Goal: Task Accomplishment & Management: Use online tool/utility

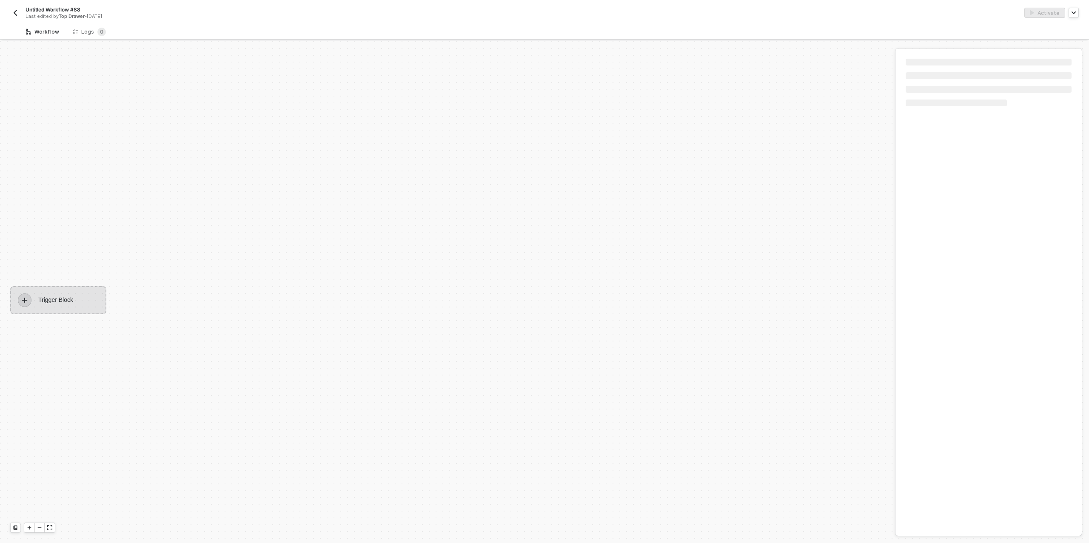
scroll to position [15, 0]
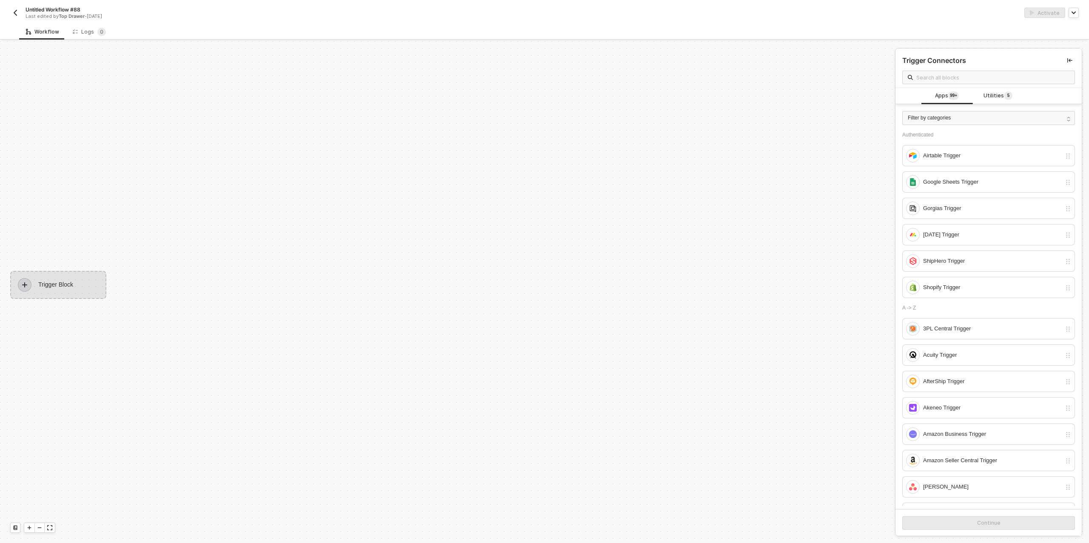
click at [15, 12] on img "button" at bounding box center [15, 12] width 7 height 7
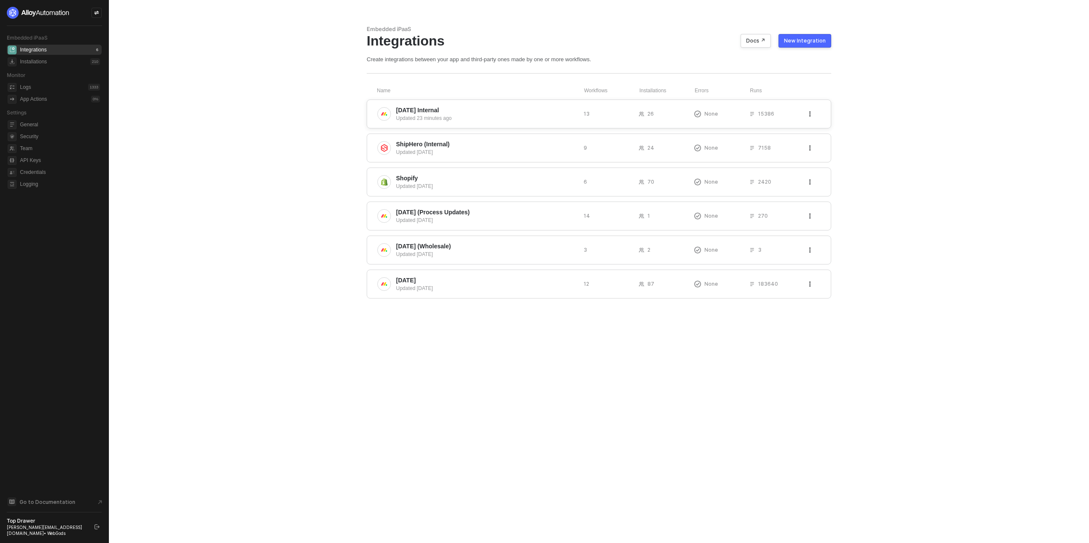
click at [452, 110] on span "Monday Internal" at bounding box center [486, 110] width 181 height 9
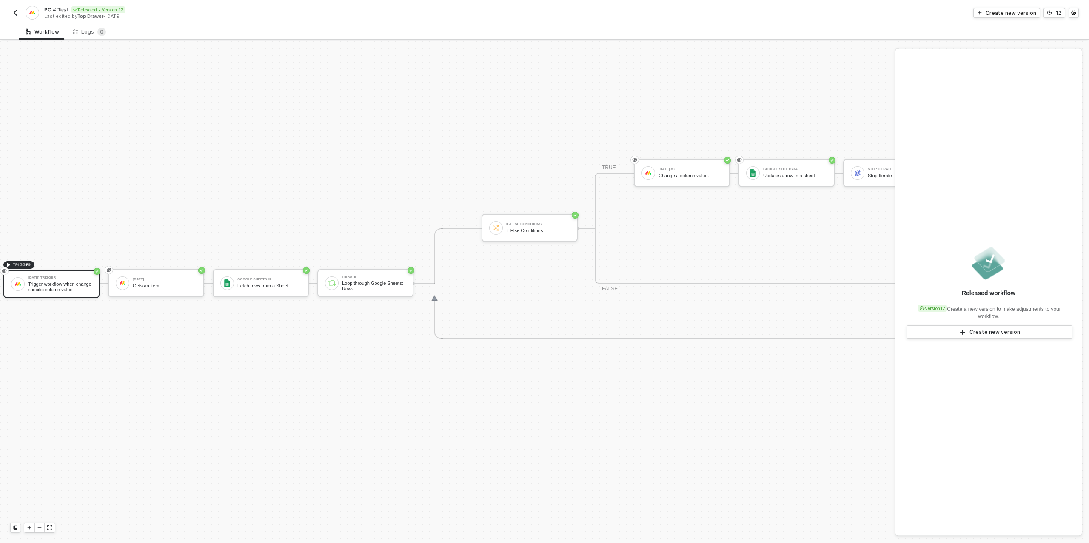
scroll to position [242, 0]
click at [1047, 13] on icon "icon-versioning" at bounding box center [1049, 12] width 5 height 5
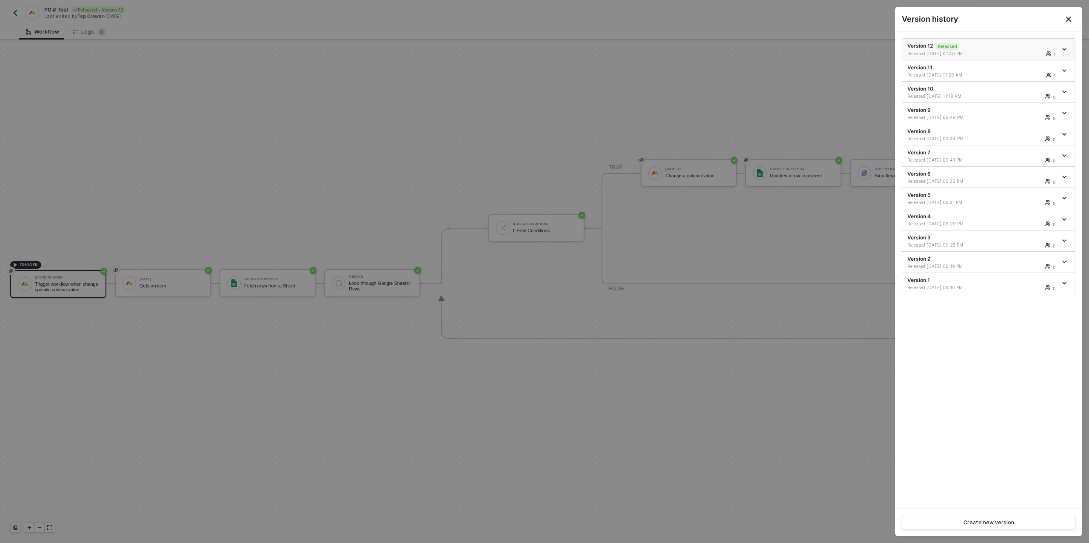
click at [1065, 47] on icon "icon-arrow-down" at bounding box center [1064, 49] width 4 height 4
click at [1024, 64] on div "Make a copy" at bounding box center [1034, 63] width 53 height 8
click at [434, 149] on div at bounding box center [544, 271] width 1089 height 543
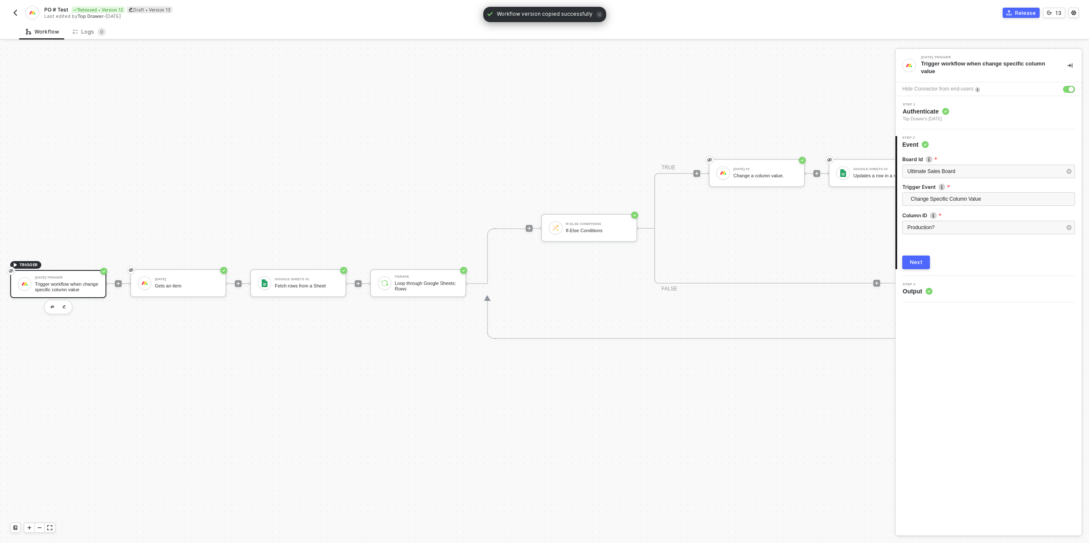
click at [79, 283] on div "Trigger workflow when change specific column value" at bounding box center [67, 287] width 64 height 11
click at [993, 174] on div "Ultimate Sales Board" at bounding box center [984, 172] width 154 height 8
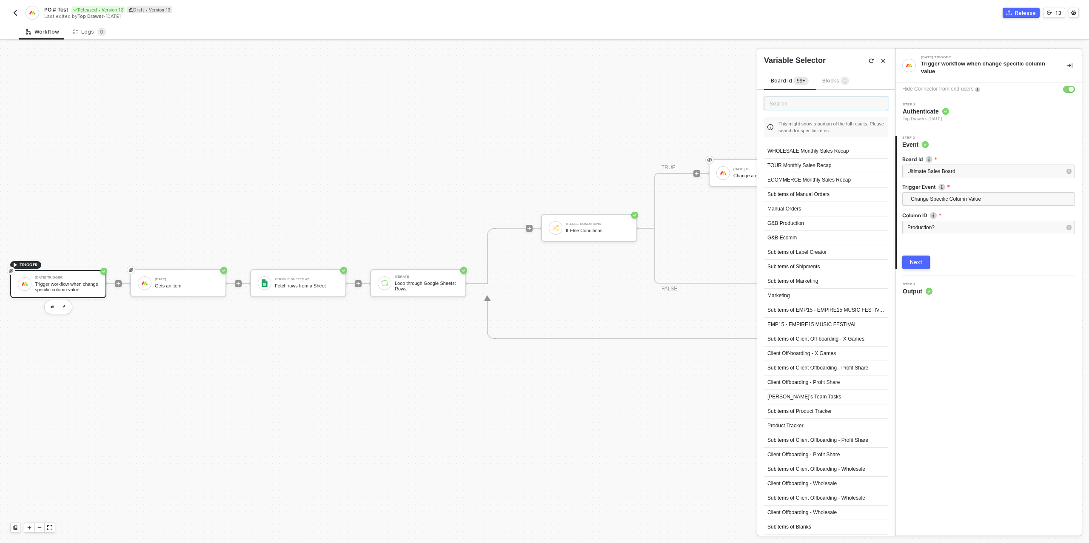
click at [794, 104] on input "text" at bounding box center [826, 104] width 124 height 14
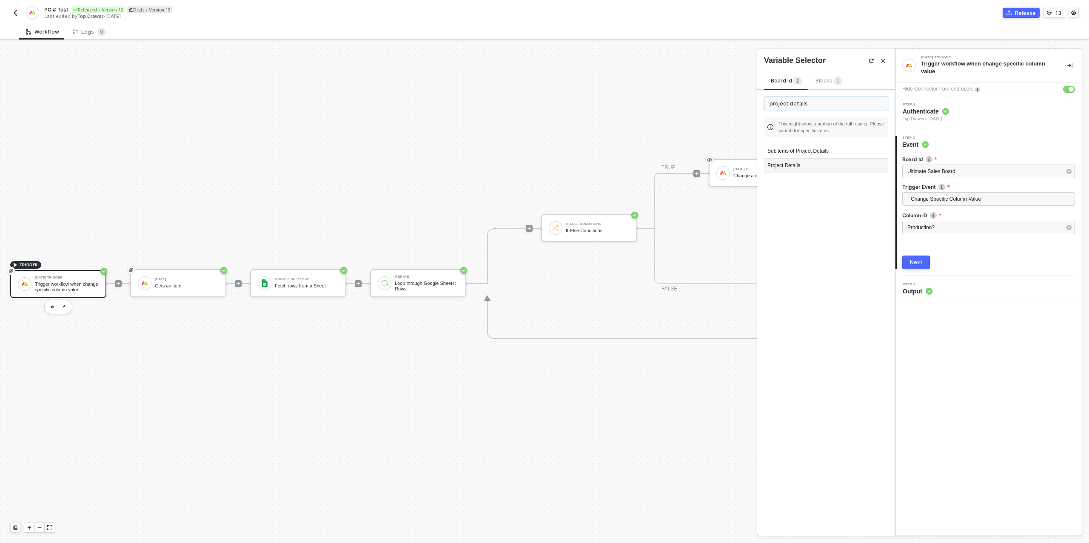
type input "project details"
click at [794, 162] on div "Project Details" at bounding box center [826, 166] width 124 height 14
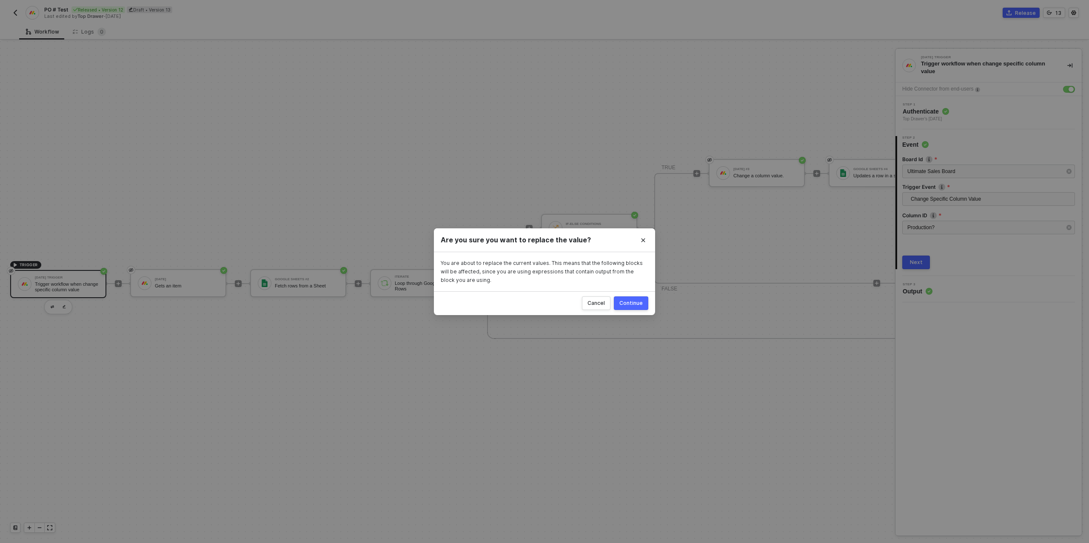
click at [623, 301] on div "Continue" at bounding box center [630, 303] width 23 height 7
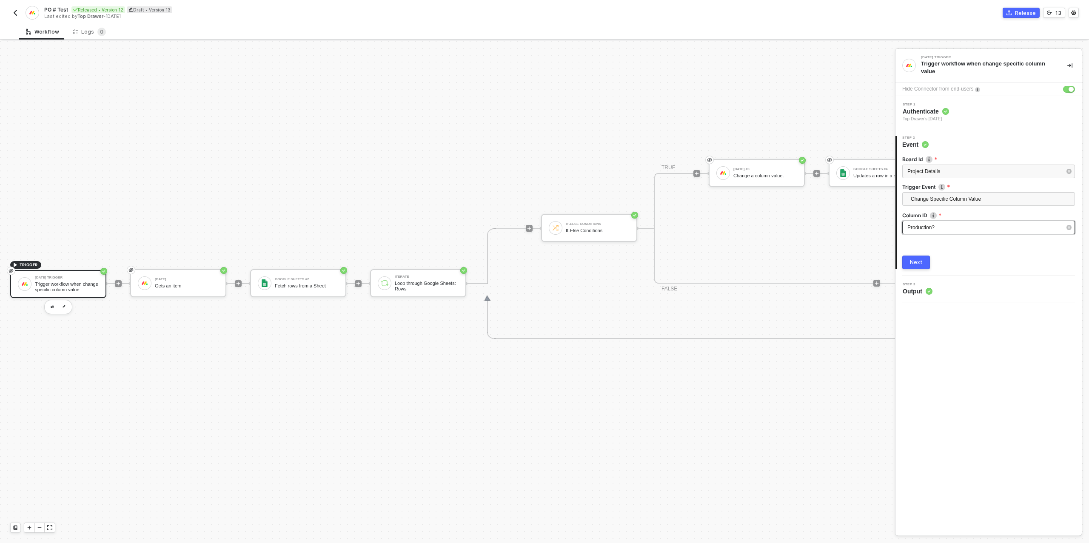
click at [943, 230] on div "Production?" at bounding box center [984, 228] width 154 height 8
click at [51, 304] on button "button" at bounding box center [52, 307] width 10 height 10
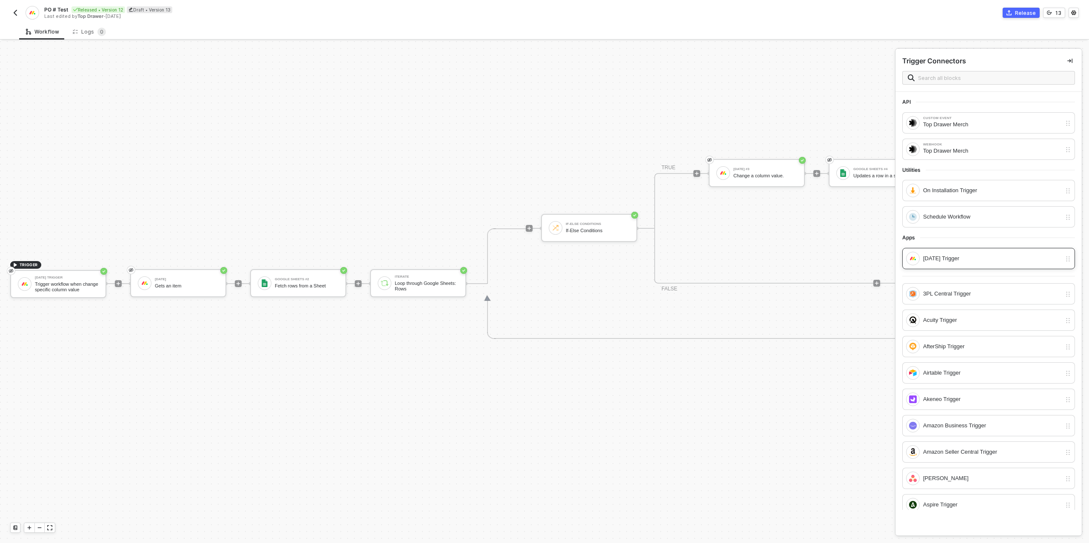
click at [967, 259] on div "[DATE] Trigger" at bounding box center [992, 258] width 138 height 9
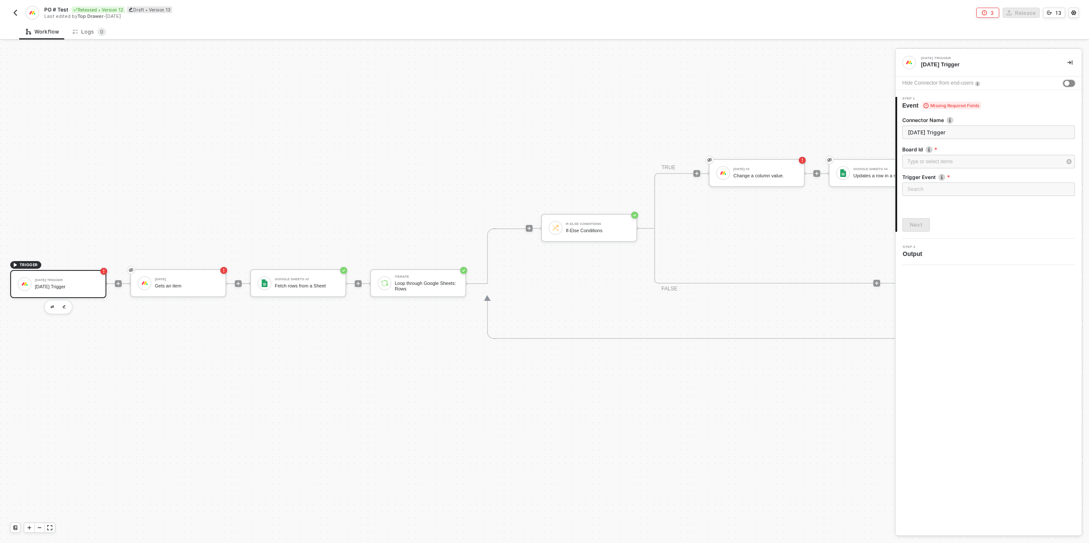
click at [1067, 83] on div "button" at bounding box center [1066, 83] width 5 height 5
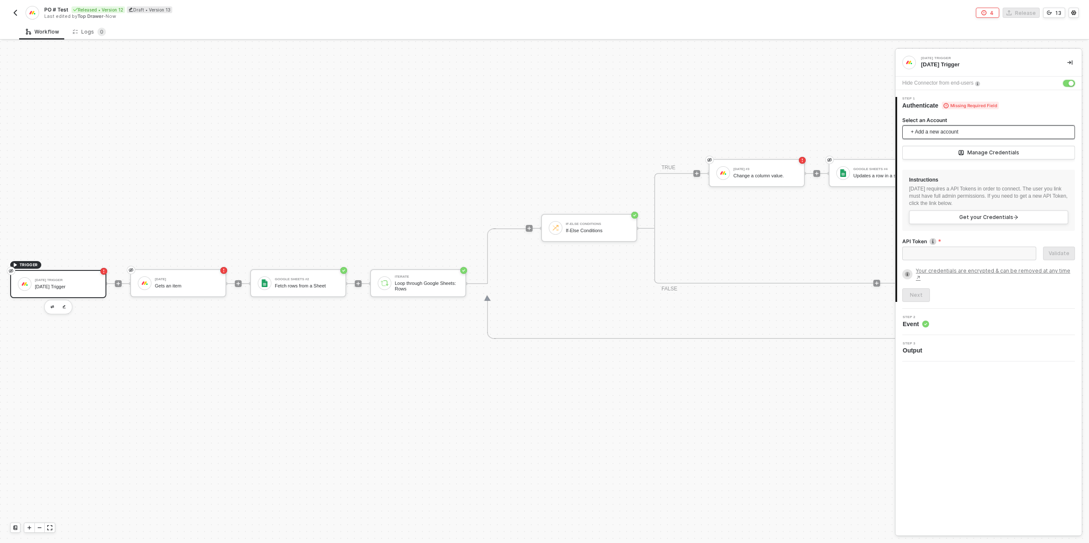
click at [950, 130] on span "+ Add a new account" at bounding box center [989, 132] width 159 height 14
click at [956, 150] on span "Top Drawer's [DATE]" at bounding box center [943, 150] width 68 height 9
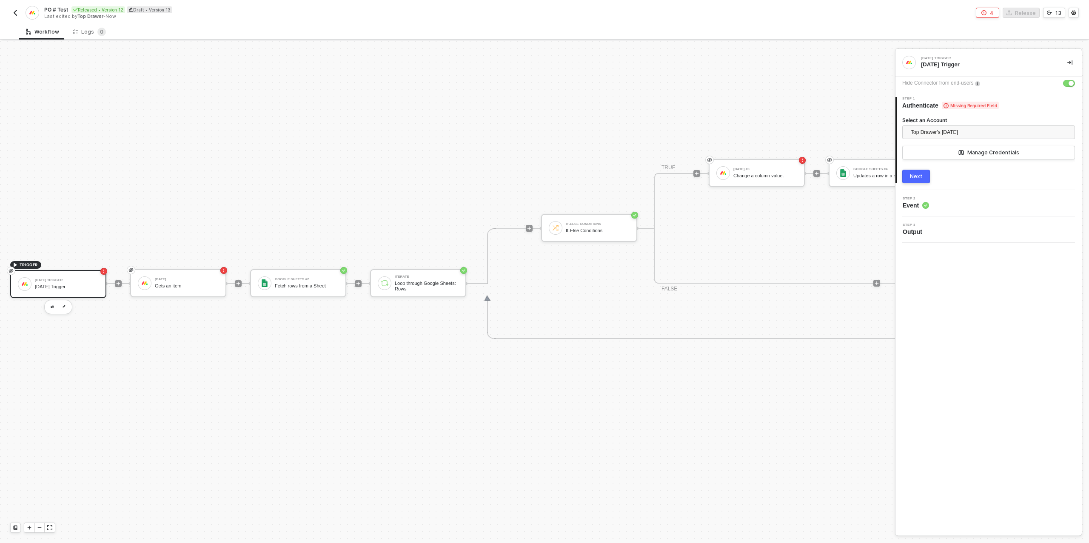
click at [914, 176] on div "Next" at bounding box center [916, 176] width 13 height 7
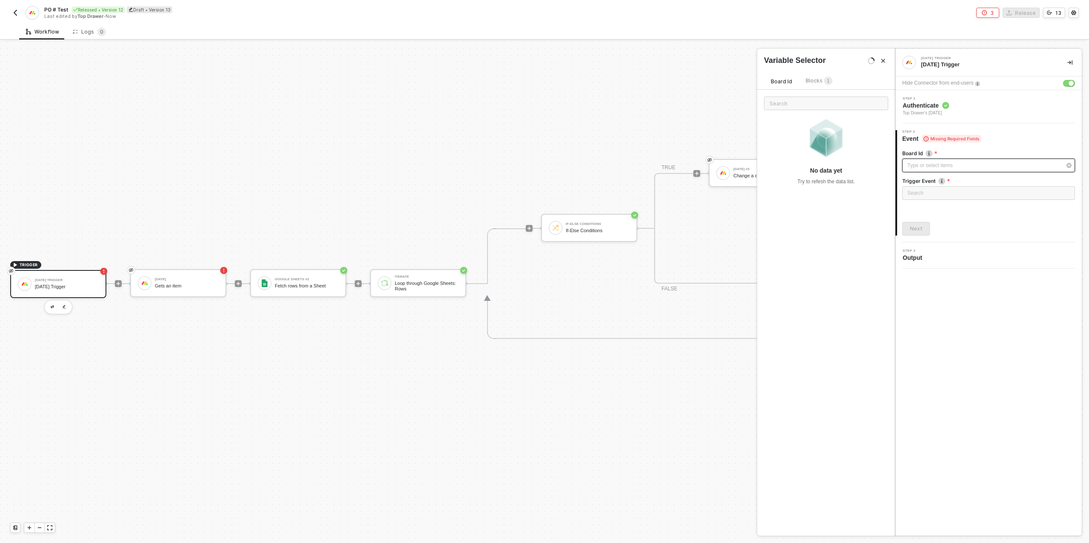
click at [929, 167] on div "Type or select items ﻿" at bounding box center [984, 166] width 154 height 8
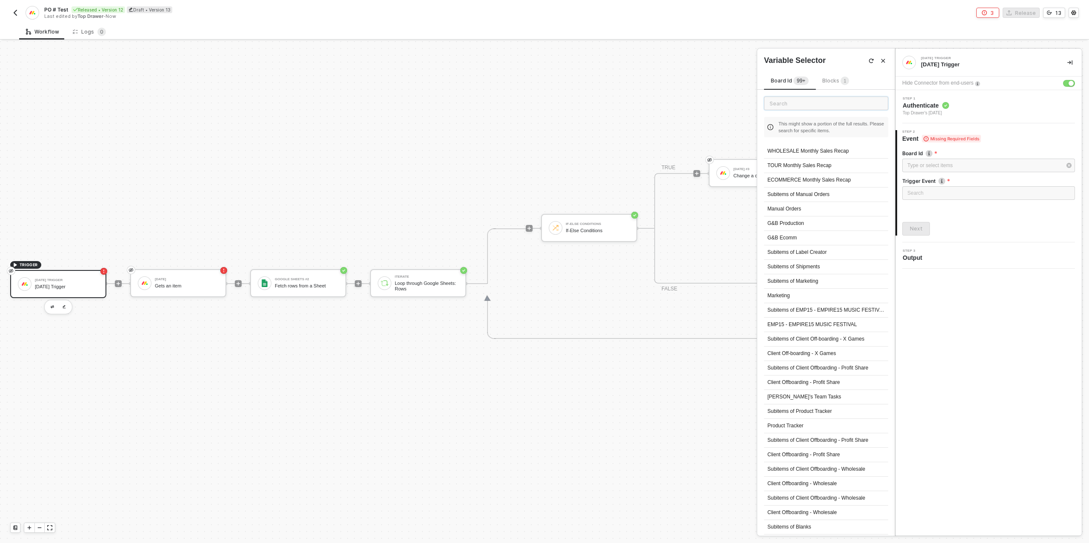
click at [782, 106] on input "text" at bounding box center [826, 104] width 124 height 14
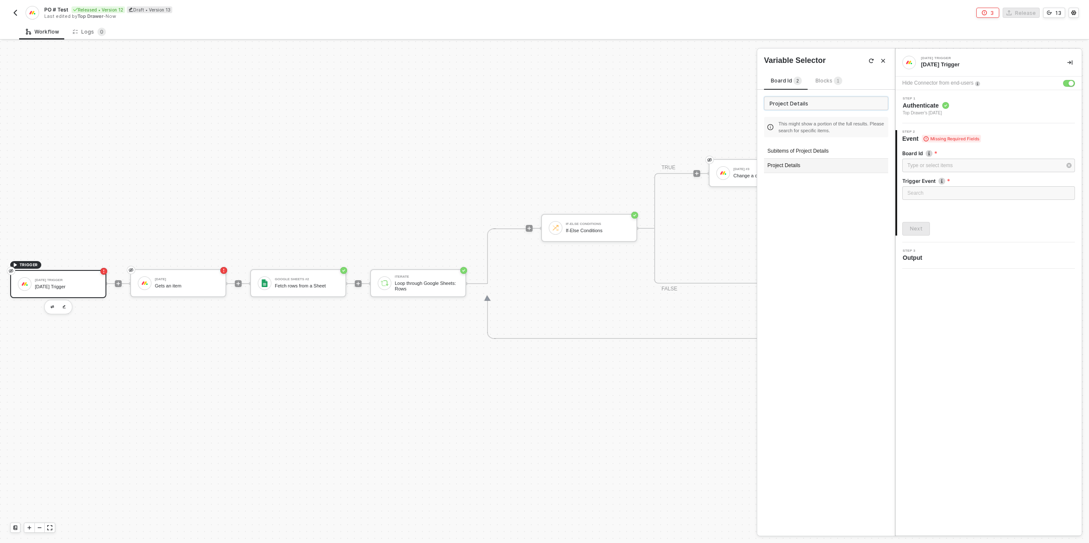
type input "Project Details"
click at [802, 165] on div "Project Details" at bounding box center [826, 166] width 124 height 14
click at [937, 195] on input "search" at bounding box center [988, 193] width 162 height 13
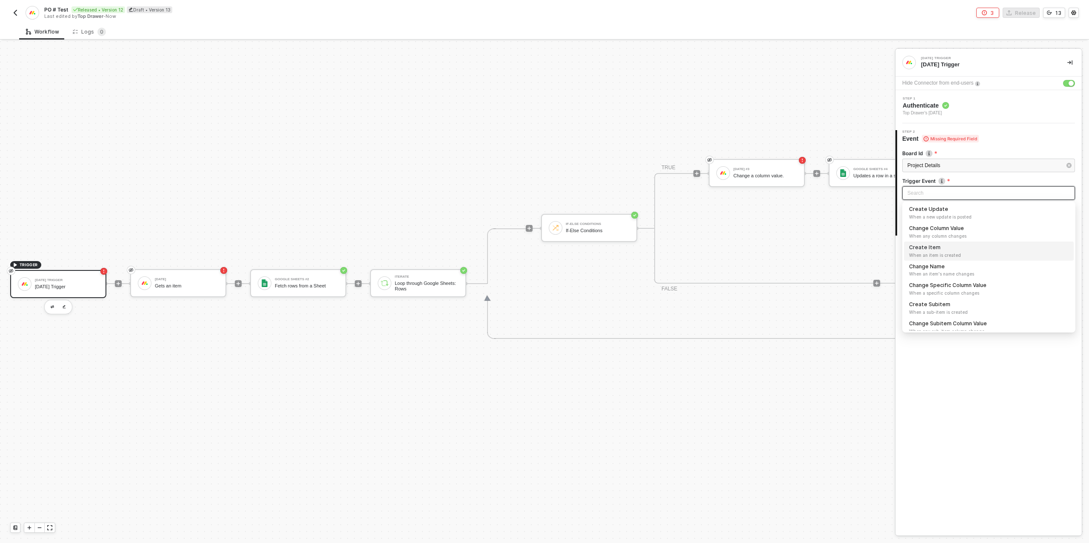
click at [963, 249] on div "Create Item When an item is created" at bounding box center [988, 251] width 159 height 15
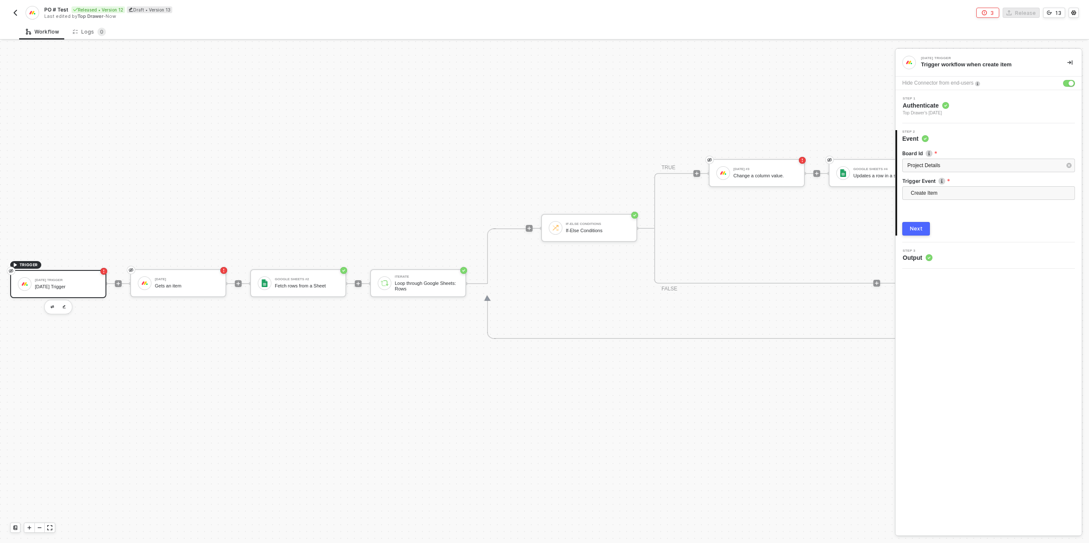
click at [917, 230] on div "Next" at bounding box center [916, 228] width 13 height 7
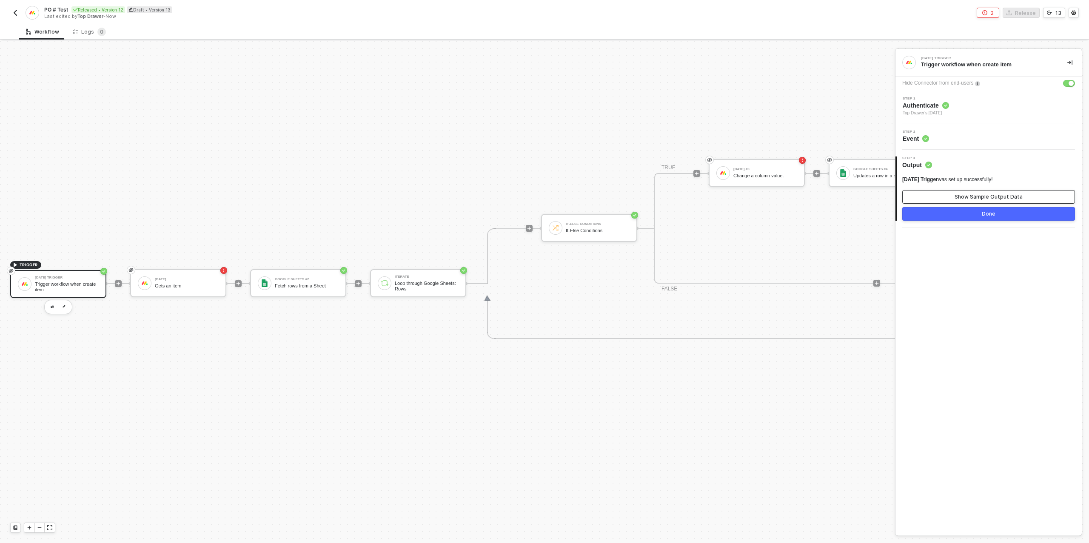
click at [959, 196] on div "Show Sample Output Data" at bounding box center [988, 196] width 68 height 7
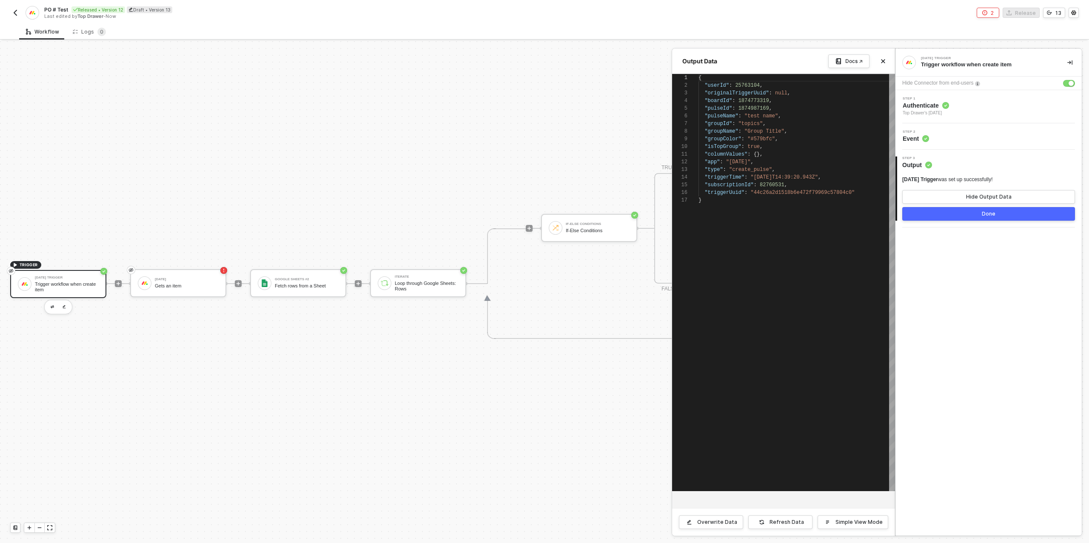
scroll to position [77, 0]
click at [969, 216] on button "Done" at bounding box center [988, 214] width 173 height 14
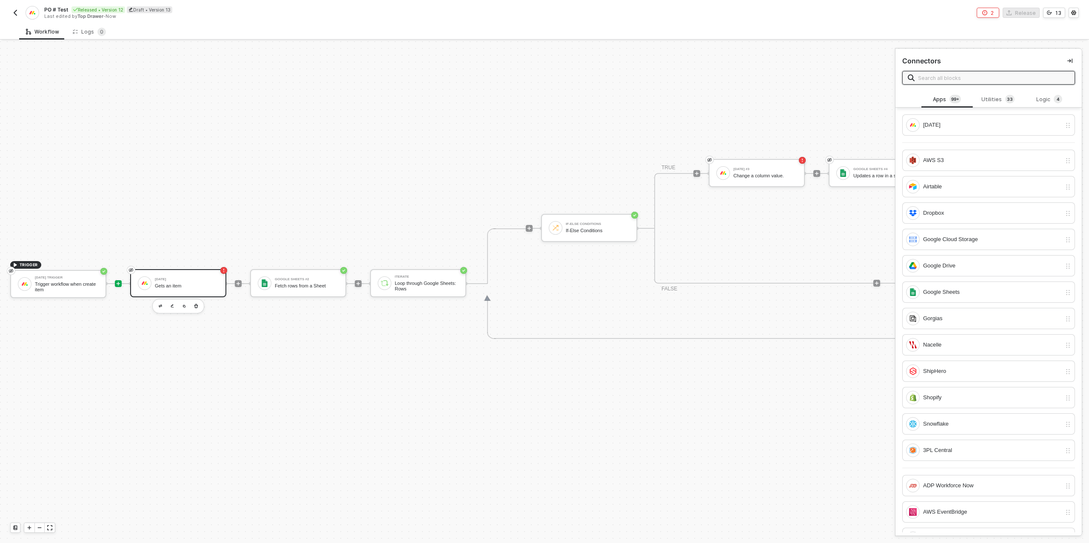
click at [192, 282] on div "[DATE] Gets an item" at bounding box center [187, 283] width 64 height 16
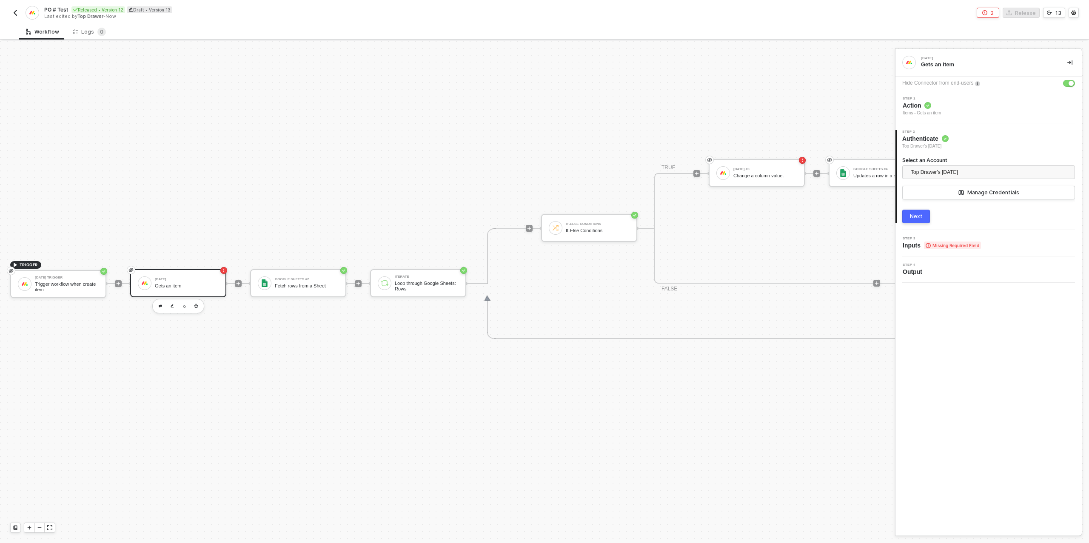
click at [919, 214] on div "Next" at bounding box center [916, 216] width 13 height 7
click at [930, 197] on div "Type or select items ﻿" at bounding box center [988, 199] width 162 height 8
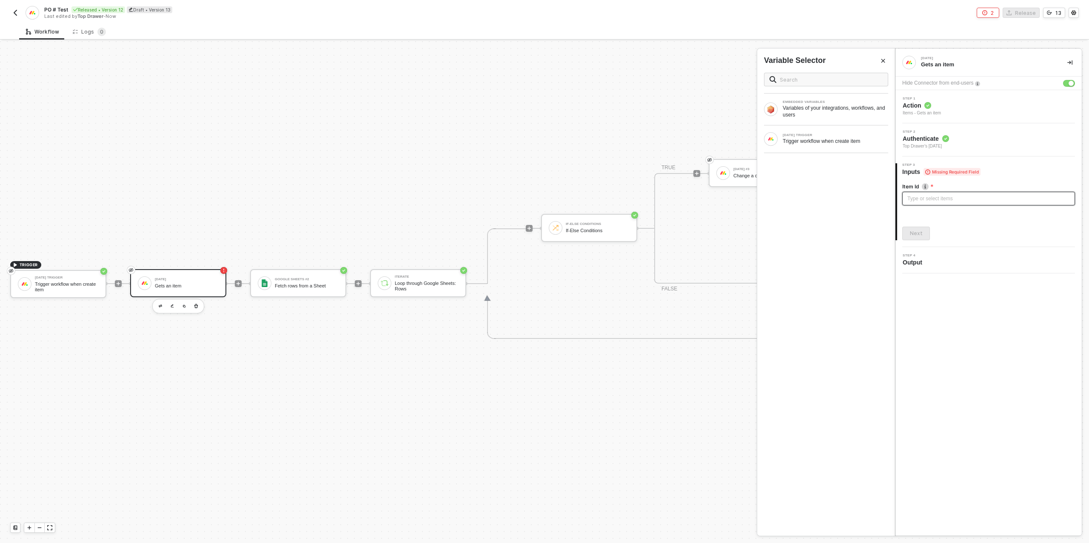
click at [930, 197] on div "Type or select items ﻿" at bounding box center [988, 199] width 162 height 8
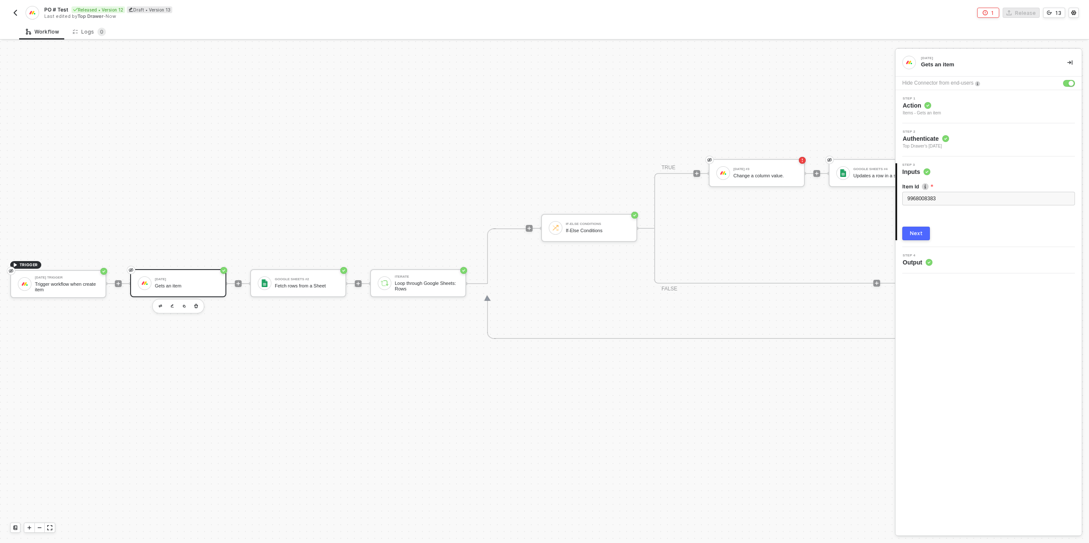
click at [919, 239] on button "Next" at bounding box center [916, 234] width 28 height 14
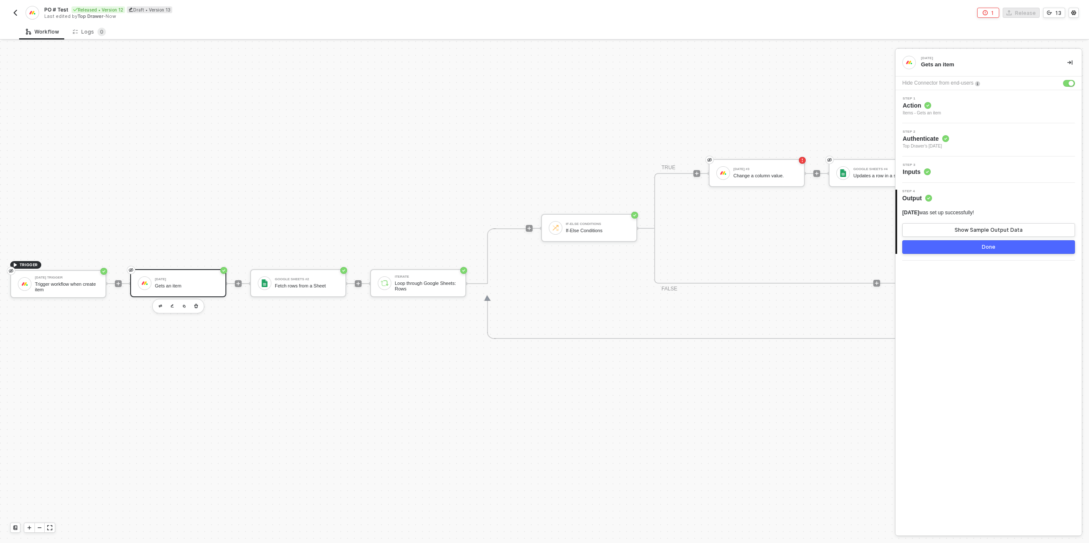
click at [947, 246] on button "Done" at bounding box center [988, 247] width 173 height 14
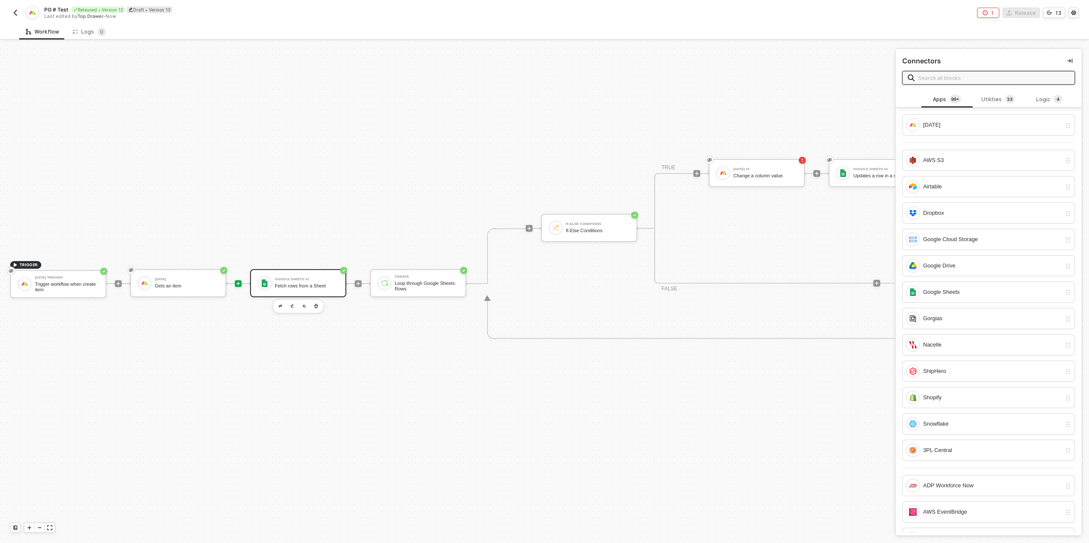
click at [318, 278] on div "Google Sheets #2" at bounding box center [307, 279] width 64 height 3
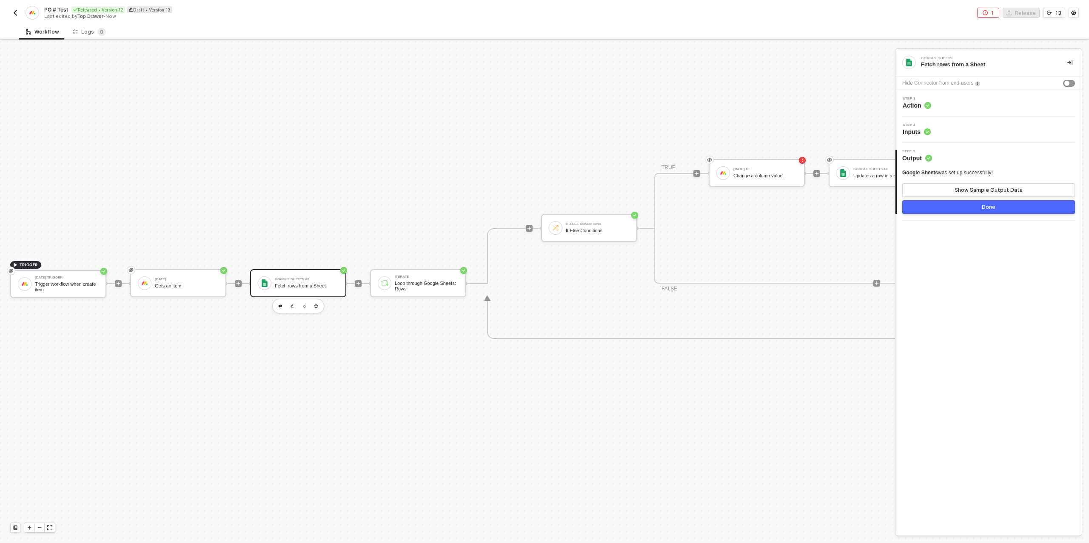
click at [953, 134] on div "Step 2 Inputs" at bounding box center [989, 129] width 184 height 13
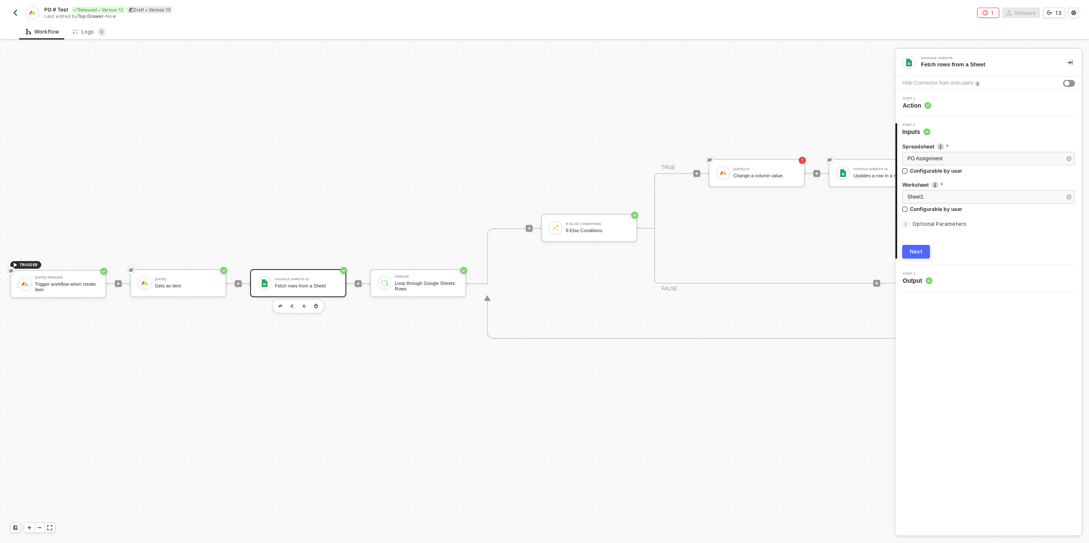
click at [919, 250] on div "Next" at bounding box center [916, 251] width 13 height 7
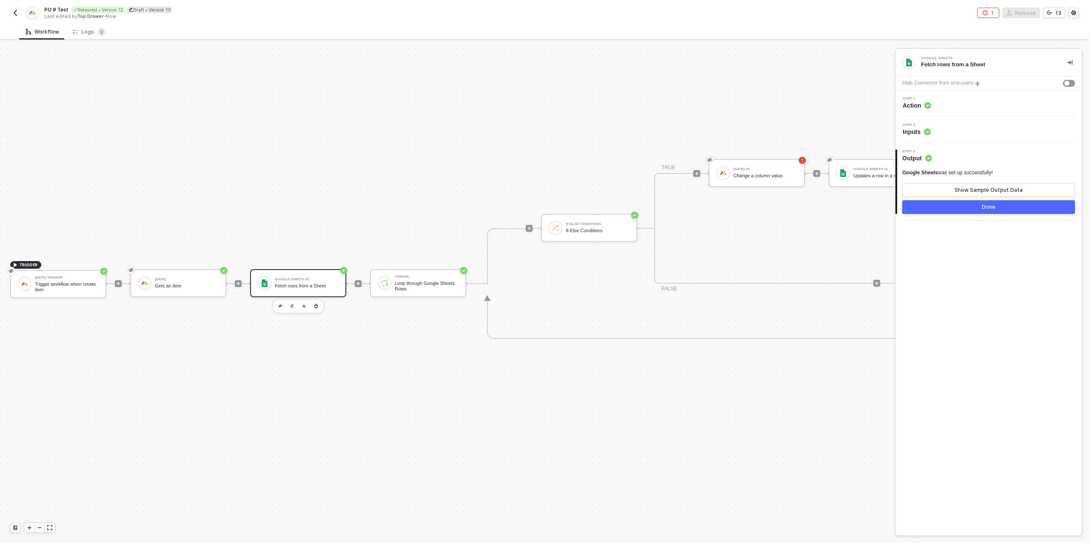
click at [970, 211] on button "Done" at bounding box center [988, 207] width 173 height 14
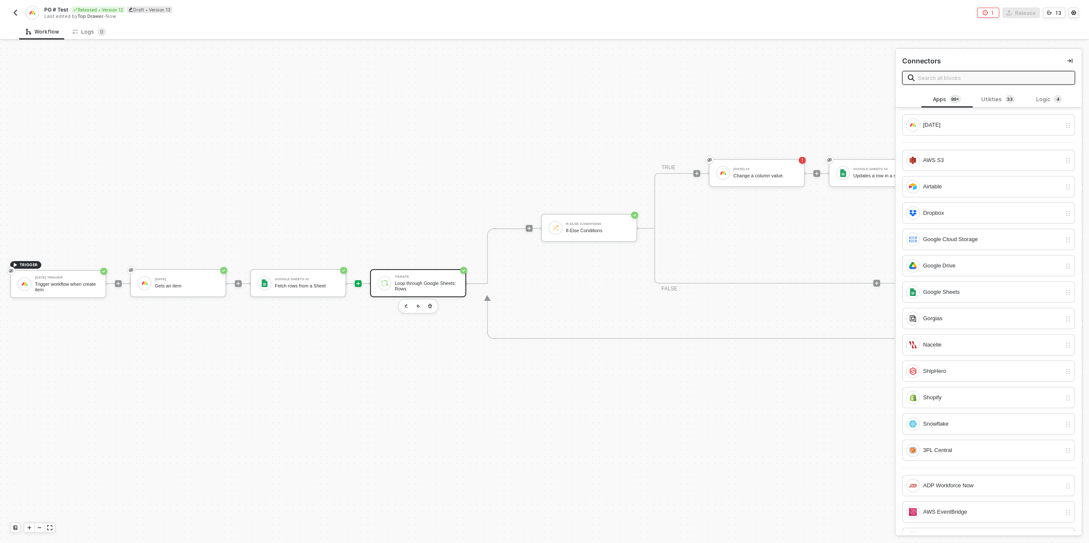
click at [421, 277] on div "Iterate" at bounding box center [427, 276] width 64 height 3
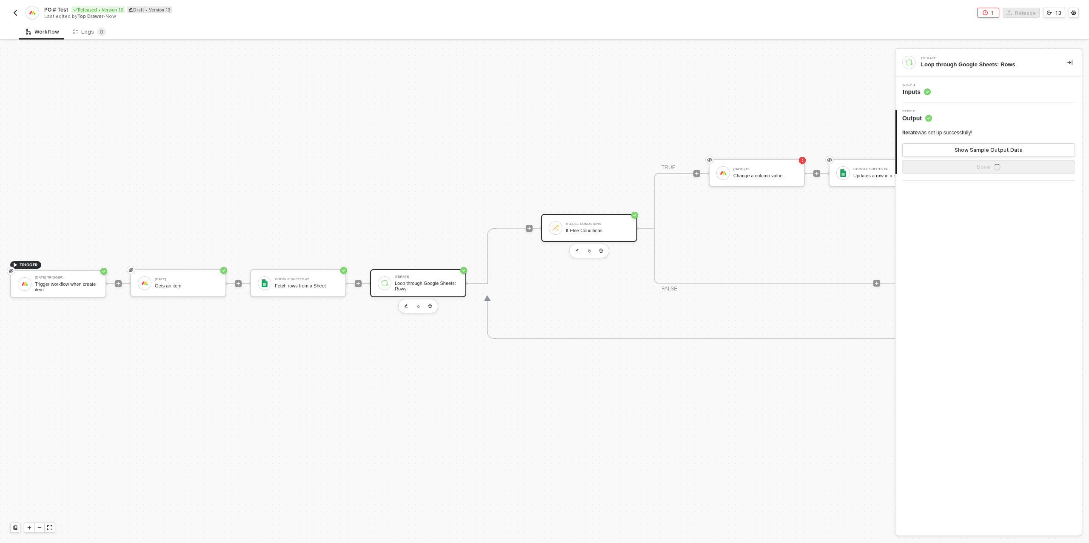
click at [589, 222] on div "If-Else Conditions" at bounding box center [598, 223] width 64 height 3
click at [956, 87] on div "Step 1 Inputs" at bounding box center [989, 89] width 184 height 13
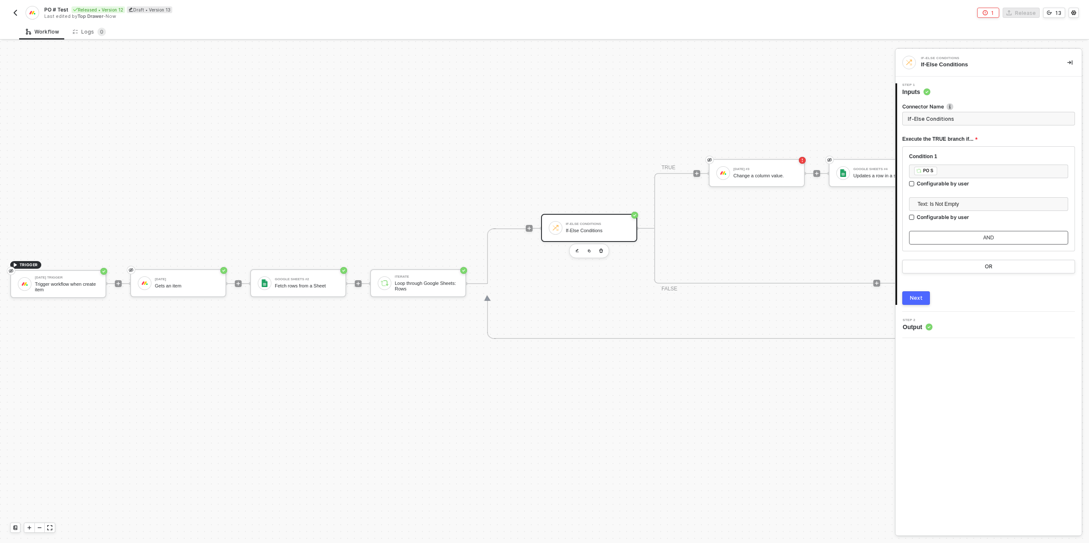
click at [936, 238] on button "AND" at bounding box center [988, 238] width 159 height 14
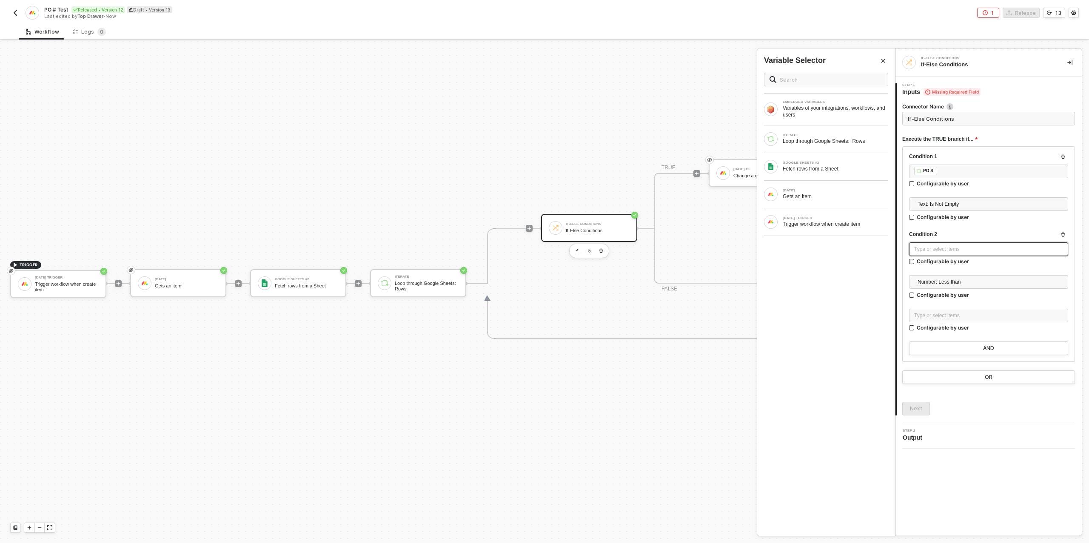
click at [939, 245] on div "Type or select items ﻿" at bounding box center [988, 249] width 149 height 8
click at [816, 199] on div "[DATE] Gets an item" at bounding box center [826, 195] width 124 height 14
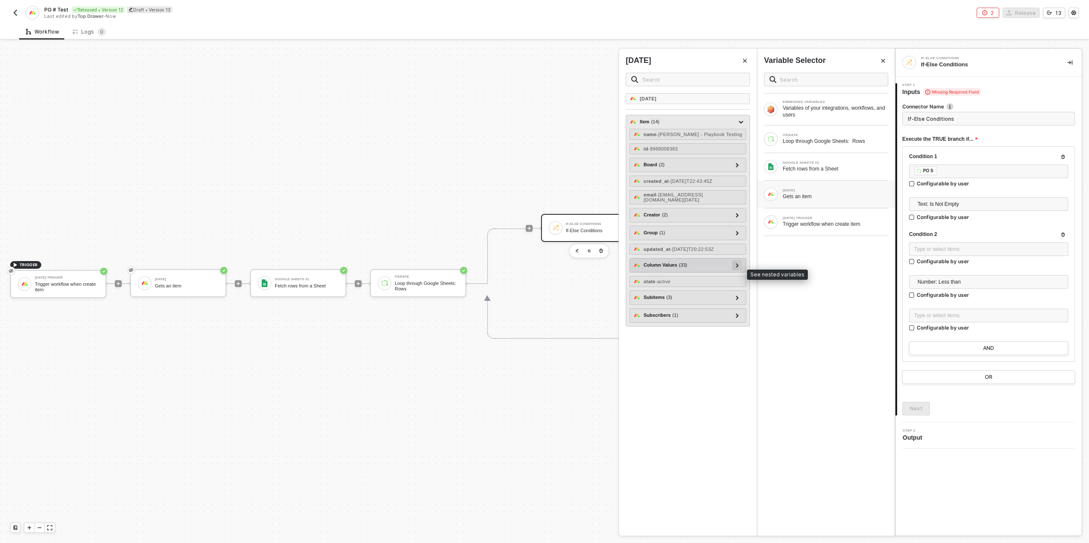
click at [739, 270] on div at bounding box center [737, 265] width 10 height 10
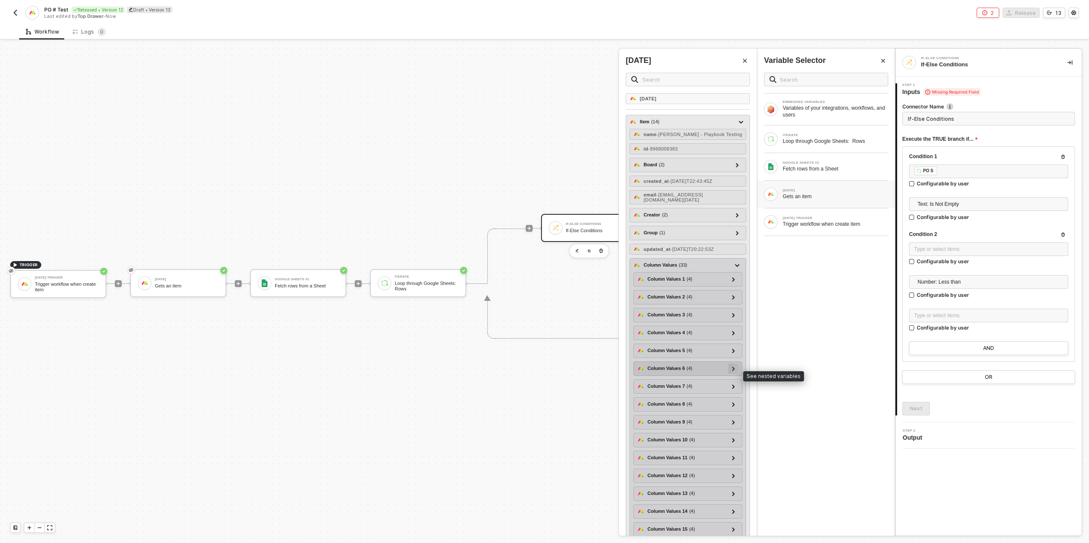
click at [738, 374] on div at bounding box center [733, 369] width 10 height 10
click at [736, 374] on div at bounding box center [733, 369] width 10 height 10
click at [735, 389] on icon at bounding box center [733, 386] width 3 height 4
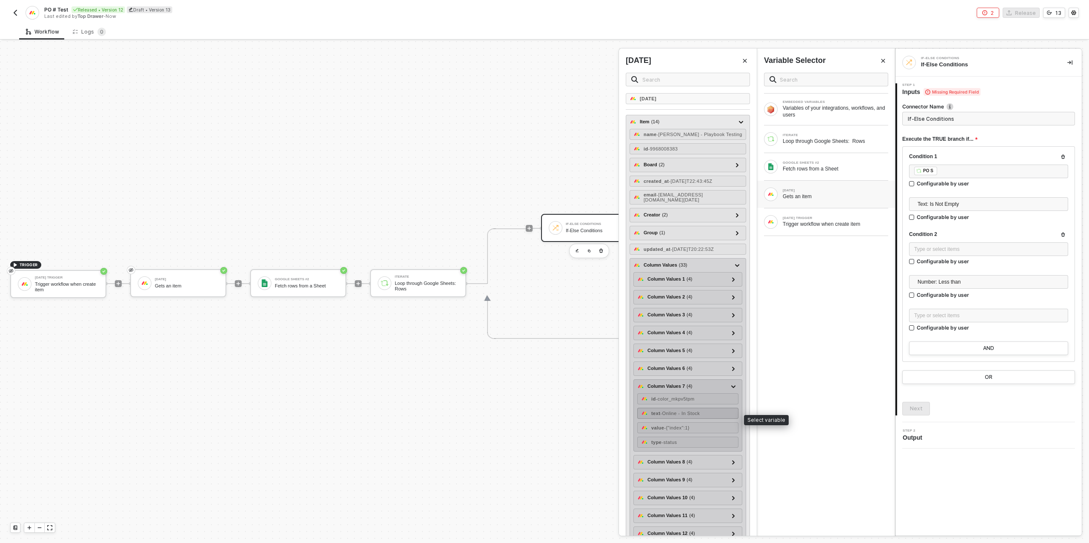
click at [694, 415] on span "- Online - In Stock" at bounding box center [680, 413] width 40 height 5
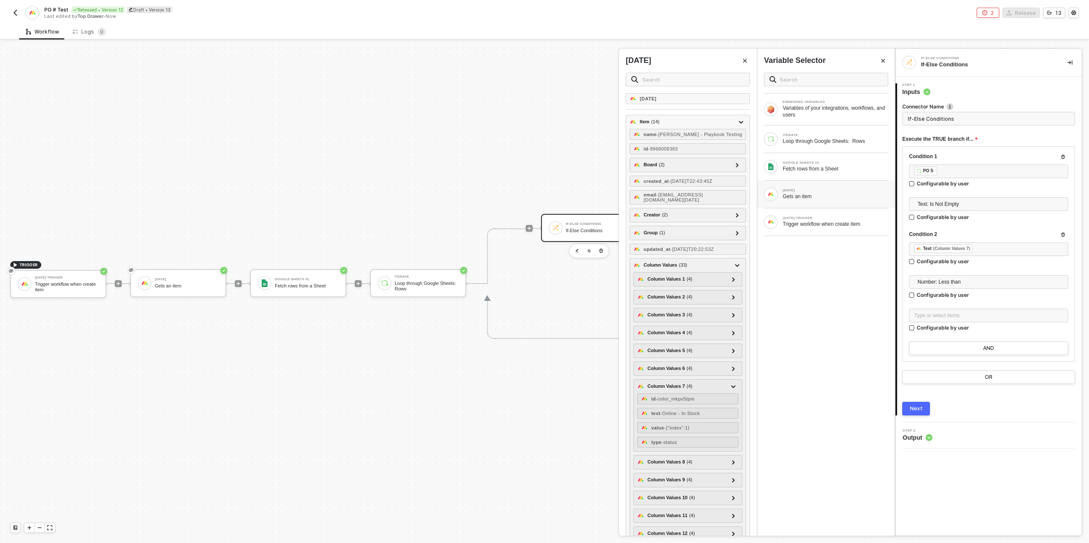
click at [953, 290] on div "Number: Less than" at bounding box center [988, 283] width 159 height 16
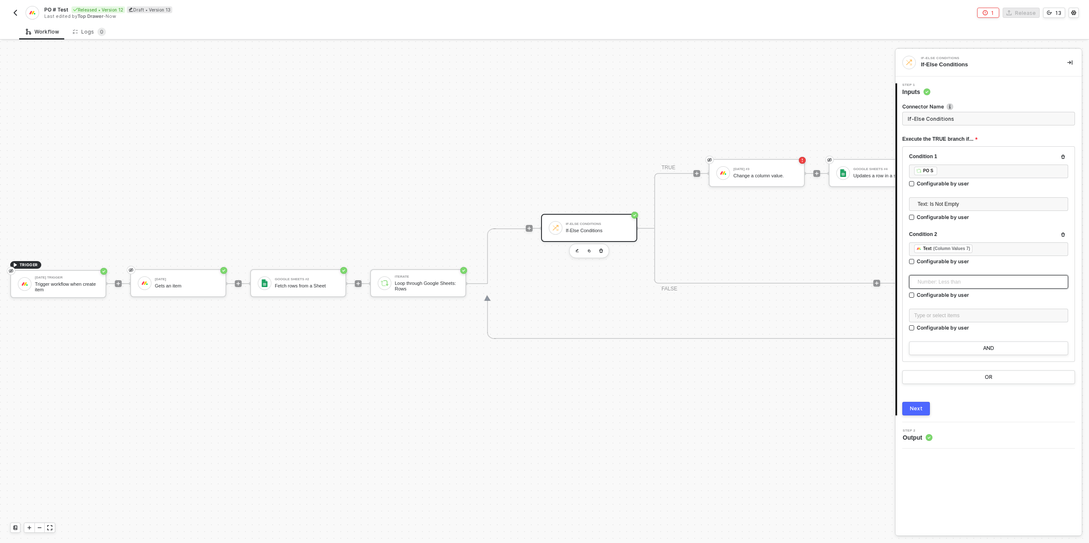
click at [952, 284] on span "Number: Less than" at bounding box center [989, 282] width 145 height 13
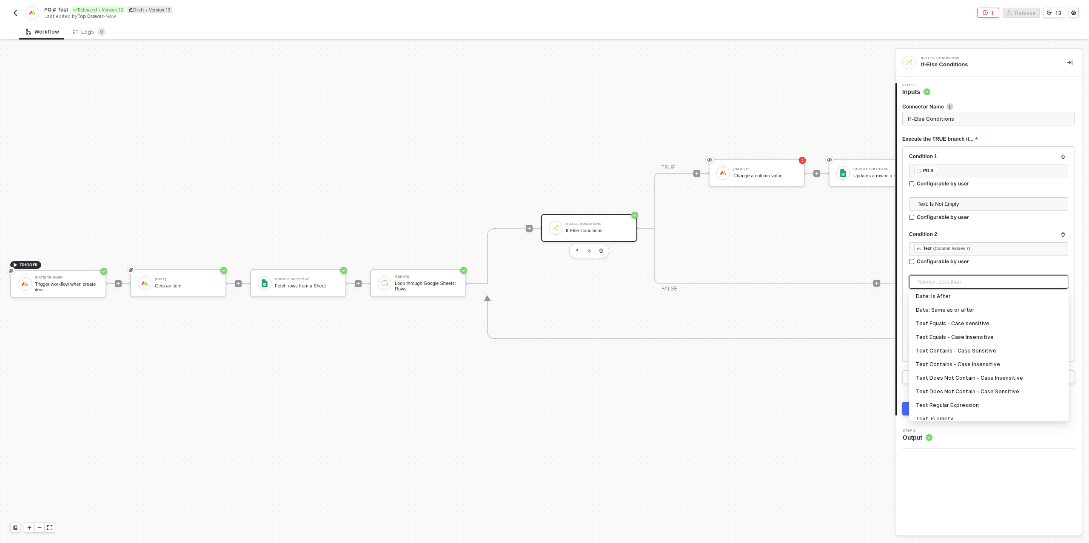
scroll to position [150, 0]
click at [945, 367] on div "Text Does Not Contain - Case Insensitive" at bounding box center [989, 366] width 146 height 9
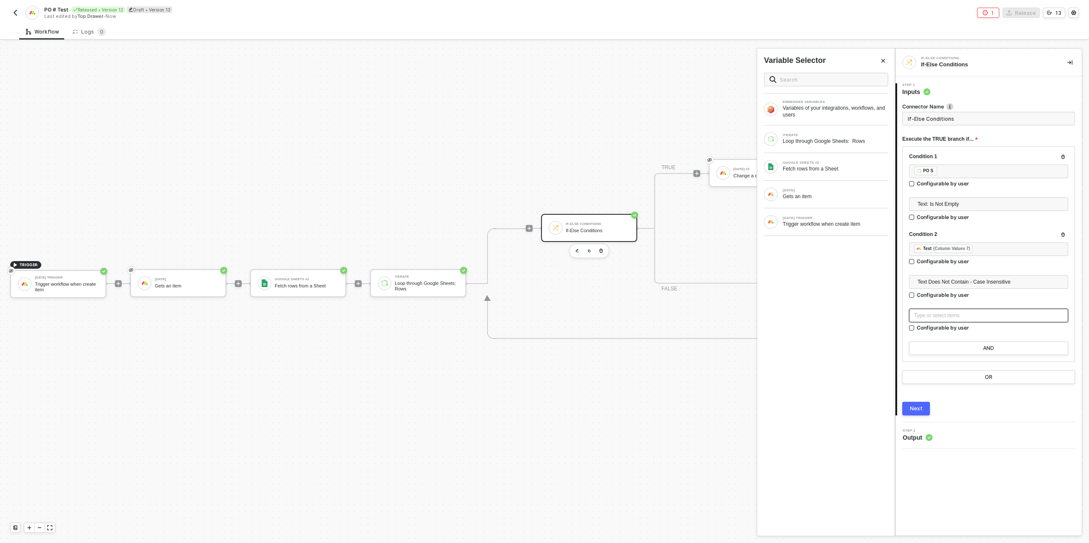
click at [938, 314] on div "Type or select items ﻿" at bounding box center [988, 316] width 149 height 8
click at [913, 409] on div "Next" at bounding box center [916, 408] width 13 height 7
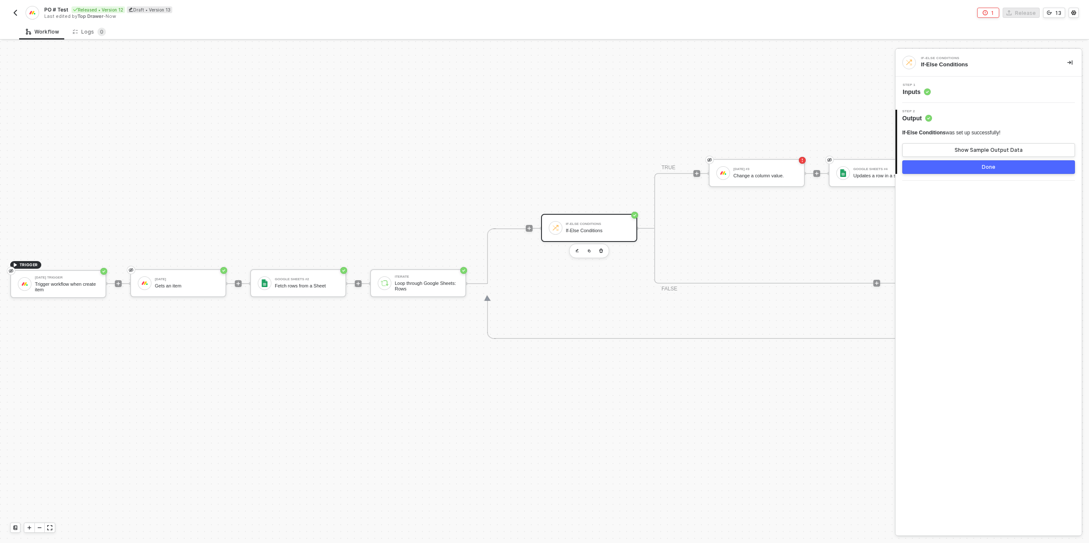
click at [951, 170] on button "Done" at bounding box center [988, 167] width 173 height 14
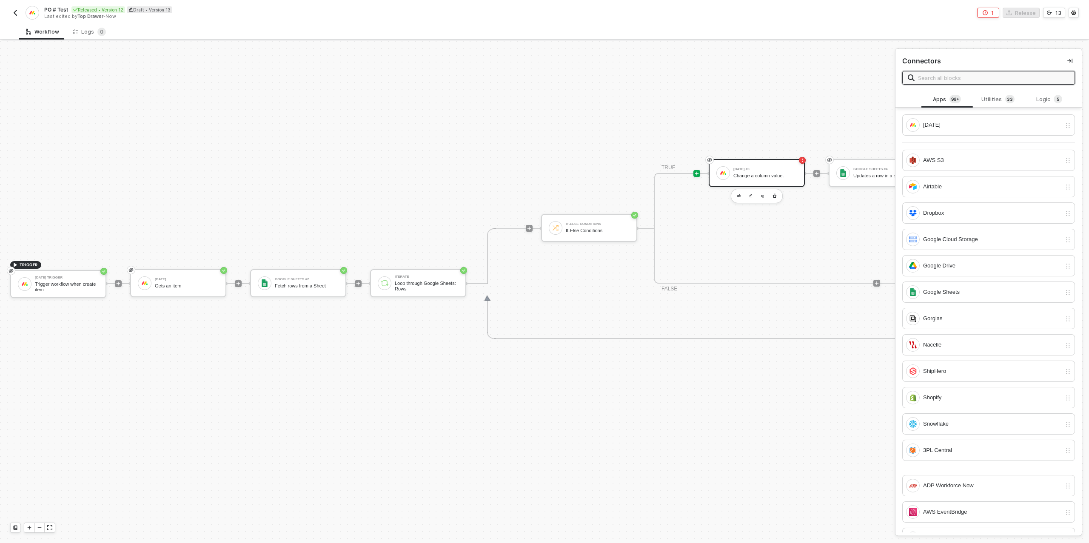
click at [746, 170] on div "[DATE] #3" at bounding box center [765, 169] width 64 height 3
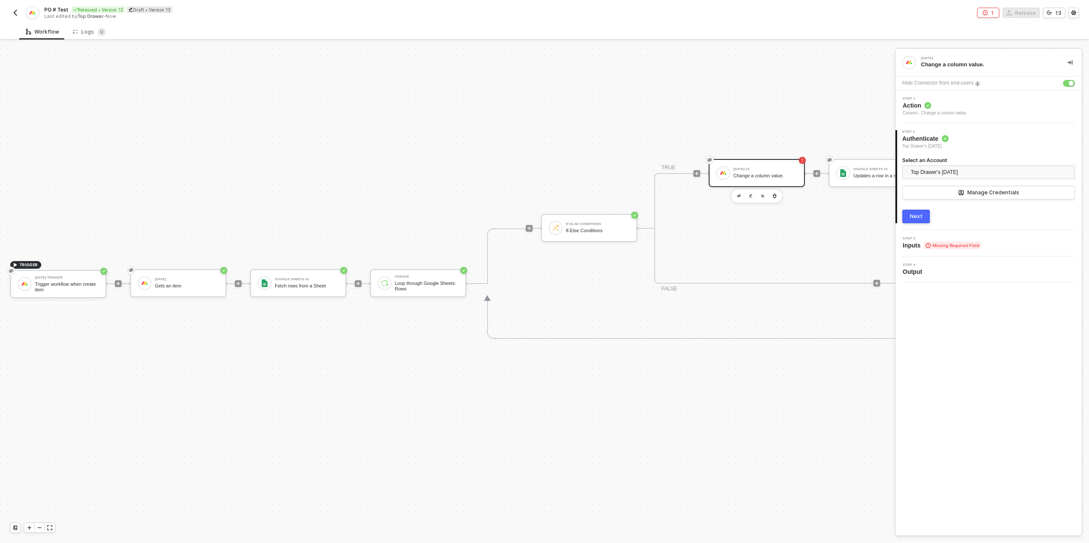
click at [921, 214] on div "Next" at bounding box center [916, 216] width 13 height 7
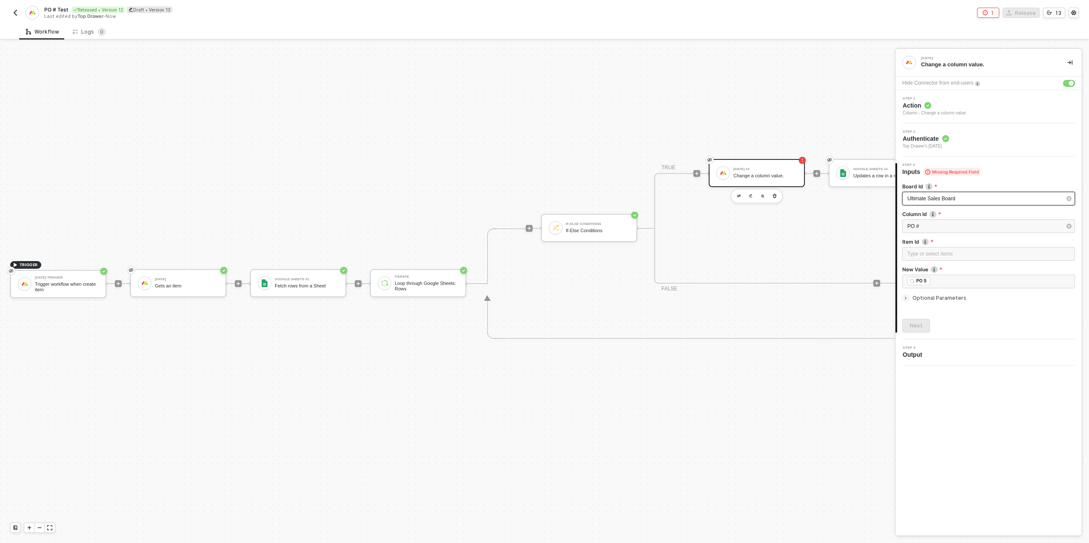
click at [952, 198] on span "Ultimate Sales Board" at bounding box center [931, 199] width 48 height 6
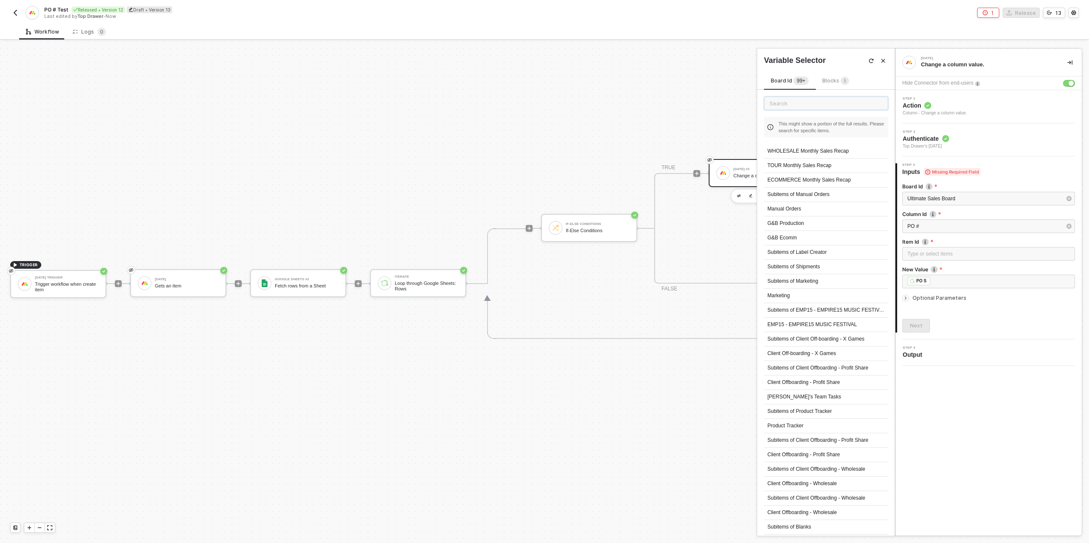
click at [791, 103] on input "text" at bounding box center [826, 104] width 124 height 14
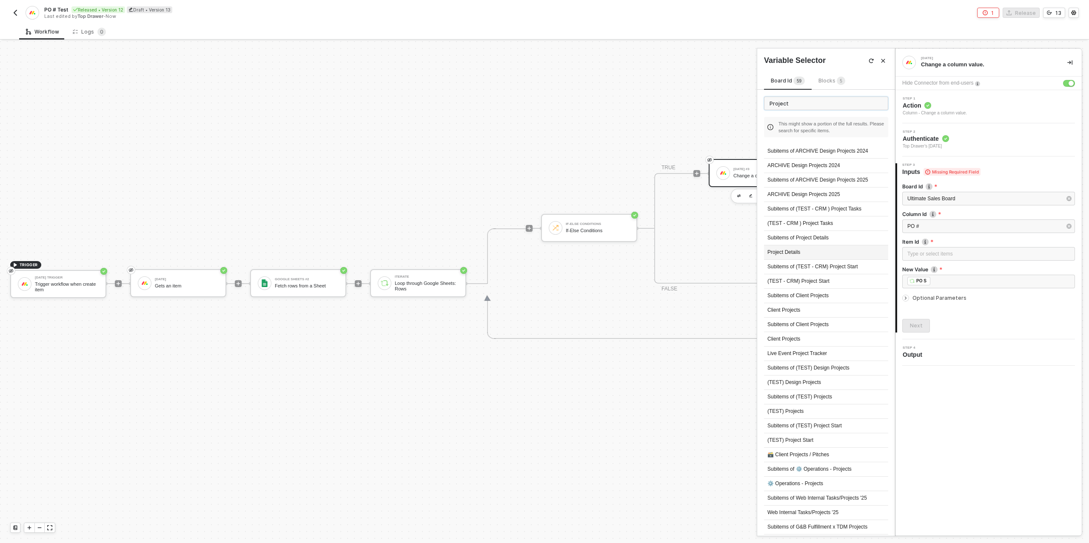
type input "Project"
click at [802, 251] on div "Project Details" at bounding box center [826, 252] width 124 height 14
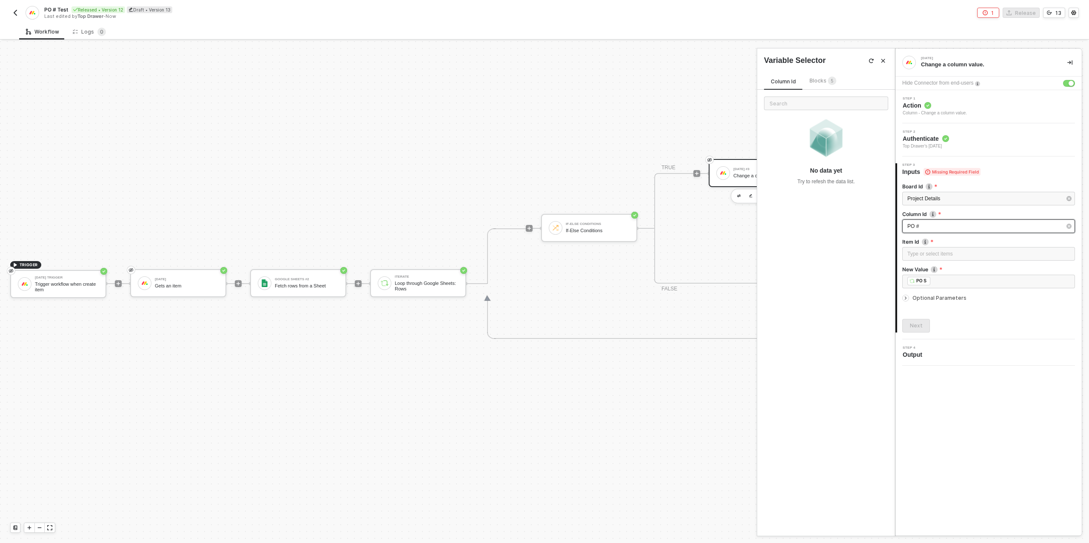
click at [944, 225] on div "PO #" at bounding box center [984, 226] width 154 height 8
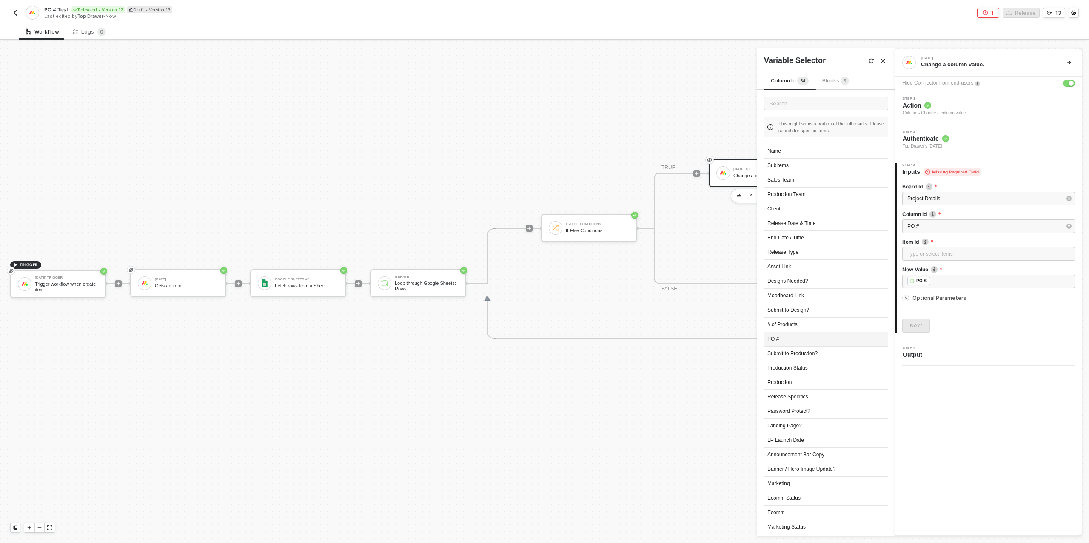
click at [795, 334] on div "PO #" at bounding box center [826, 339] width 124 height 14
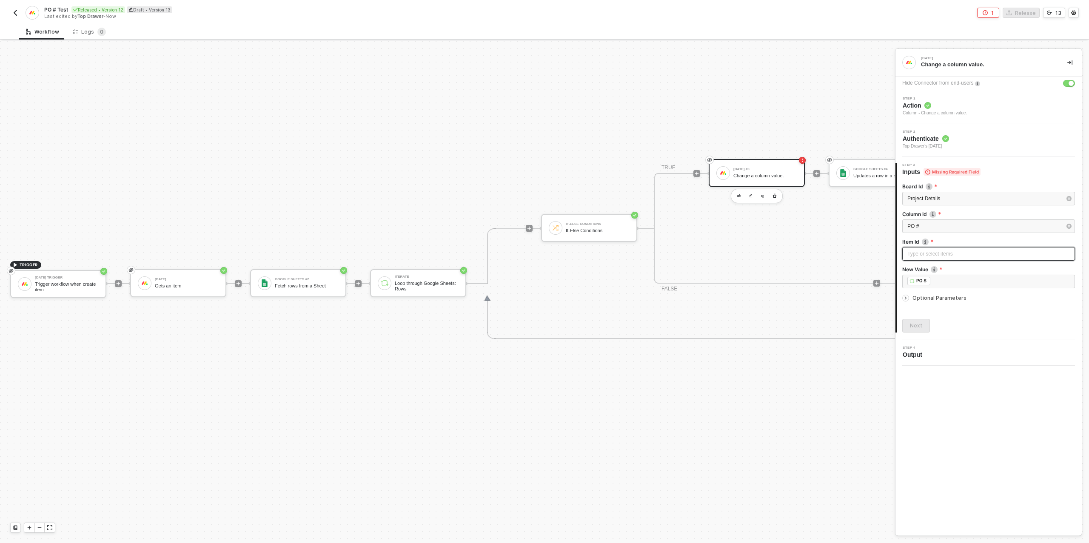
click at [930, 253] on div "Type or select items ﻿" at bounding box center [988, 254] width 162 height 8
click at [817, 192] on div "[DATE] Gets an item" at bounding box center [834, 194] width 105 height 11
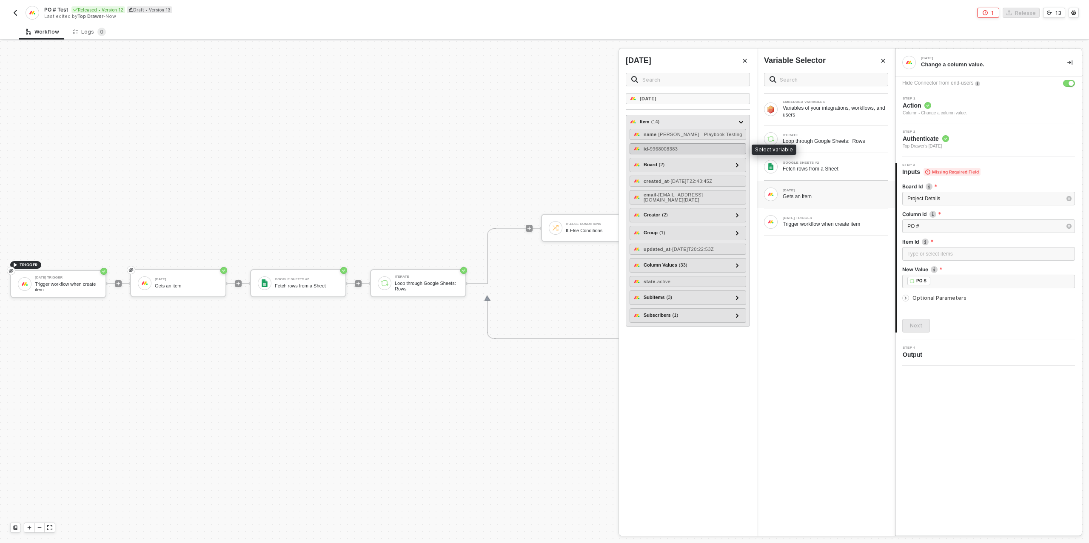
click at [668, 149] on span "- 9968008383" at bounding box center [663, 148] width 30 height 5
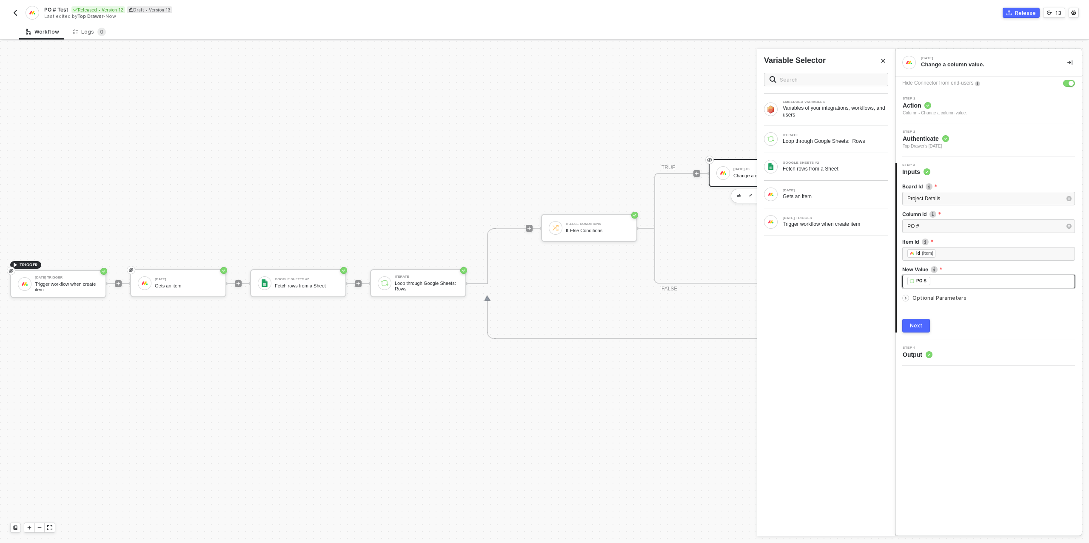
click at [941, 278] on div "﻿ ﻿ PO S ﻿" at bounding box center [988, 281] width 162 height 9
click at [942, 282] on div "﻿ ﻿ PO S ﻿" at bounding box center [988, 281] width 162 height 9
click at [831, 134] on div "ITERATE" at bounding box center [834, 135] width 105 height 3
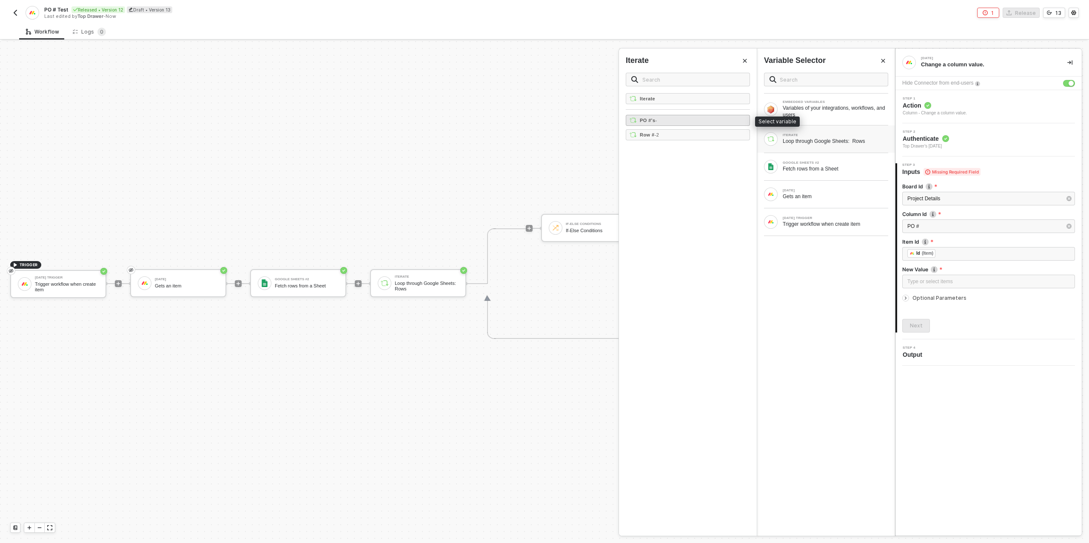
click at [669, 121] on div "PO #'s -" at bounding box center [688, 120] width 124 height 11
click at [938, 284] on div "﻿ ﻿ PO S ﻿" at bounding box center [988, 281] width 162 height 9
click at [656, 136] on span "- 2" at bounding box center [656, 134] width 5 height 5
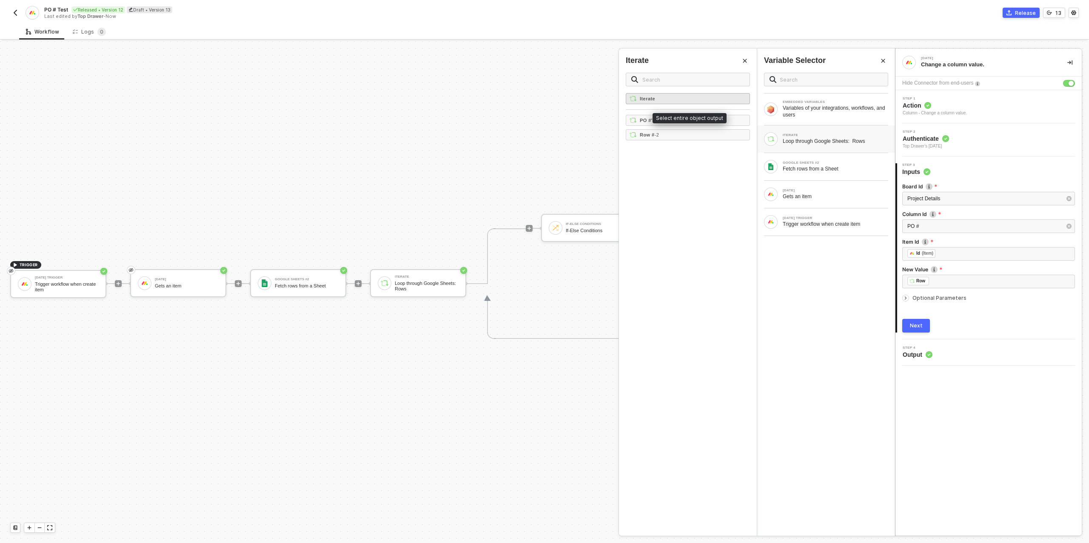
click at [666, 101] on div "Iterate" at bounding box center [688, 98] width 124 height 11
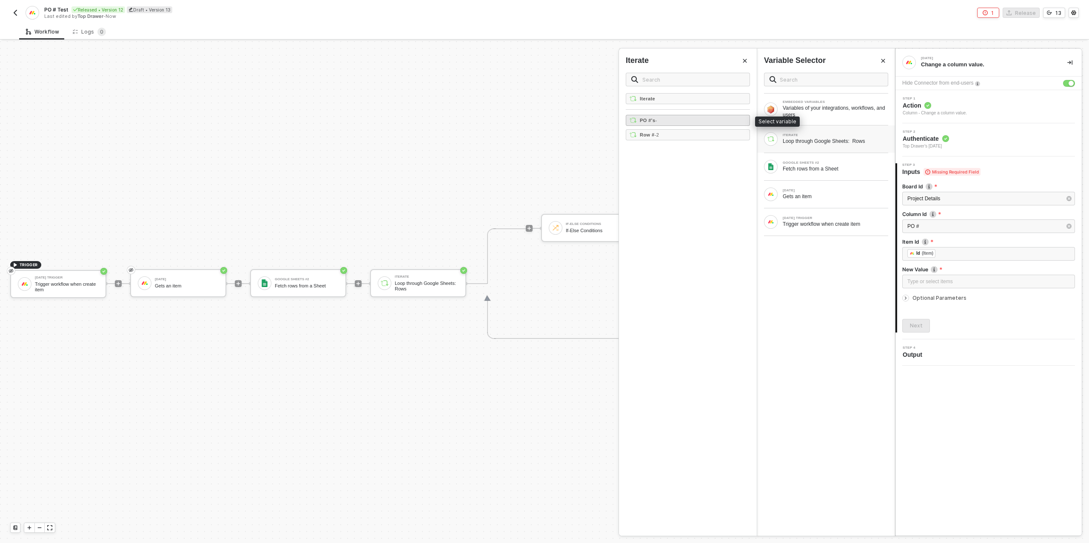
click at [654, 118] on strong "PO #'s" at bounding box center [647, 120] width 15 height 5
click at [921, 328] on div "Next" at bounding box center [916, 325] width 13 height 7
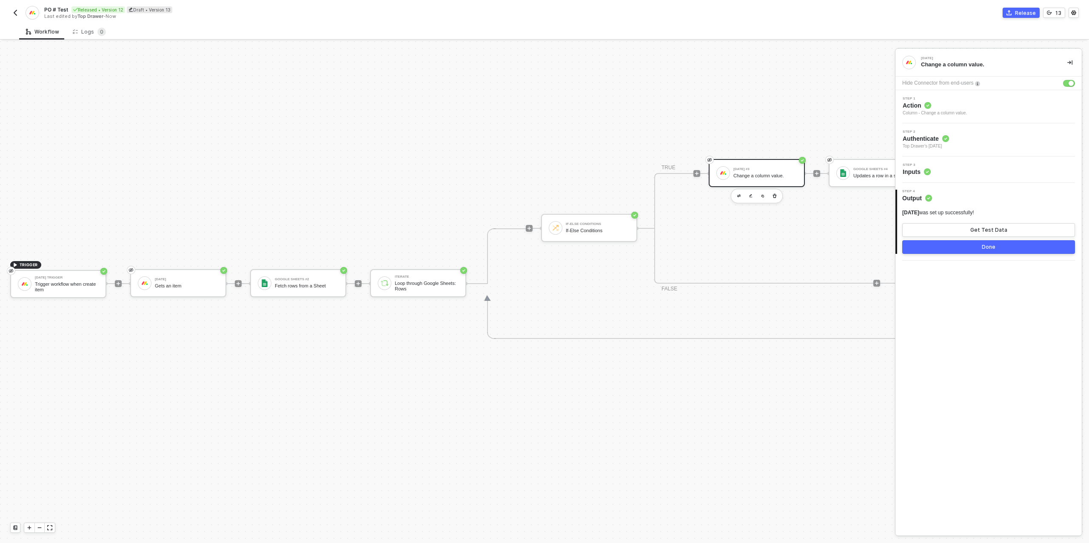
click at [959, 242] on button "Done" at bounding box center [988, 247] width 173 height 14
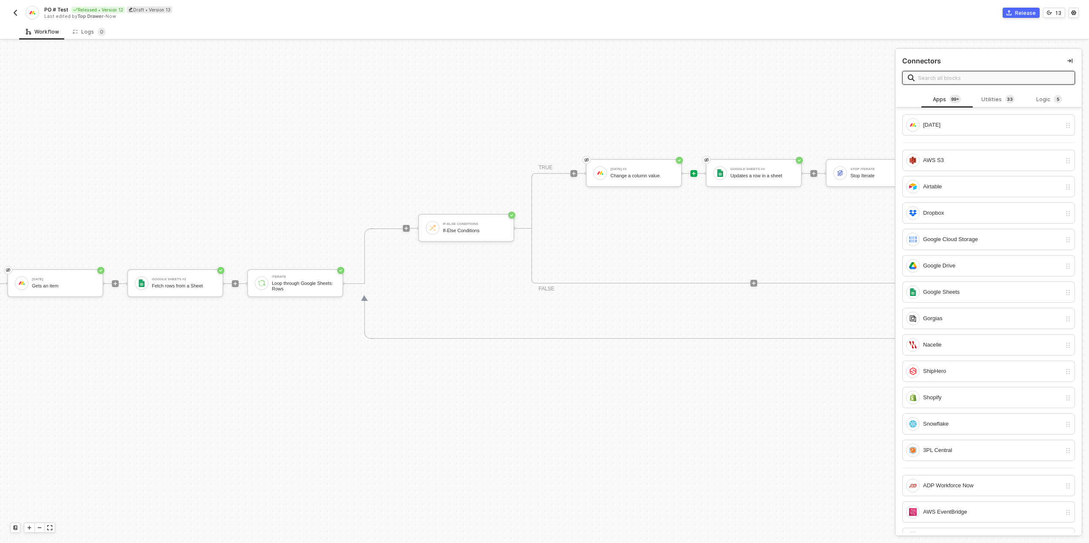
scroll to position [242, 145]
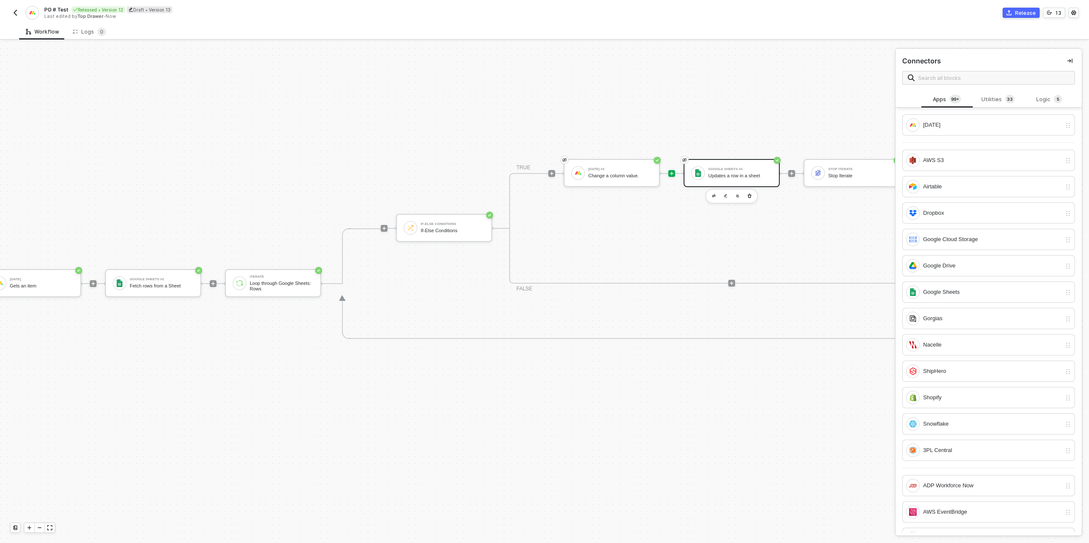
click at [731, 174] on div "Updates a row in a sheet" at bounding box center [740, 176] width 64 height 6
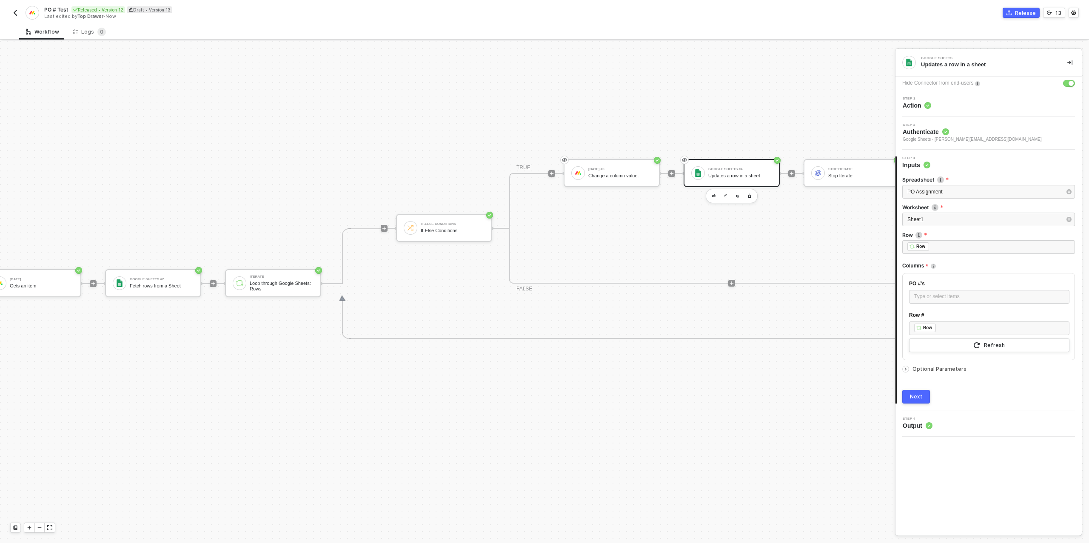
click at [909, 396] on button "Next" at bounding box center [916, 397] width 28 height 14
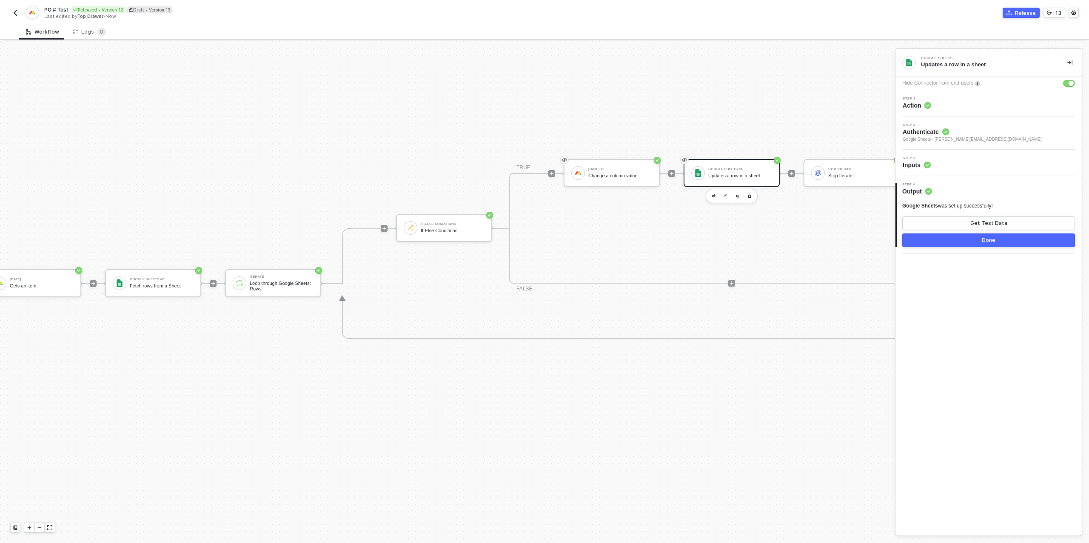
click at [994, 241] on div "Done" at bounding box center [988, 240] width 14 height 7
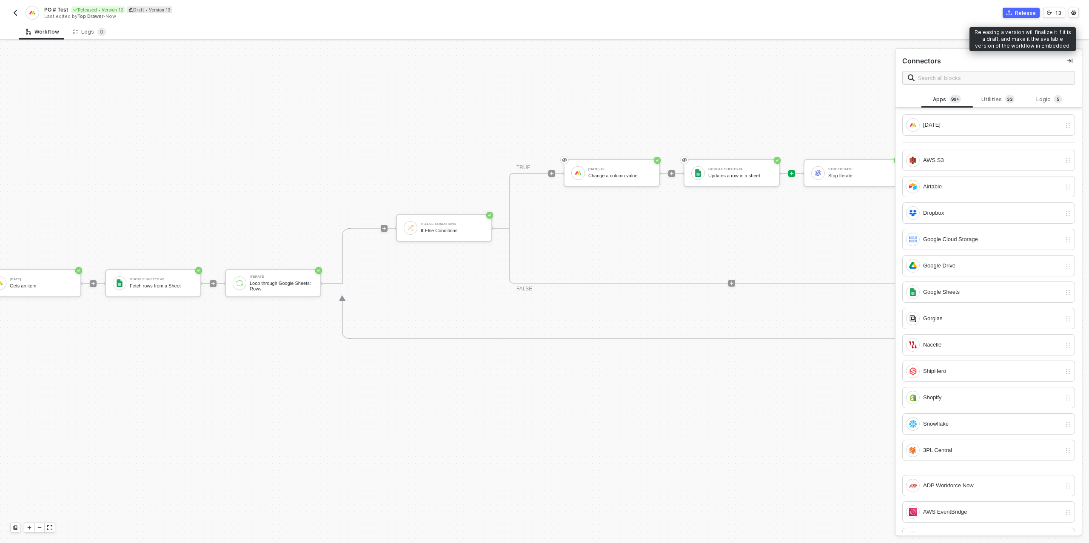
click at [1021, 12] on div "Release" at bounding box center [1025, 12] width 21 height 7
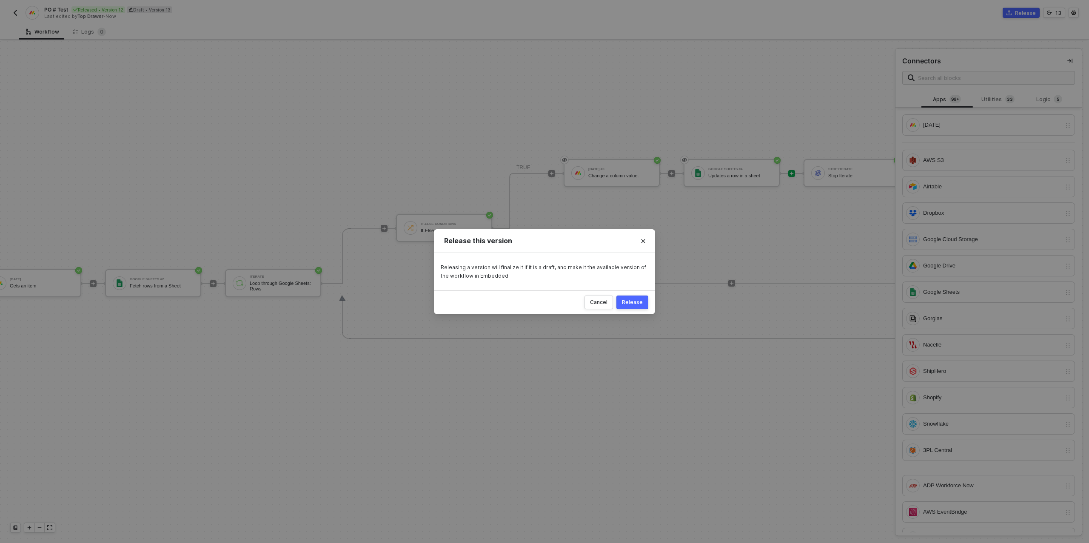
click at [631, 303] on div "Release" at bounding box center [632, 302] width 21 height 7
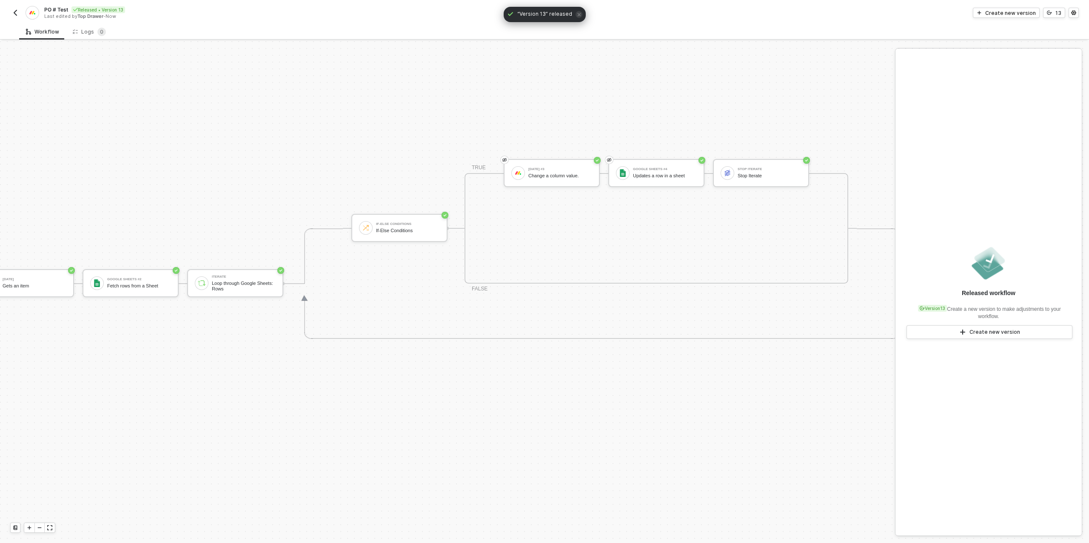
scroll to position [242, 0]
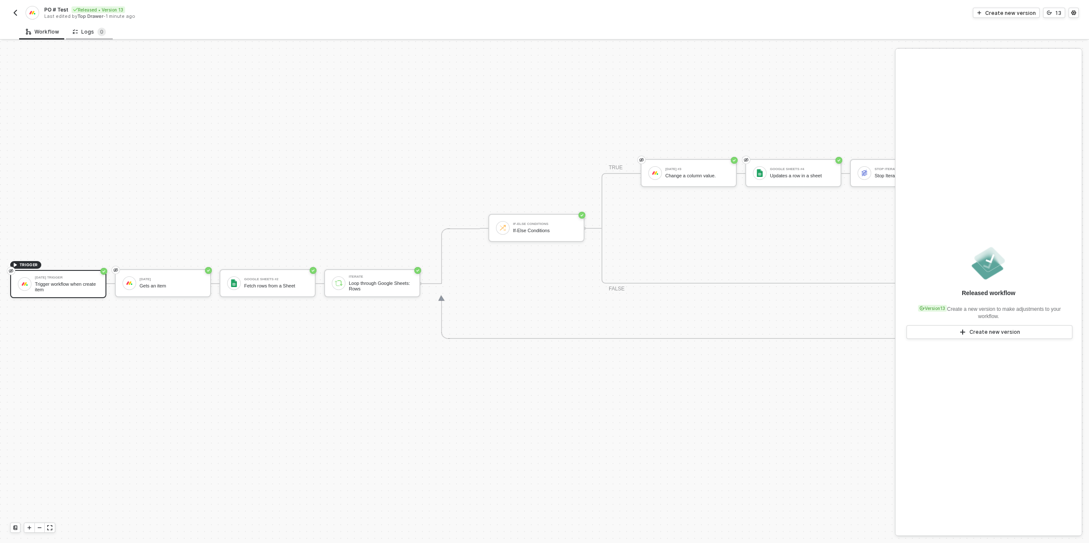
click at [80, 34] on div "Logs 0" at bounding box center [89, 32] width 33 height 9
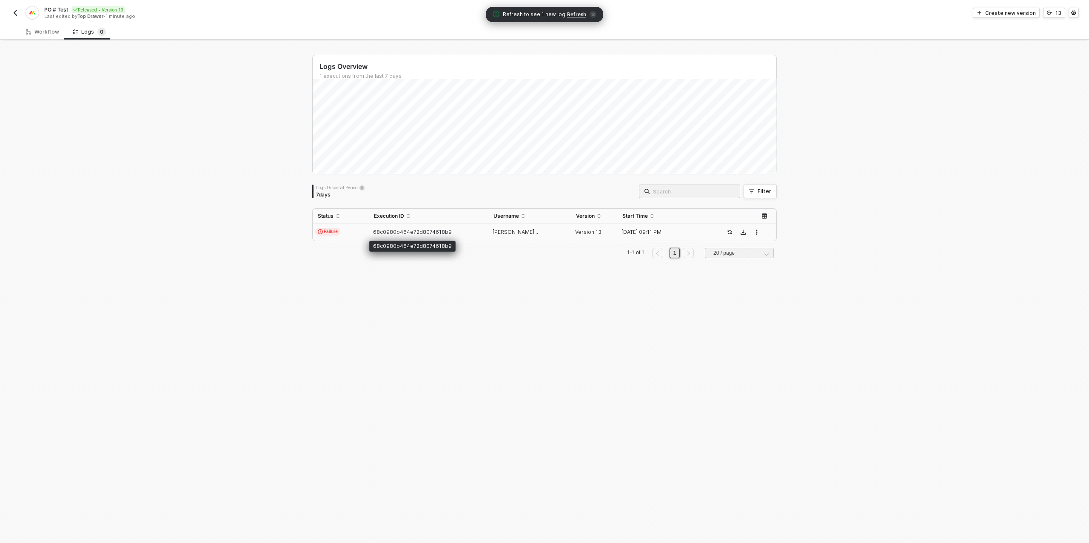
click at [393, 233] on span "68c0980b464e72d8074618b9" at bounding box center [412, 232] width 79 height 6
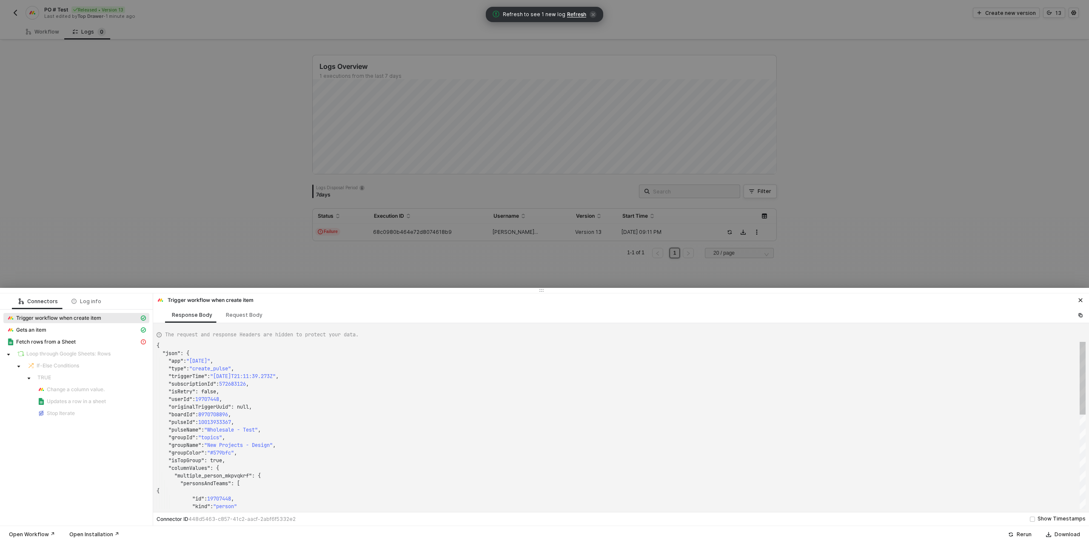
scroll to position [77, 0]
click at [79, 340] on div "Fetch rows from a Sheet" at bounding box center [73, 342] width 132 height 8
type textarea "{ "message": "An error occurred while running the Google Sheets block" }"
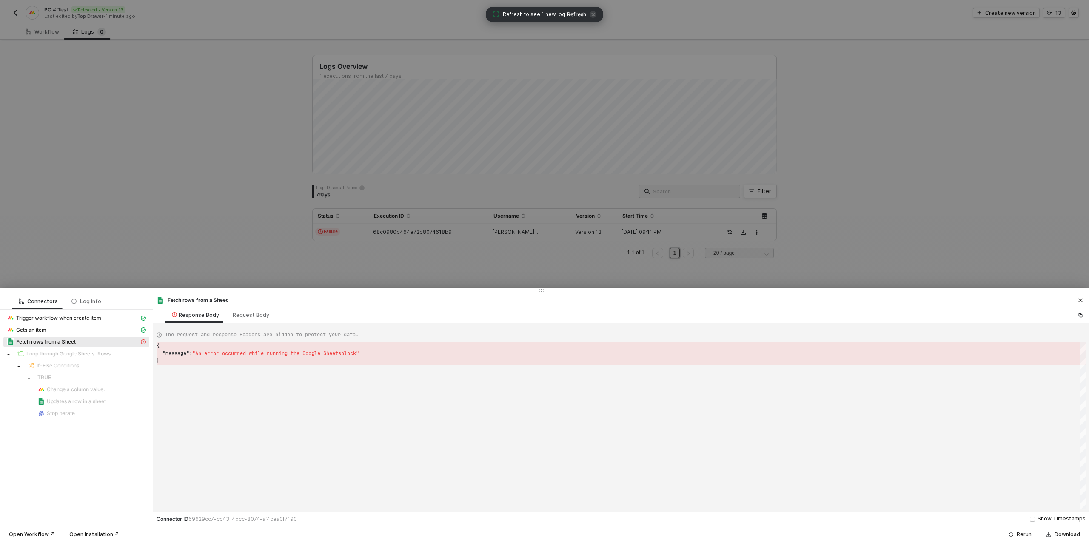
scroll to position [15, 0]
click at [82, 234] on div at bounding box center [544, 271] width 1089 height 543
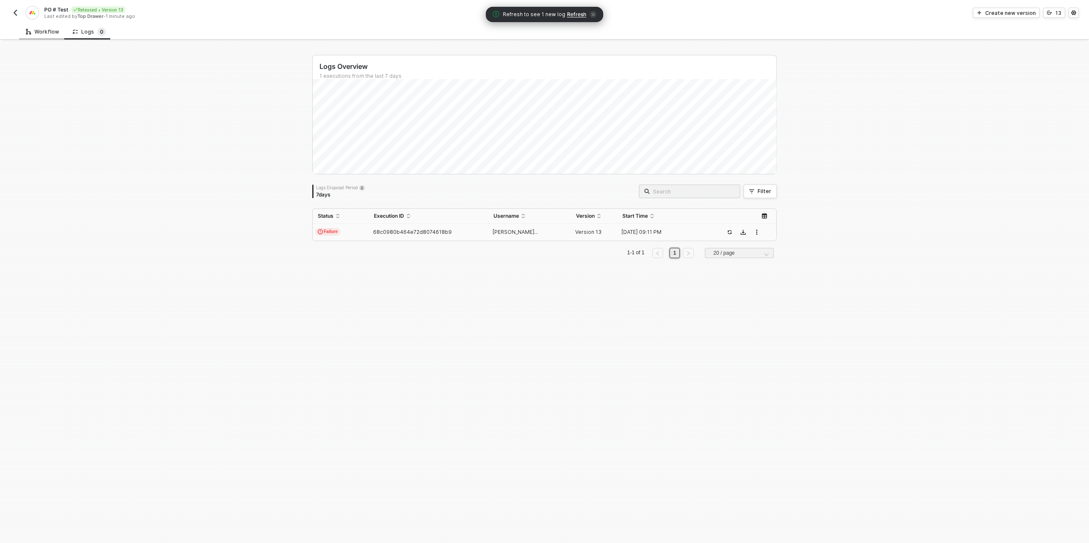
click at [43, 29] on div "Workflow" at bounding box center [42, 31] width 33 height 7
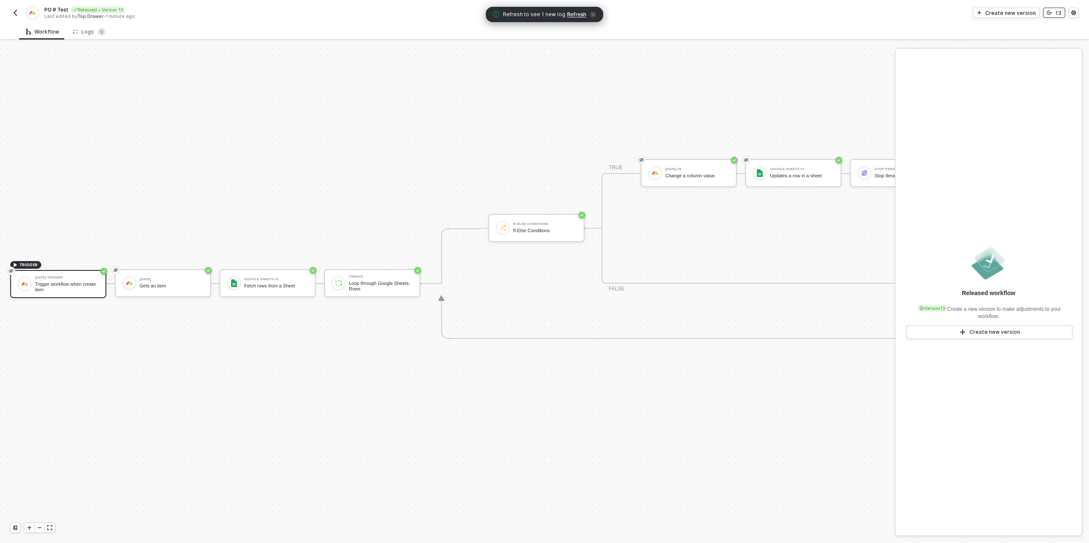
click at [1060, 15] on div "13" at bounding box center [1058, 12] width 6 height 7
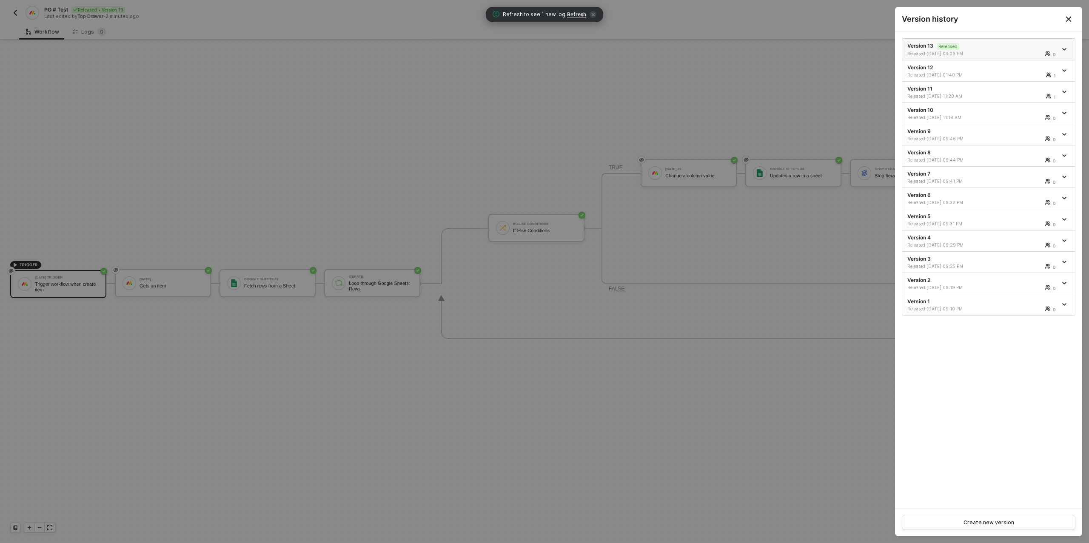
click at [1063, 48] on icon "icon-arrow-down" at bounding box center [1064, 49] width 4 height 4
click at [1035, 63] on div "Make a copy" at bounding box center [1034, 63] width 53 height 8
drag, startPoint x: 312, startPoint y: 119, endPoint x: 289, endPoint y: 253, distance: 135.5
click at [311, 120] on div at bounding box center [544, 271] width 1089 height 543
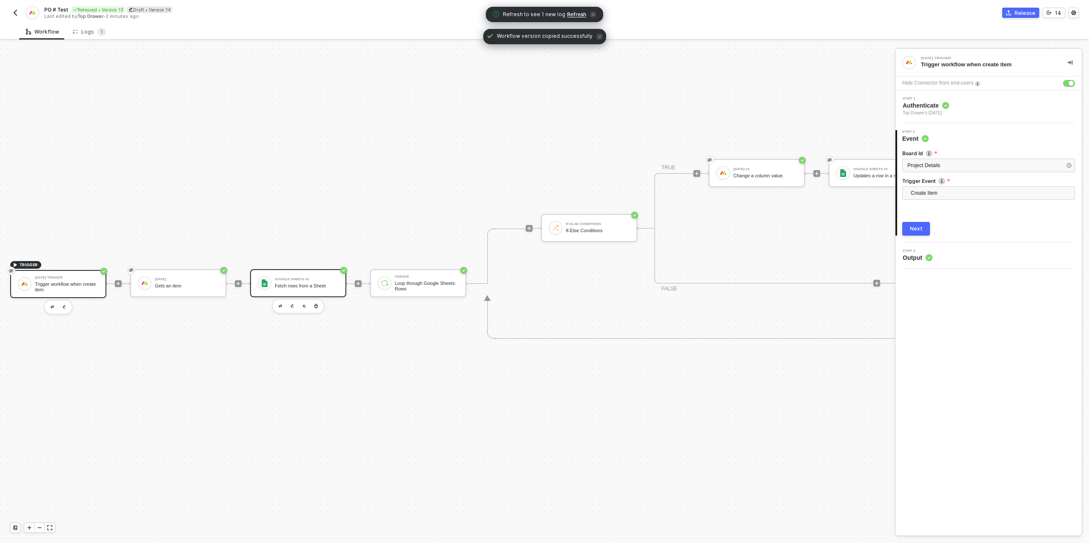
click at [307, 286] on div "Fetch rows from a Sheet" at bounding box center [307, 286] width 64 height 6
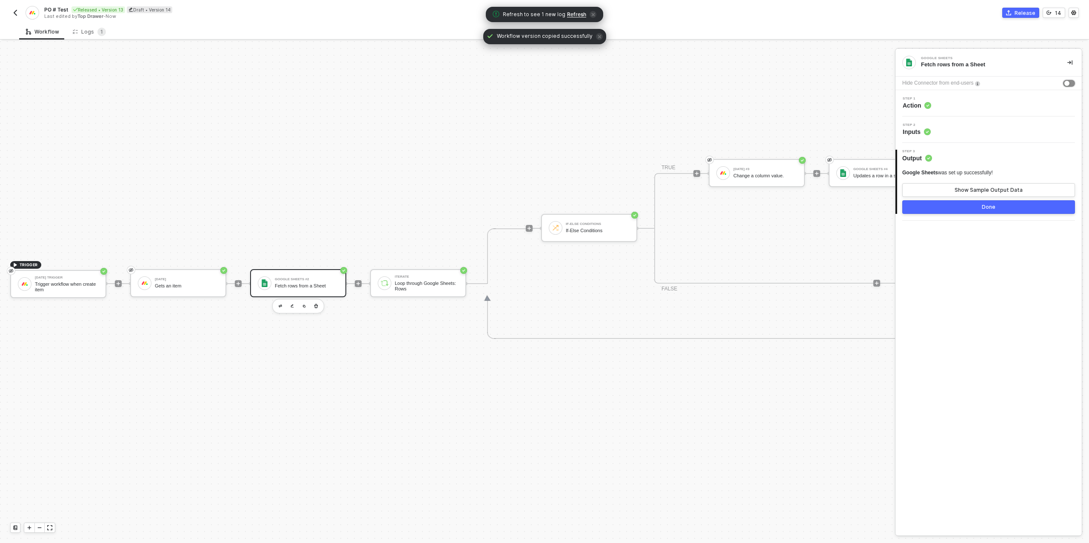
click at [1064, 81] on div "button" at bounding box center [1066, 83] width 5 height 5
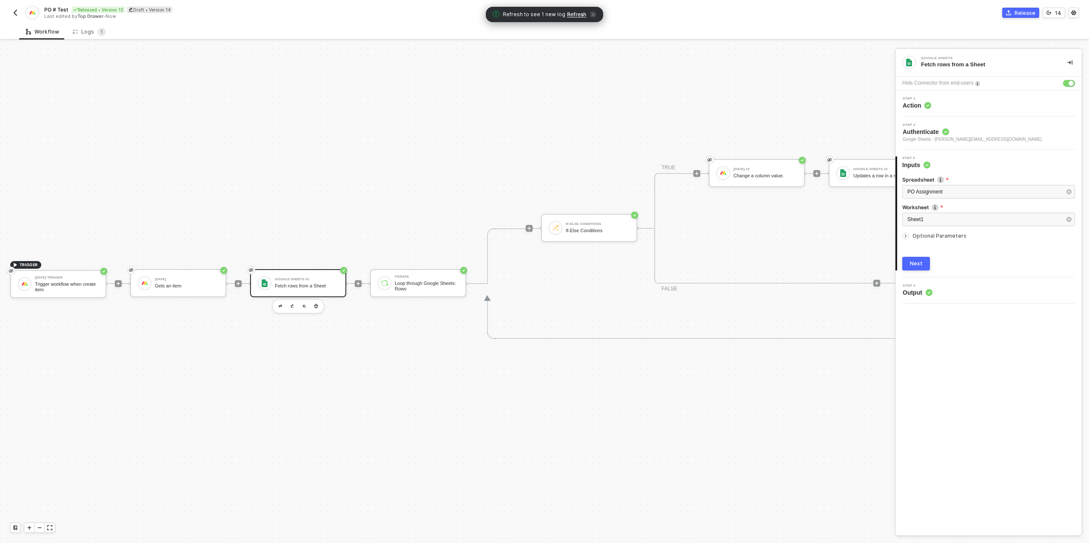
click at [960, 129] on span "Authenticate" at bounding box center [971, 132] width 139 height 9
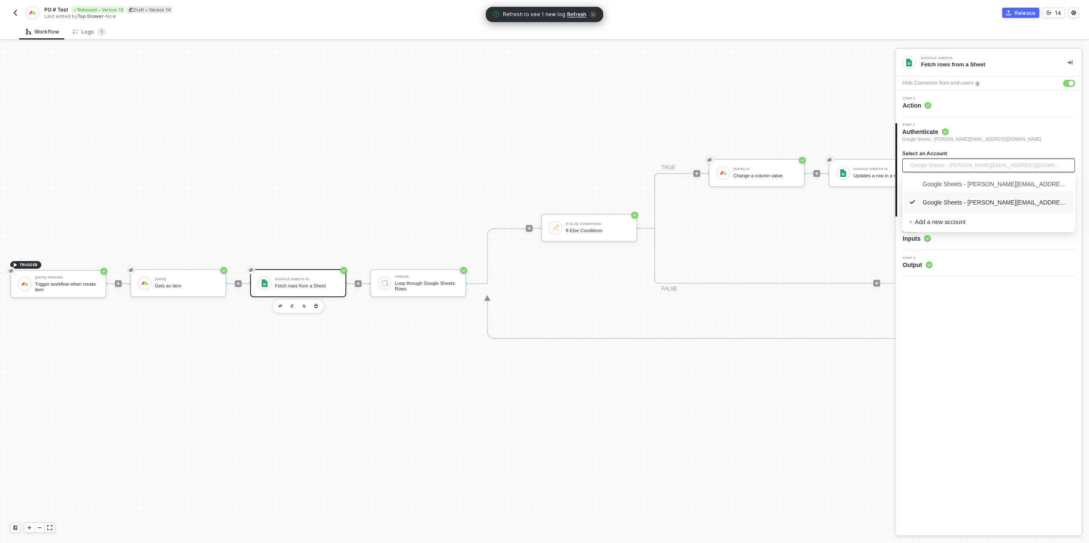
click at [962, 165] on span "Google Sheets - [PERSON_NAME][EMAIL_ADDRESS][DOMAIN_NAME]" at bounding box center [985, 165] width 151 height 13
click at [951, 203] on span "Google Sheets - [PERSON_NAME][EMAIL_ADDRESS][DOMAIN_NAME]" at bounding box center [988, 202] width 159 height 9
click at [921, 208] on div "Next" at bounding box center [916, 209] width 13 height 7
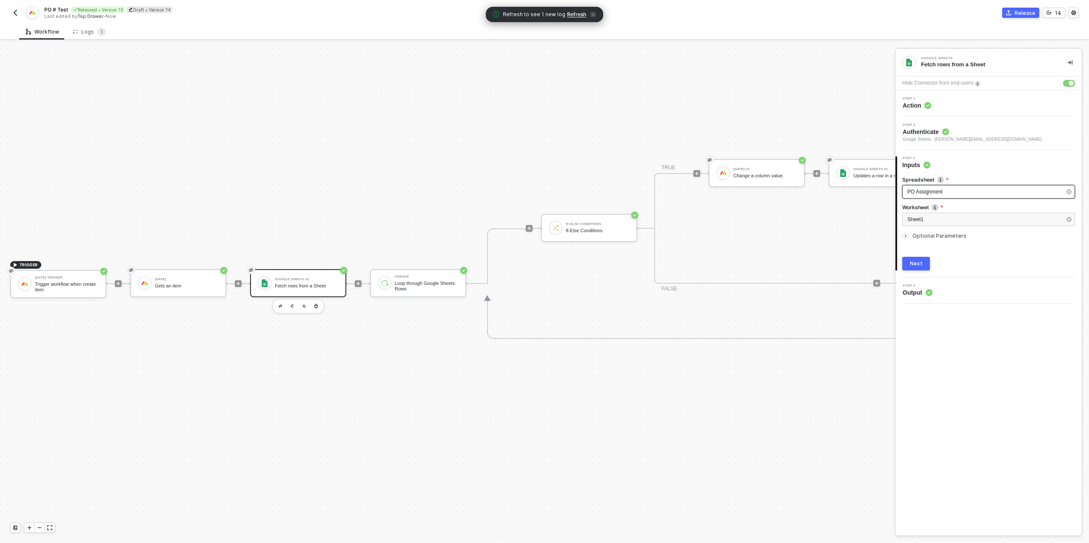
click at [937, 191] on span "PO Assignment" at bounding box center [924, 192] width 35 height 6
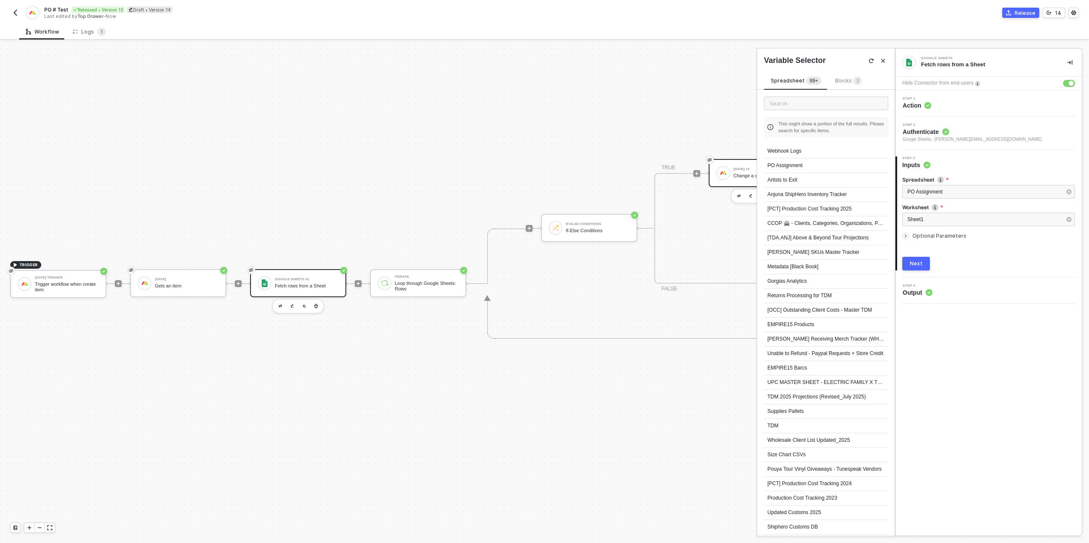
click at [801, 165] on div "PO Assignment" at bounding box center [826, 166] width 124 height 14
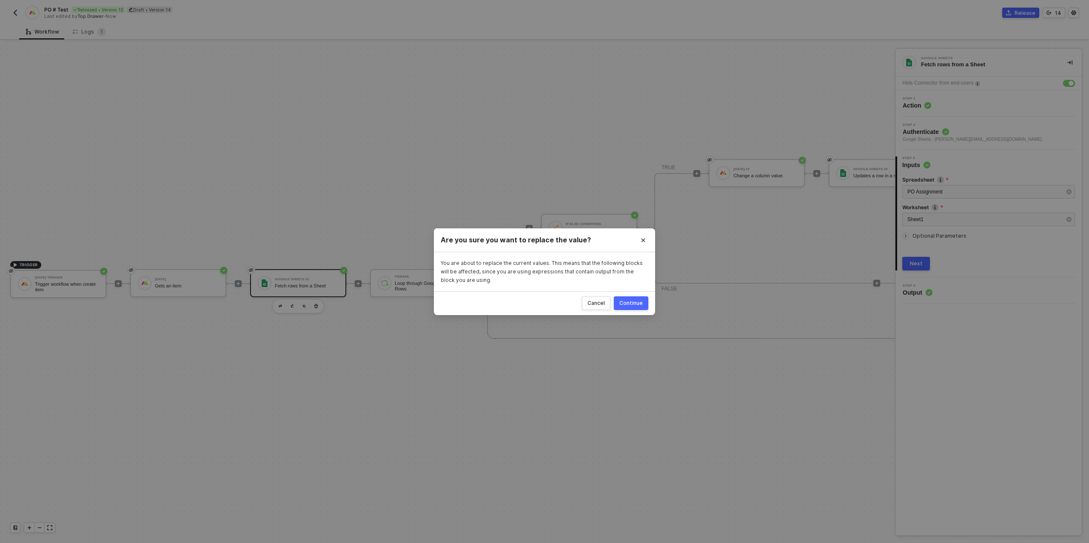
click at [628, 304] on div "Continue" at bounding box center [630, 303] width 23 height 7
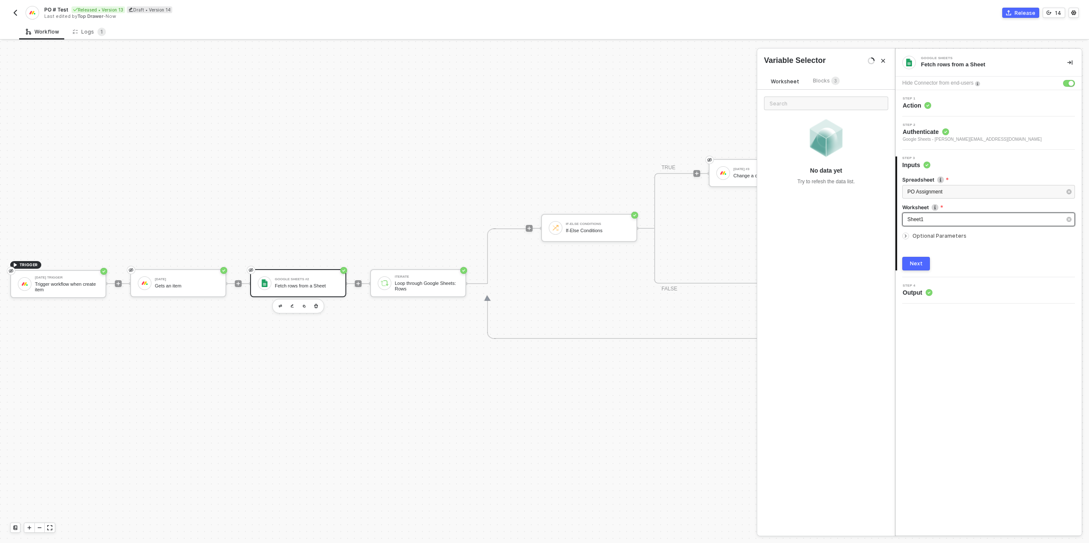
click at [930, 221] on div "Sheet1" at bounding box center [984, 220] width 154 height 8
click at [792, 151] on div "Sheet1" at bounding box center [826, 151] width 124 height 14
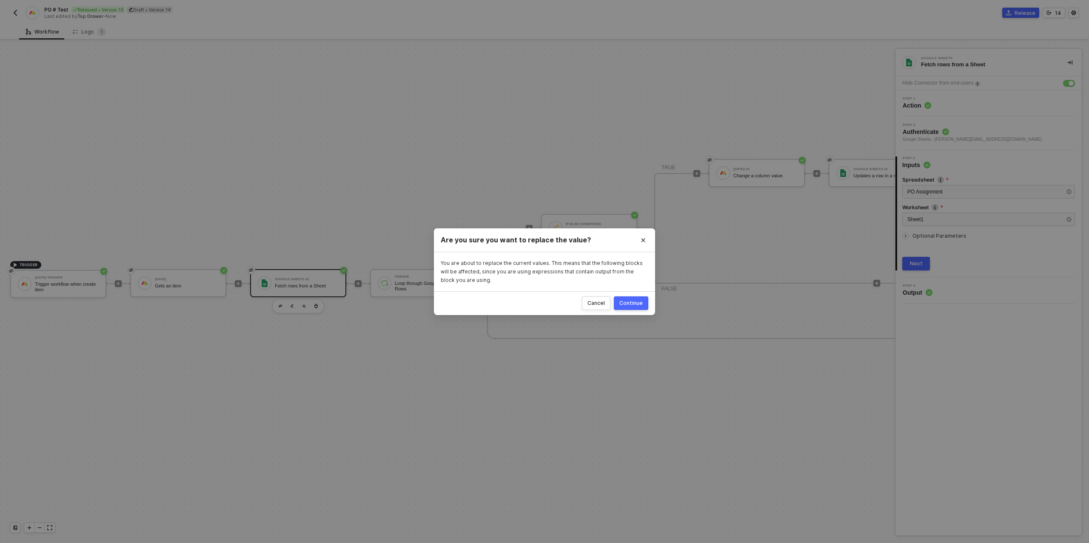
click at [626, 308] on button "Continue" at bounding box center [631, 303] width 34 height 14
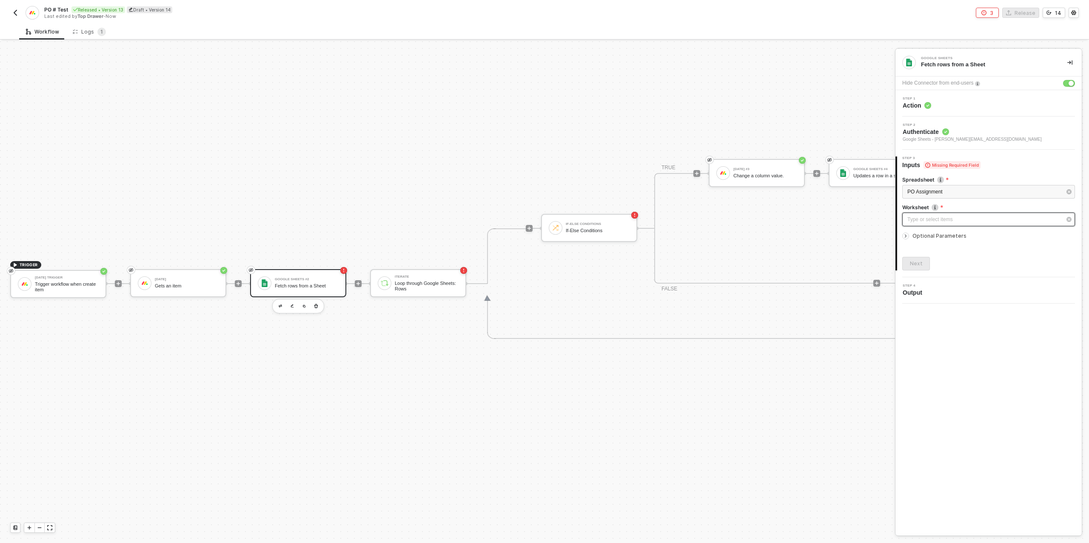
click at [916, 225] on div "Type or select items ﻿" at bounding box center [988, 220] width 173 height 14
click at [785, 148] on div "Sheet1" at bounding box center [826, 151] width 124 height 14
click at [904, 235] on icon "icon-arrow-right-small" at bounding box center [905, 235] width 5 height 5
click at [904, 236] on icon "icon-arrow-right-small" at bounding box center [905, 236] width 3 height 1
click at [913, 260] on div "Next" at bounding box center [916, 263] width 13 height 7
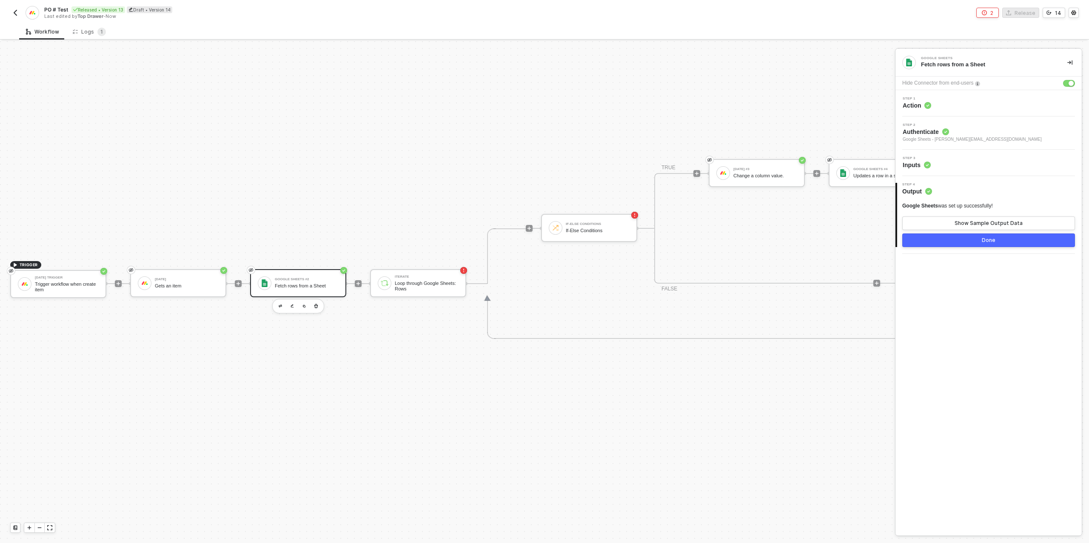
click at [959, 242] on button "Done" at bounding box center [988, 240] width 173 height 14
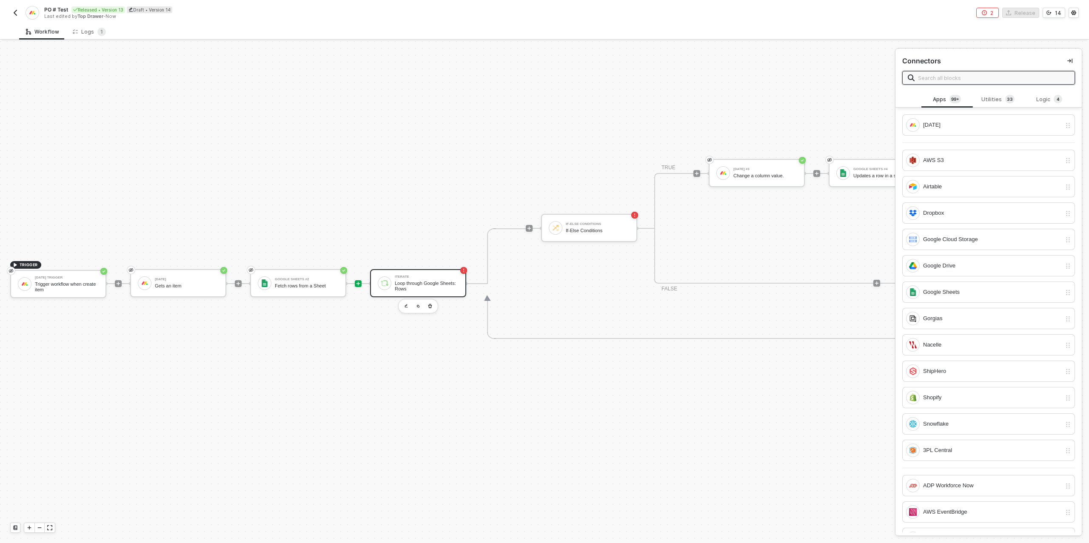
click at [421, 276] on div "Iterate" at bounding box center [427, 276] width 64 height 3
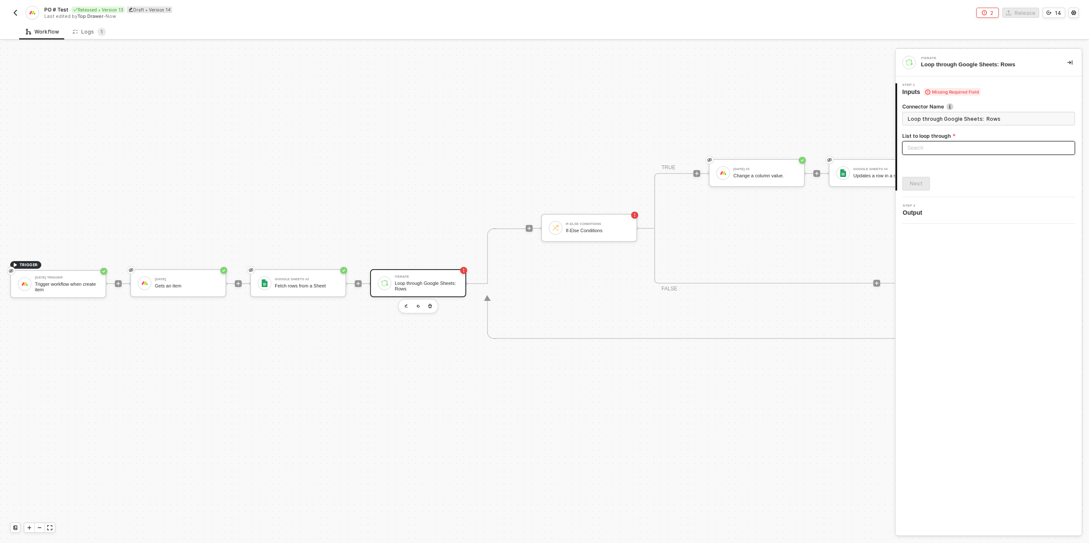
click at [933, 149] on div "Search" at bounding box center [988, 148] width 173 height 14
click at [942, 233] on div "Google Sheets #2: Rows" at bounding box center [988, 232] width 159 height 9
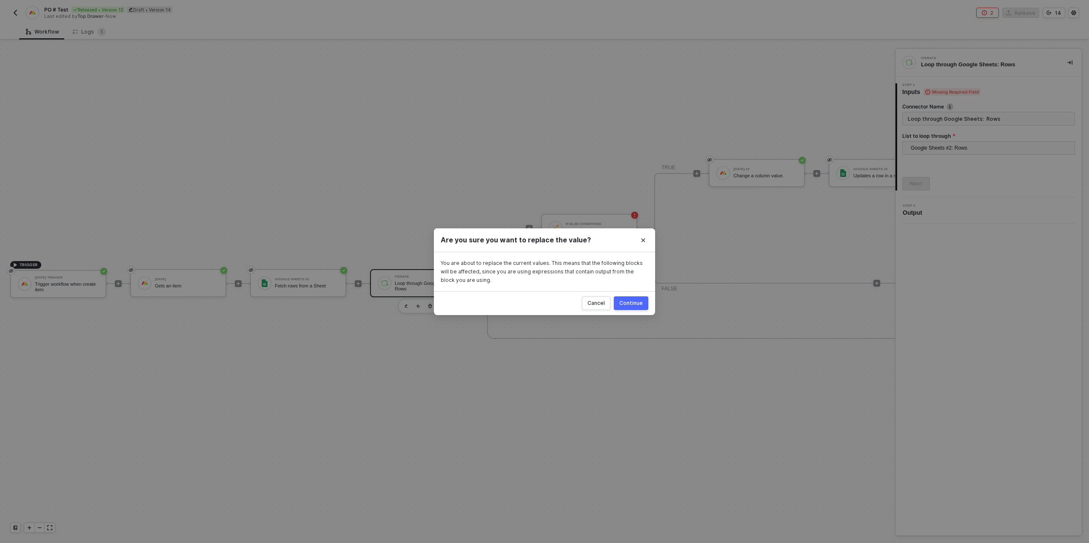
click at [640, 302] on div "Continue" at bounding box center [630, 303] width 23 height 7
type input "Loop through Google Sheets #2: Rows"
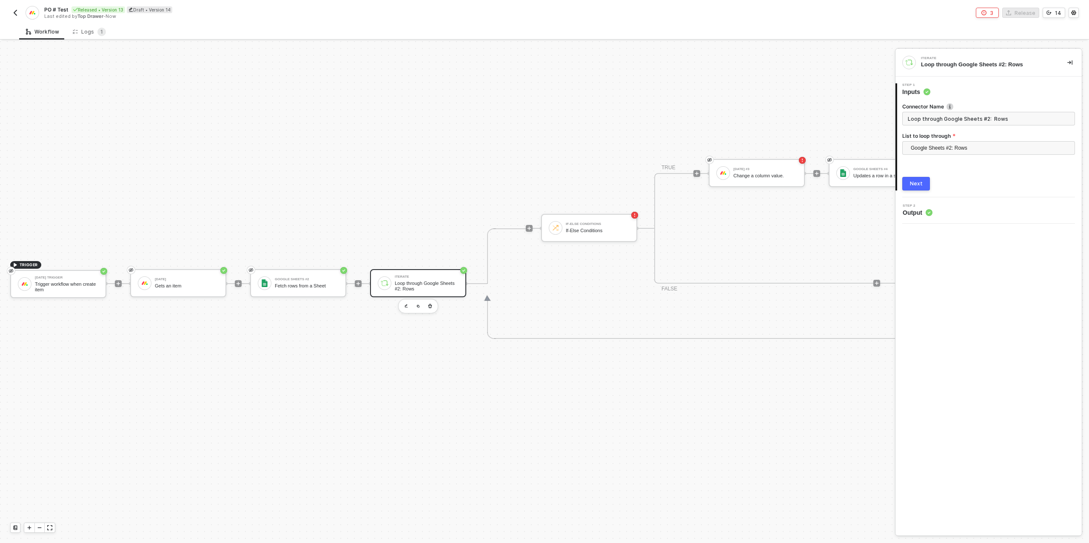
click at [905, 178] on button "Next" at bounding box center [916, 184] width 28 height 14
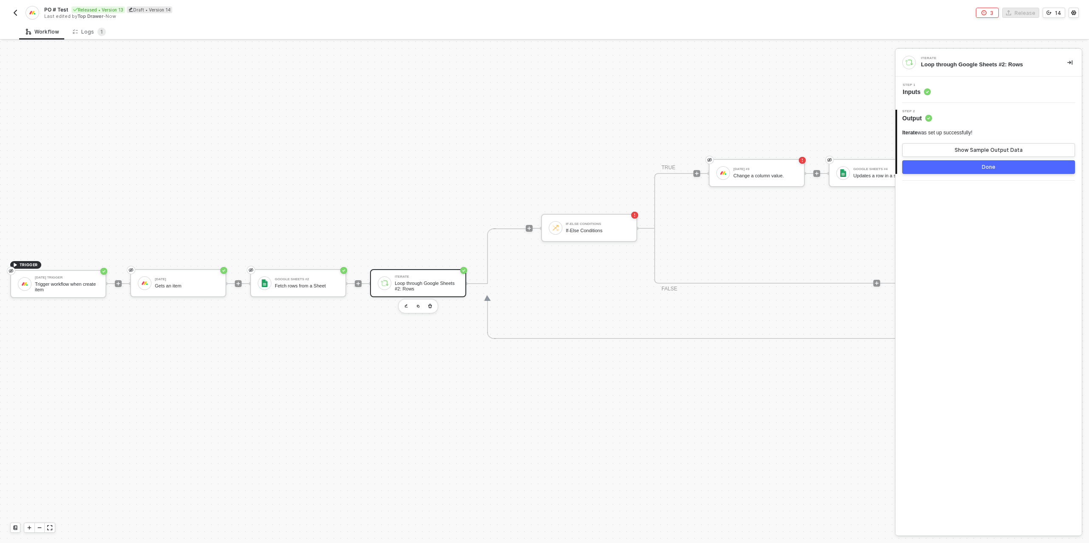
click at [985, 168] on div "Done" at bounding box center [988, 167] width 14 height 7
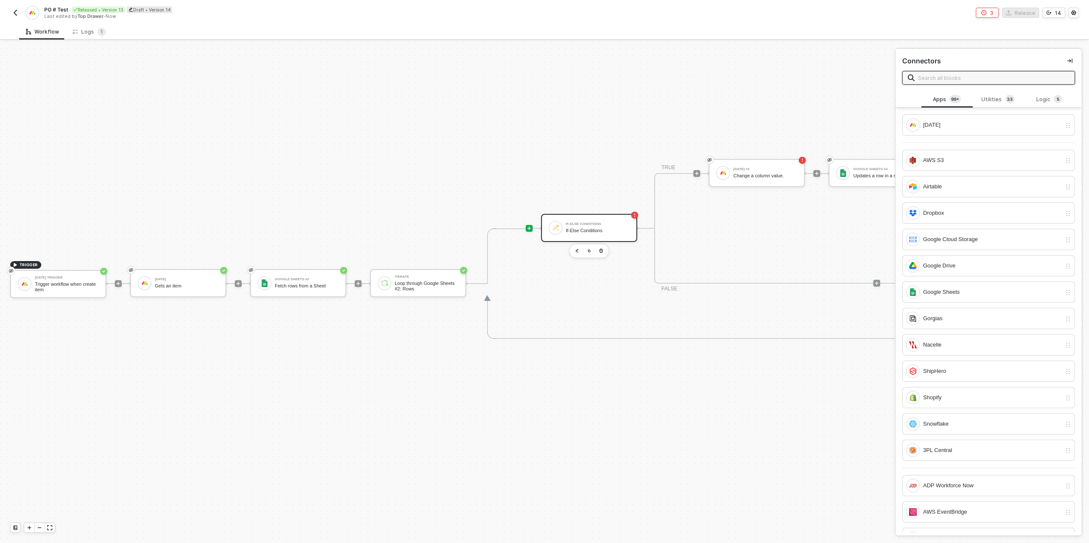
click at [604, 226] on div "If-Else Conditions If-Else Conditions" at bounding box center [598, 228] width 64 height 16
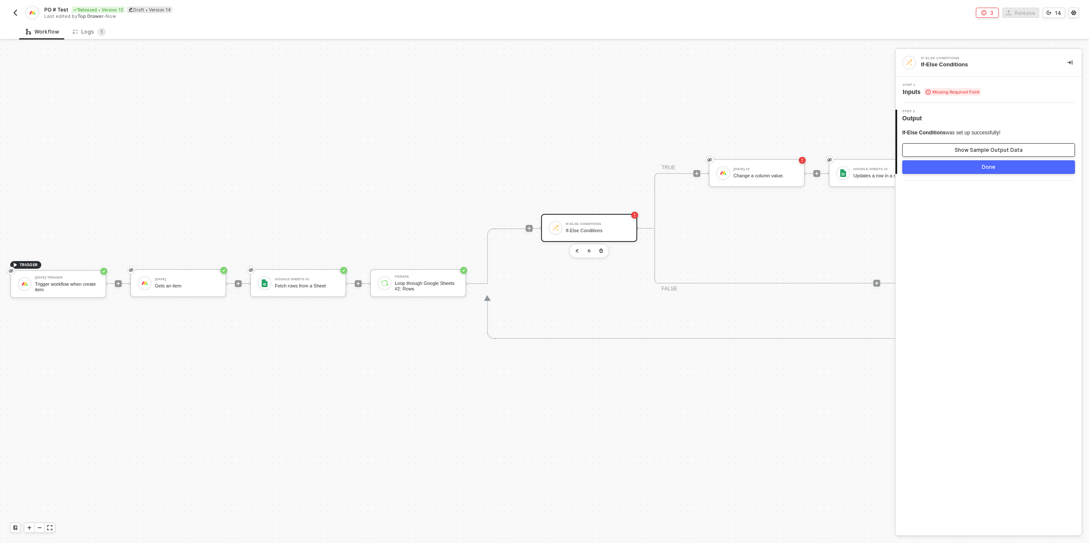
click at [1036, 147] on button "Show Sample Output Data" at bounding box center [988, 150] width 173 height 14
click at [1036, 147] on button "Hide Output Data" at bounding box center [988, 150] width 173 height 14
click at [968, 91] on span "Missing Required Field" at bounding box center [952, 92] width 57 height 8
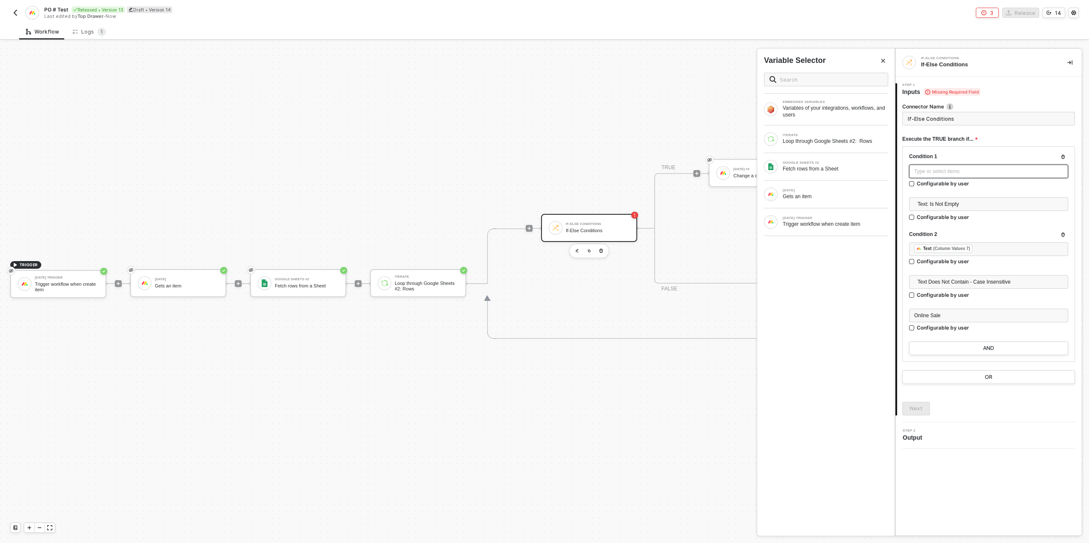
click at [953, 173] on div "Type or select items ﻿" at bounding box center [988, 172] width 149 height 8
click at [841, 138] on div "Loop through Google Sheets #2: Rows" at bounding box center [834, 141] width 105 height 7
click at [666, 118] on div "PO #'s -" at bounding box center [688, 120] width 124 height 11
click at [918, 412] on button "Next" at bounding box center [916, 409] width 28 height 14
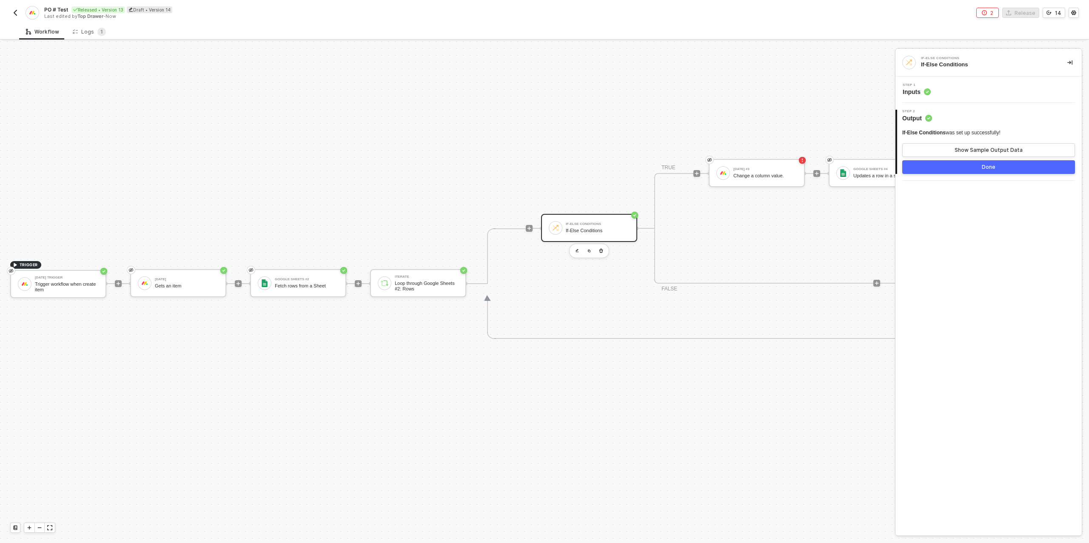
click at [971, 169] on button "Done" at bounding box center [988, 167] width 173 height 14
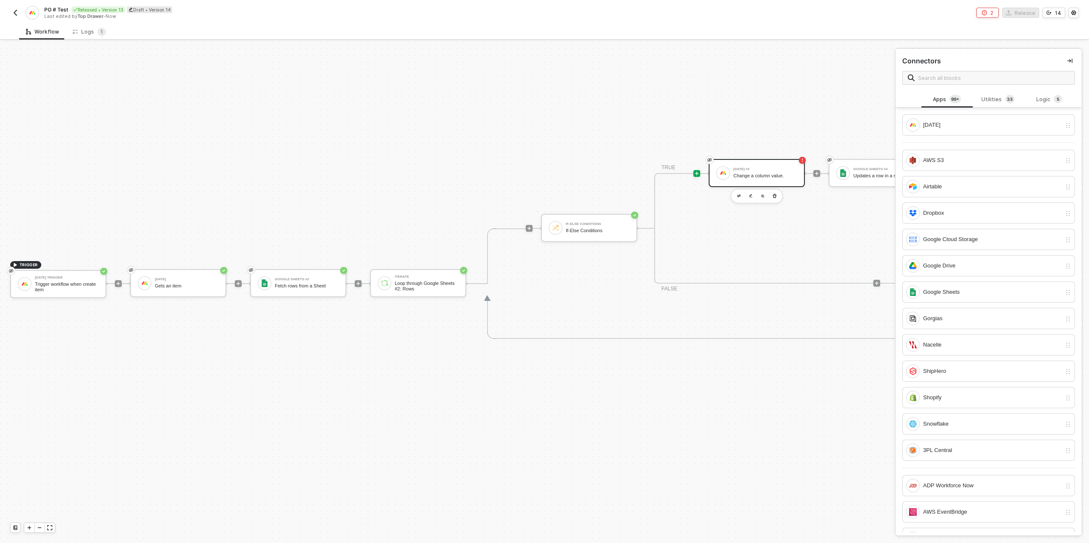
click at [762, 171] on div "[DATE] #3 Change a column value." at bounding box center [765, 173] width 64 height 16
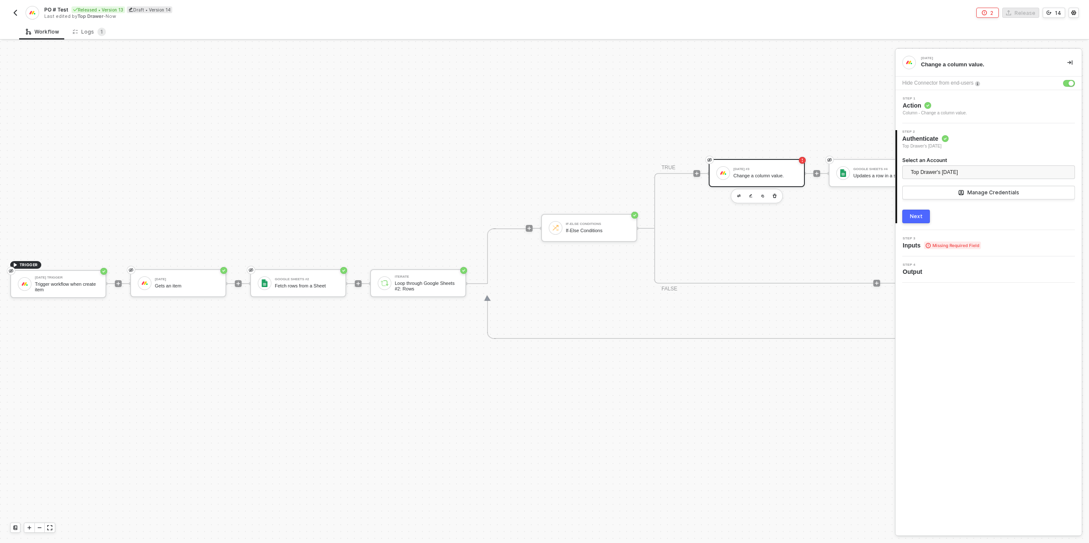
click at [924, 218] on button "Next" at bounding box center [916, 217] width 28 height 14
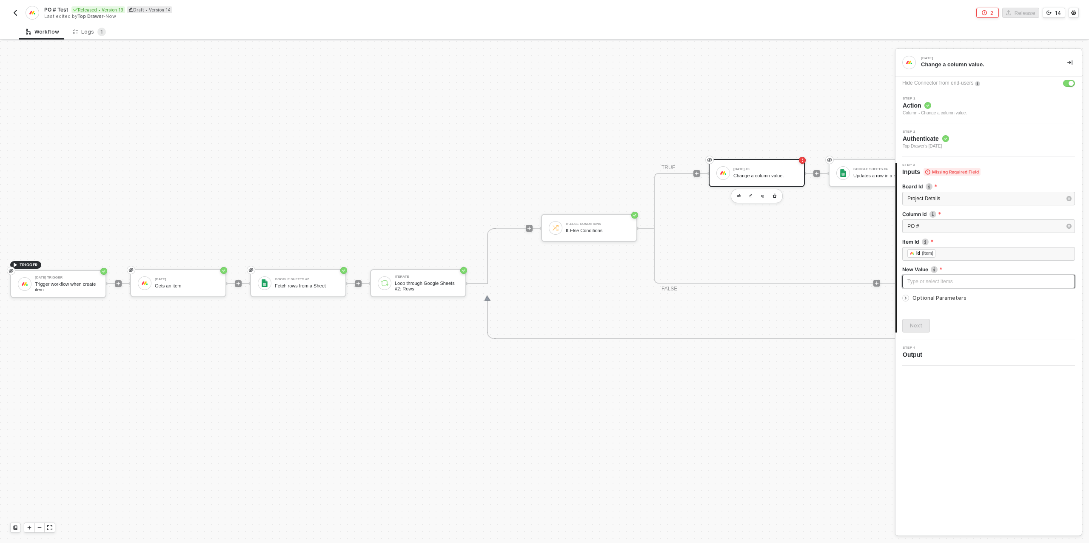
click at [945, 284] on div "Type or select items ﻿" at bounding box center [988, 282] width 162 height 8
click at [856, 144] on div "Loop through Google Sheets #2: Rows" at bounding box center [834, 141] width 105 height 7
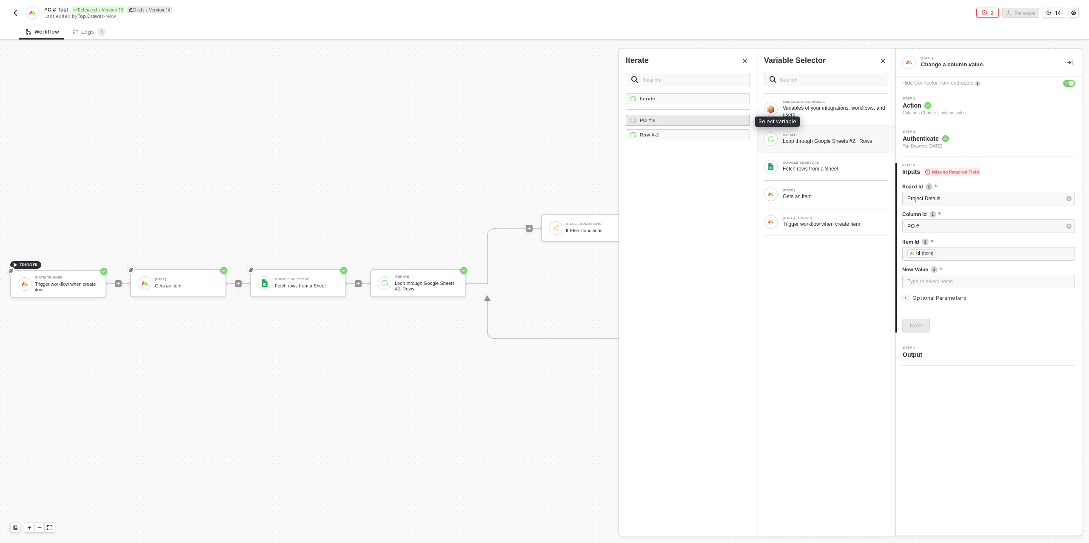
click at [686, 120] on div "PO #'s -" at bounding box center [688, 120] width 124 height 11
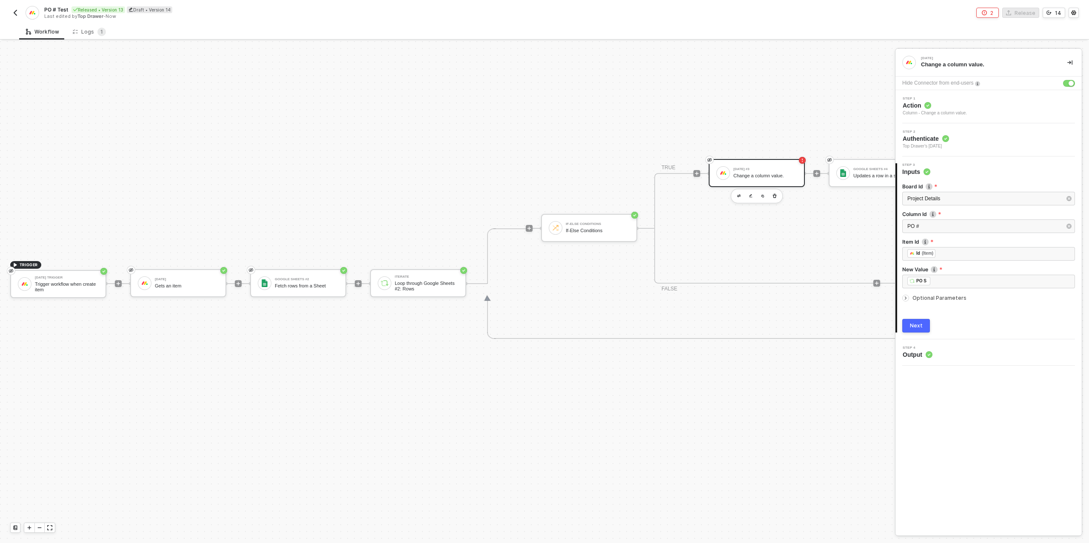
click at [919, 322] on div "Next" at bounding box center [916, 325] width 13 height 7
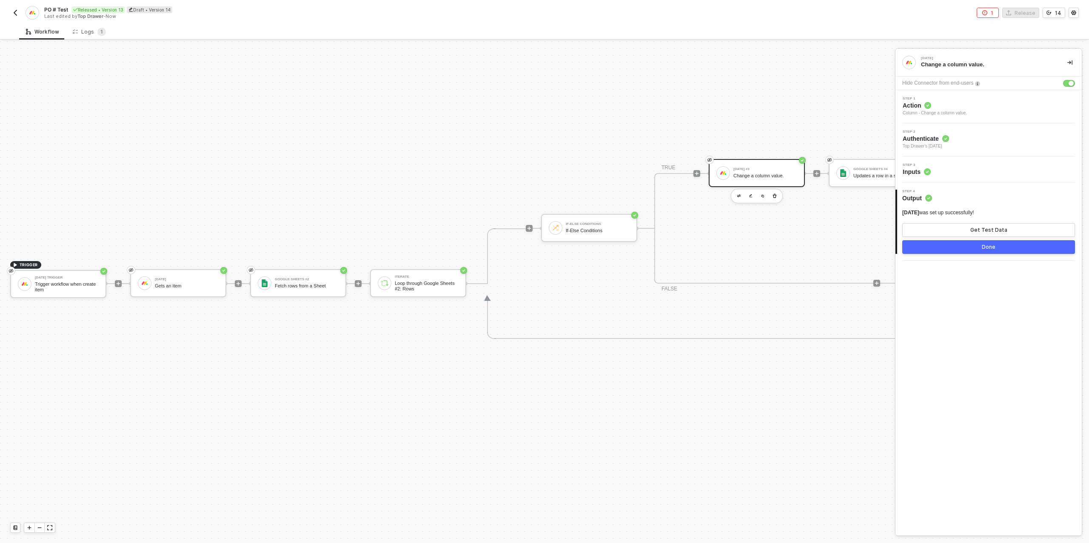
click at [963, 247] on button "Done" at bounding box center [988, 247] width 173 height 14
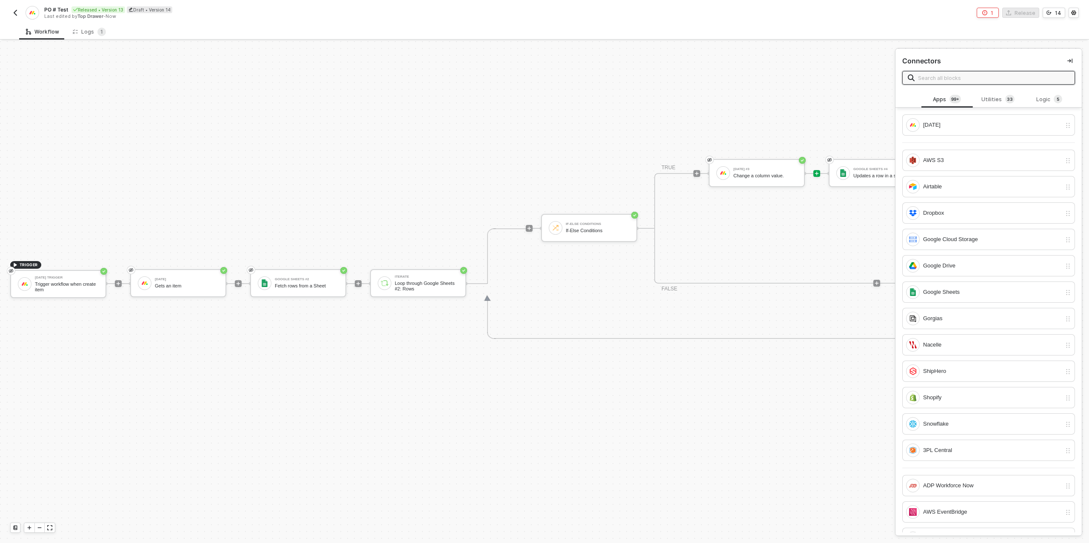
scroll to position [242, 209]
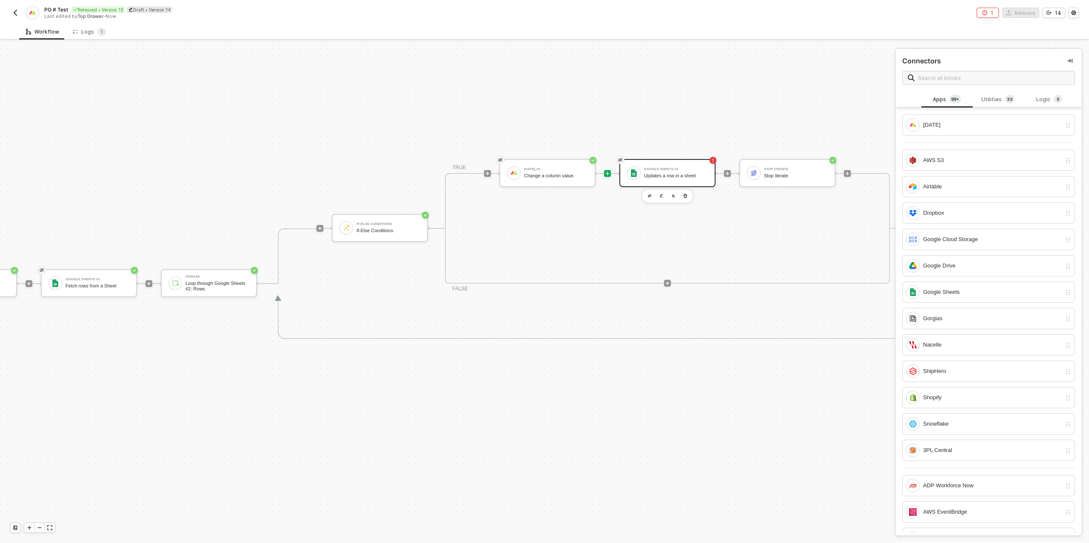
click at [645, 171] on div "Google Sheets #4 Updates a row in a sheet" at bounding box center [676, 173] width 64 height 16
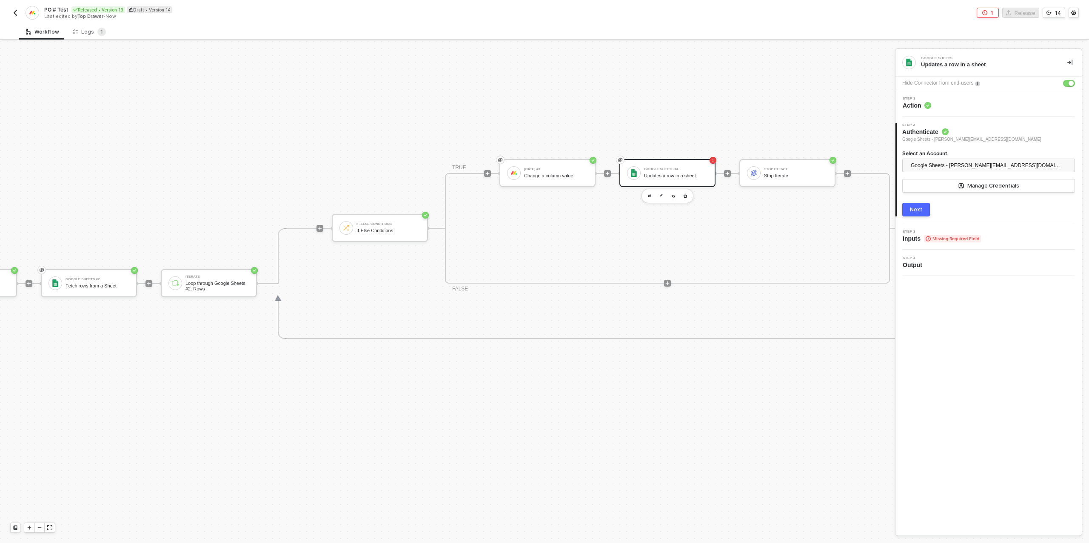
click at [916, 207] on div "Next" at bounding box center [916, 209] width 13 height 7
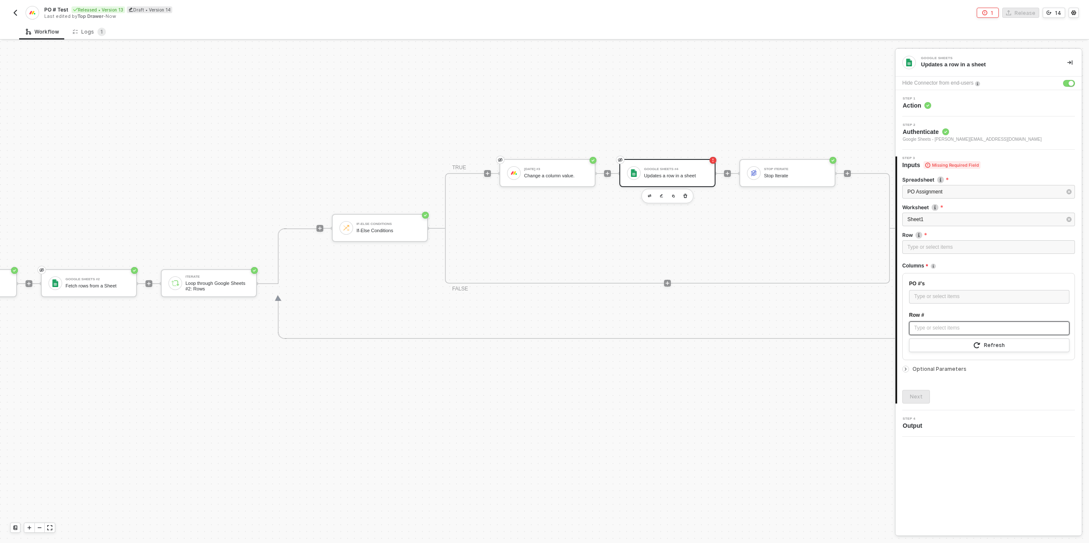
click at [946, 328] on div "Type or select items ﻿" at bounding box center [989, 328] width 150 height 8
click at [803, 134] on div "ITERATE" at bounding box center [834, 135] width 105 height 3
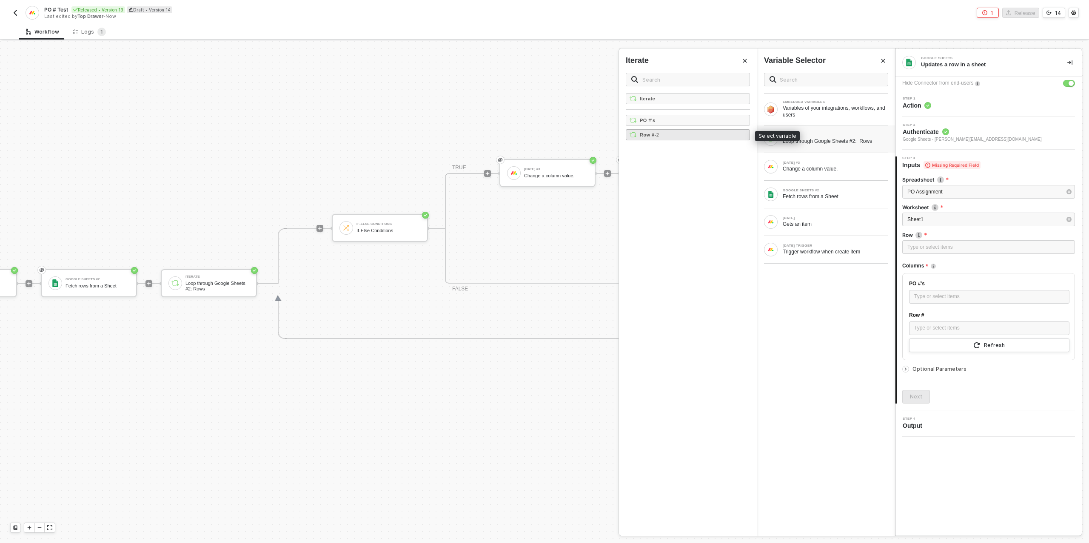
click at [695, 138] on div "Row # - 2" at bounding box center [688, 134] width 124 height 11
click at [926, 246] on div "Type or select items ﻿" at bounding box center [988, 247] width 162 height 8
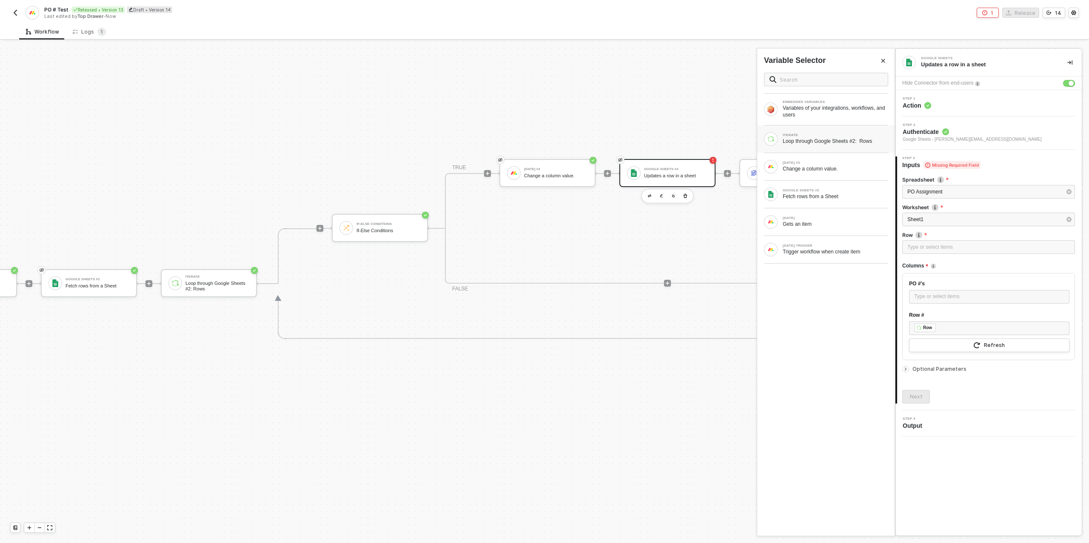
click at [814, 143] on div "Loop through Google Sheets #2: Rows" at bounding box center [834, 141] width 105 height 7
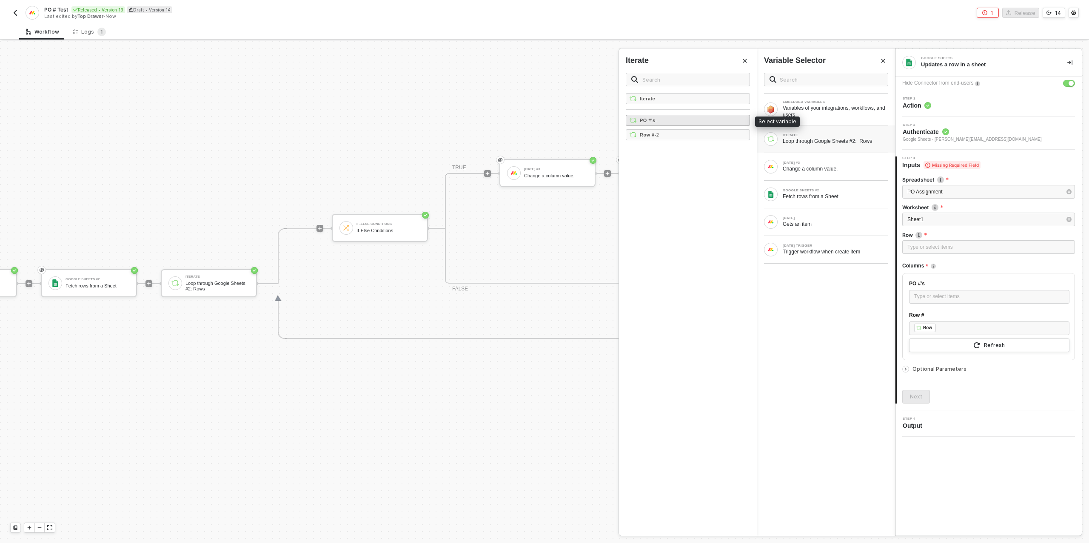
click at [697, 122] on div "PO #'s -" at bounding box center [688, 120] width 124 height 11
click at [914, 395] on div "Next" at bounding box center [916, 396] width 13 height 7
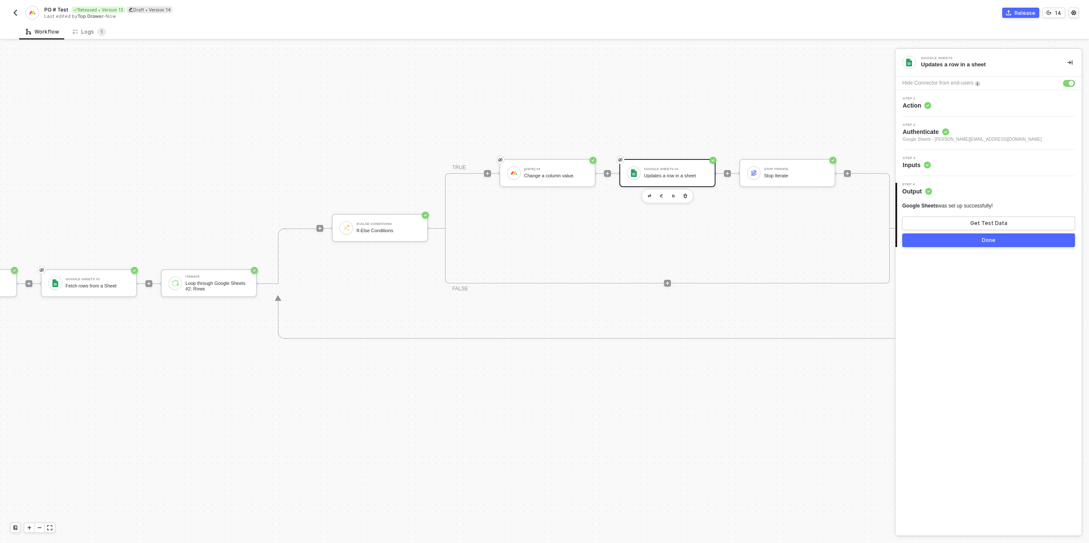
click at [968, 240] on button "Done" at bounding box center [988, 240] width 173 height 14
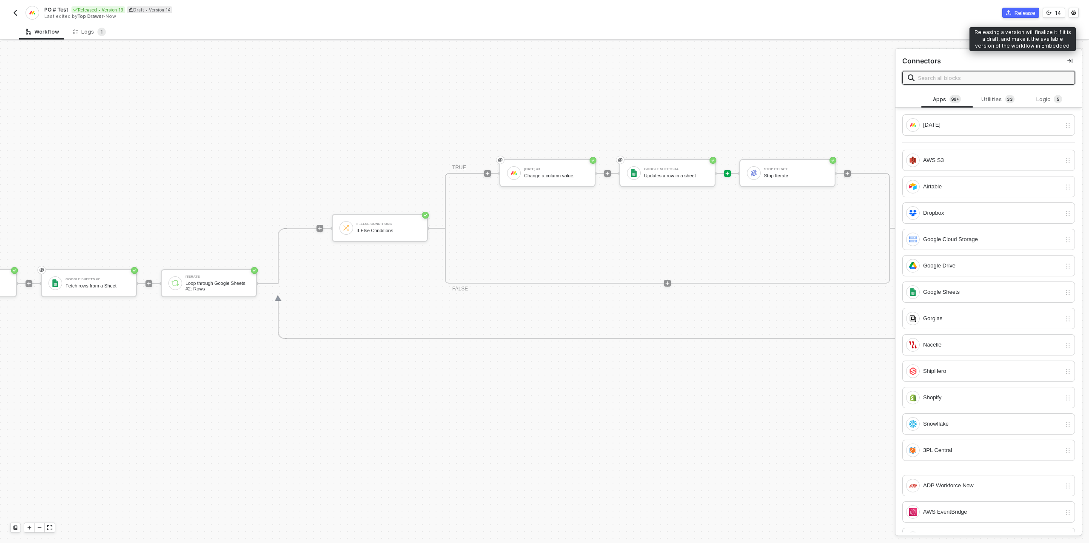
click at [1021, 9] on div "Release" at bounding box center [1024, 12] width 21 height 7
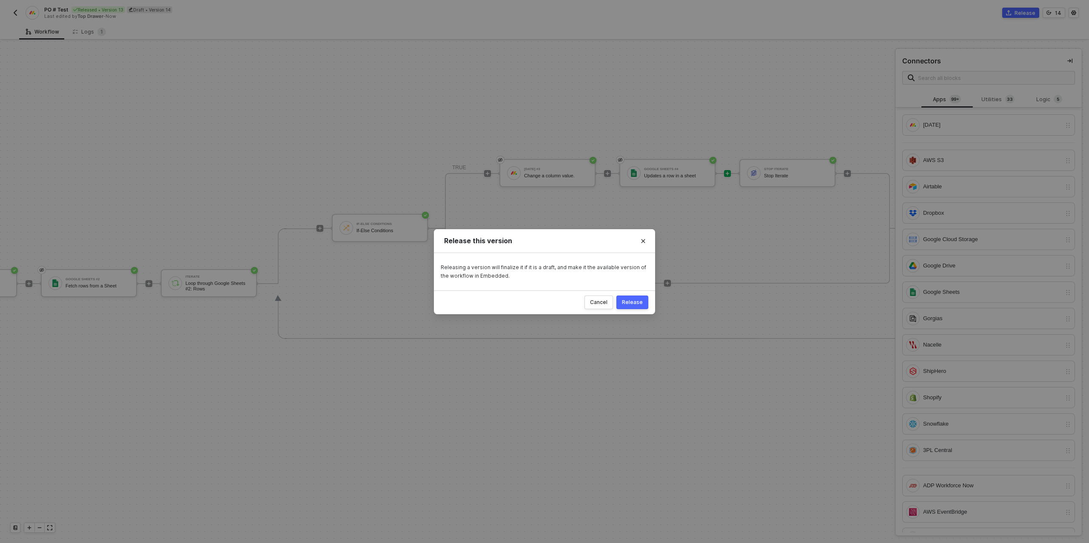
click at [632, 302] on div "Release" at bounding box center [632, 302] width 21 height 7
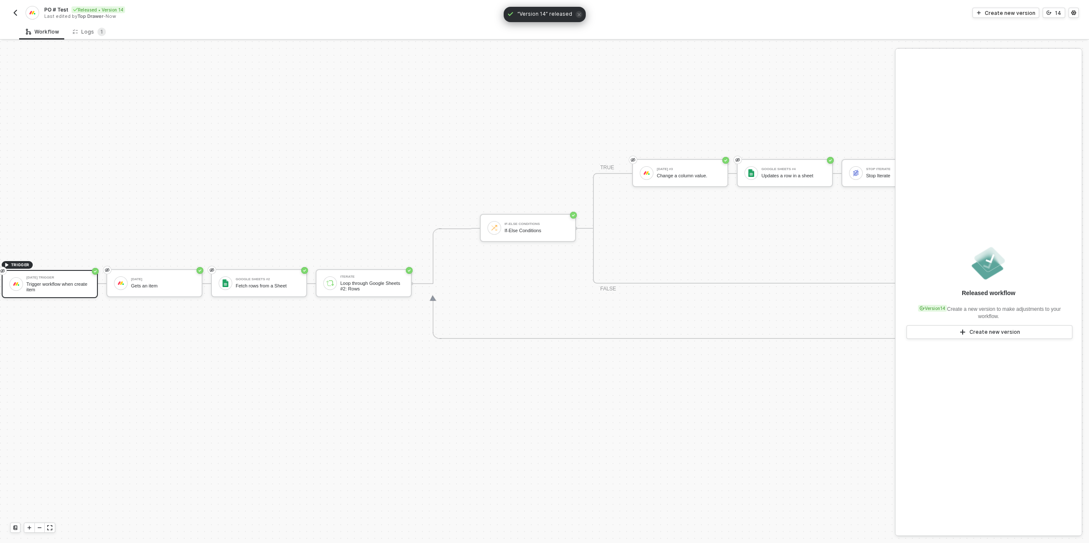
scroll to position [242, 0]
click at [156, 281] on div "[DATE] Gets an item" at bounding box center [171, 283] width 64 height 16
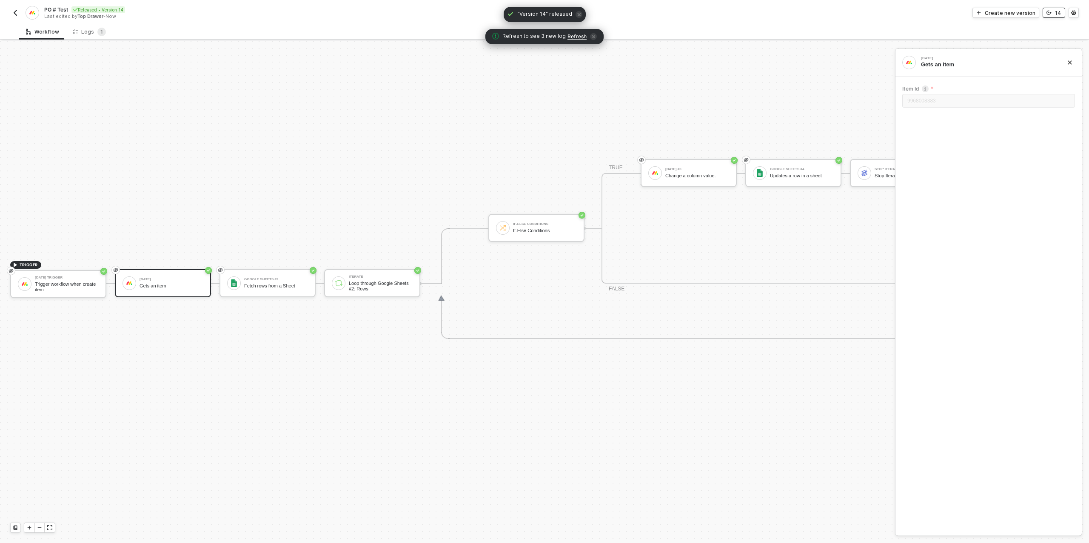
click at [1051, 11] on icon "icon-versioning" at bounding box center [1048, 12] width 5 height 5
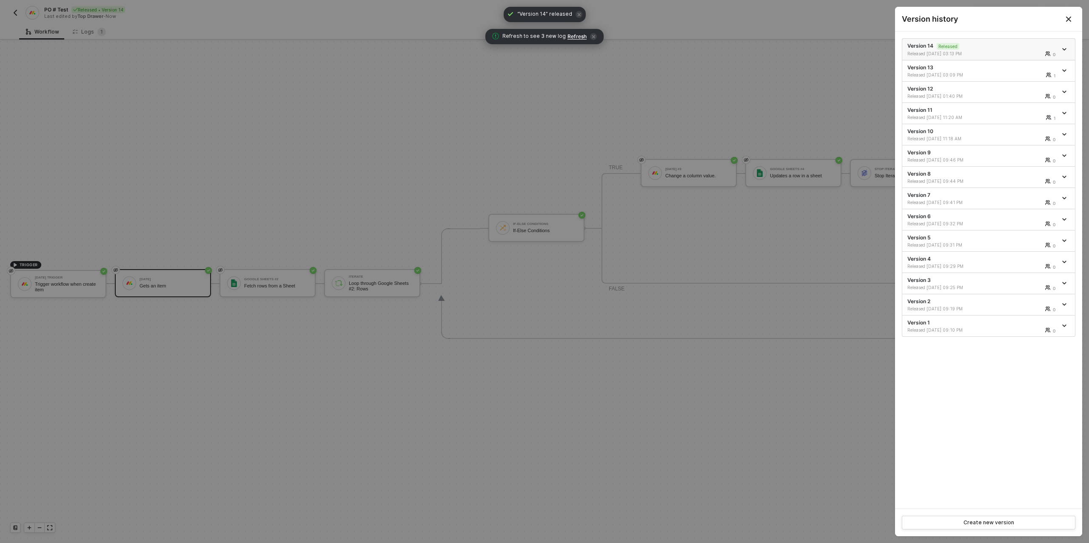
click at [1064, 48] on icon "icon-arrow-down" at bounding box center [1064, 49] width 4 height 4
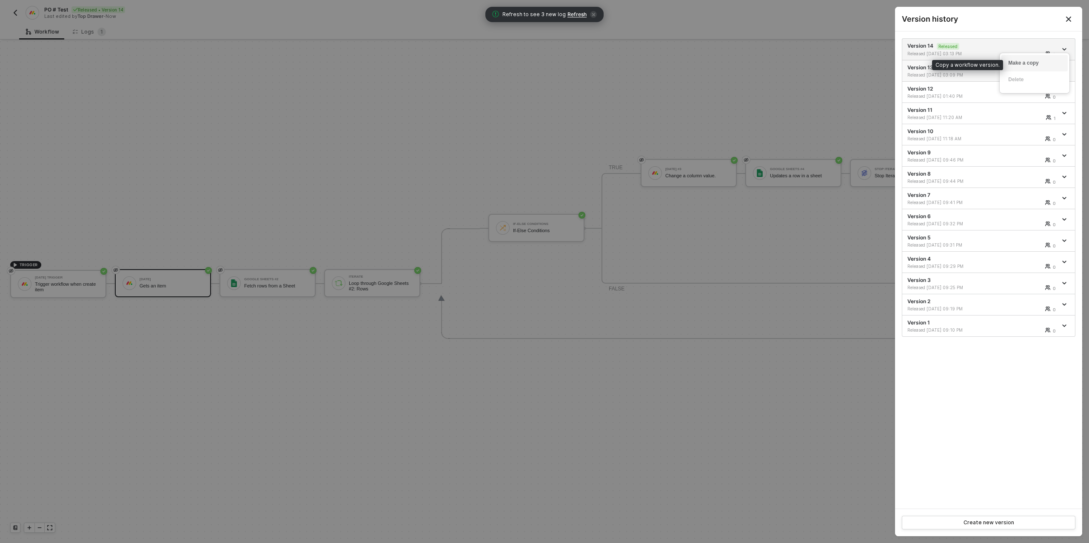
click at [1043, 65] on div "Make a copy" at bounding box center [1034, 63] width 53 height 8
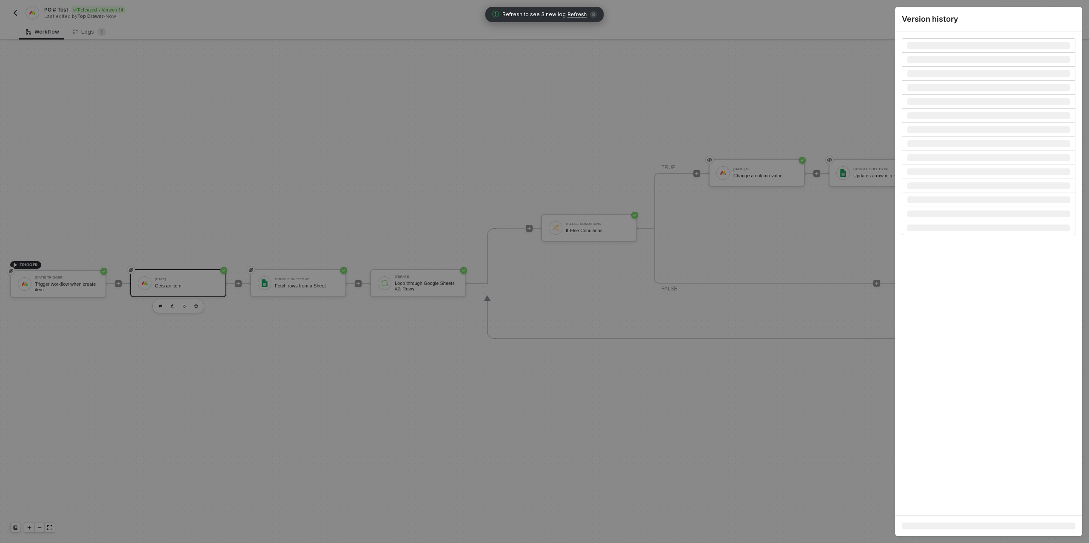
click at [288, 201] on div at bounding box center [544, 271] width 1089 height 543
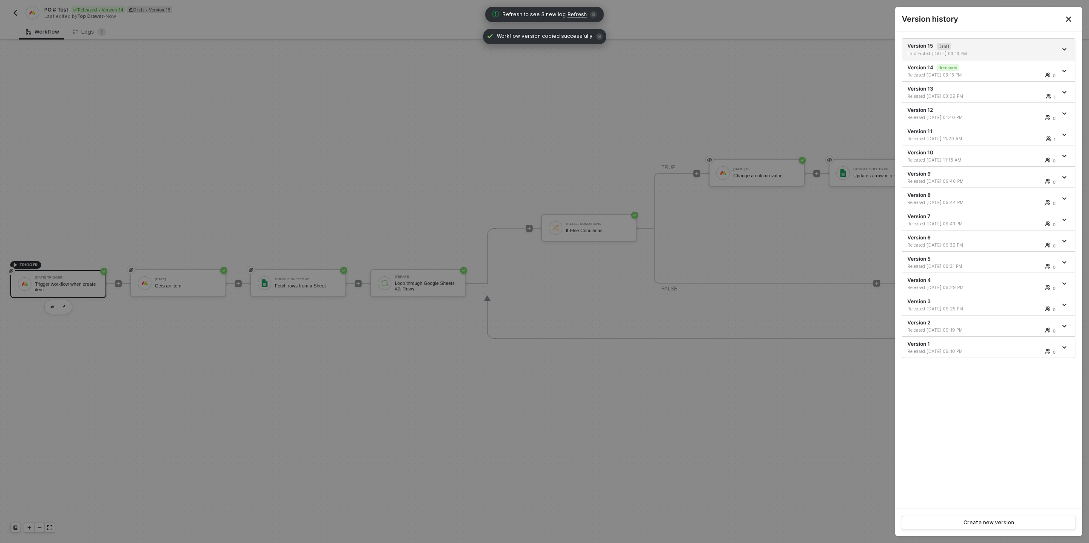
drag, startPoint x: 176, startPoint y: 284, endPoint x: 191, endPoint y: 284, distance: 14.9
click at [176, 284] on div at bounding box center [544, 271] width 1089 height 543
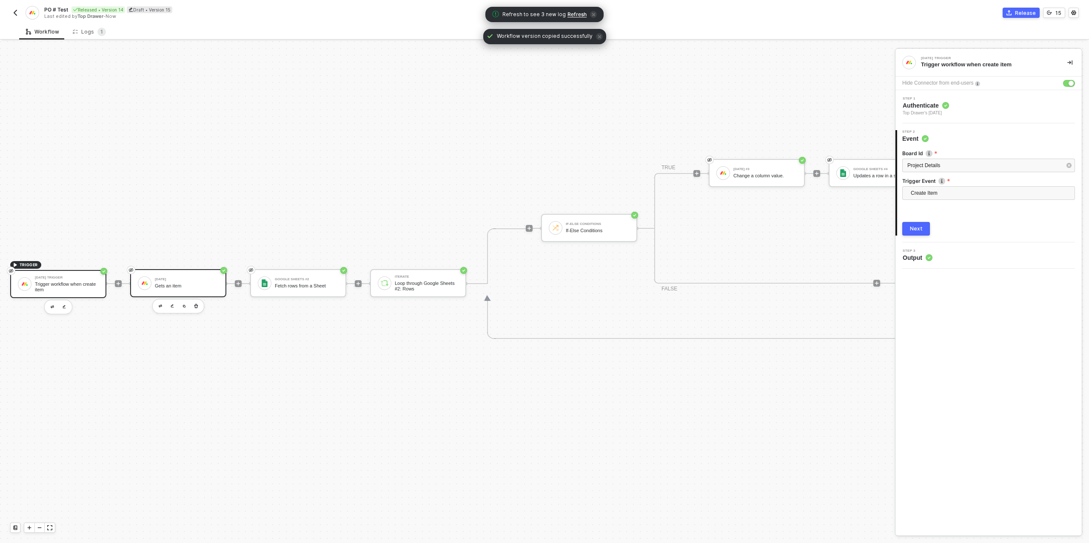
click at [190, 284] on div "Gets an item" at bounding box center [187, 286] width 64 height 6
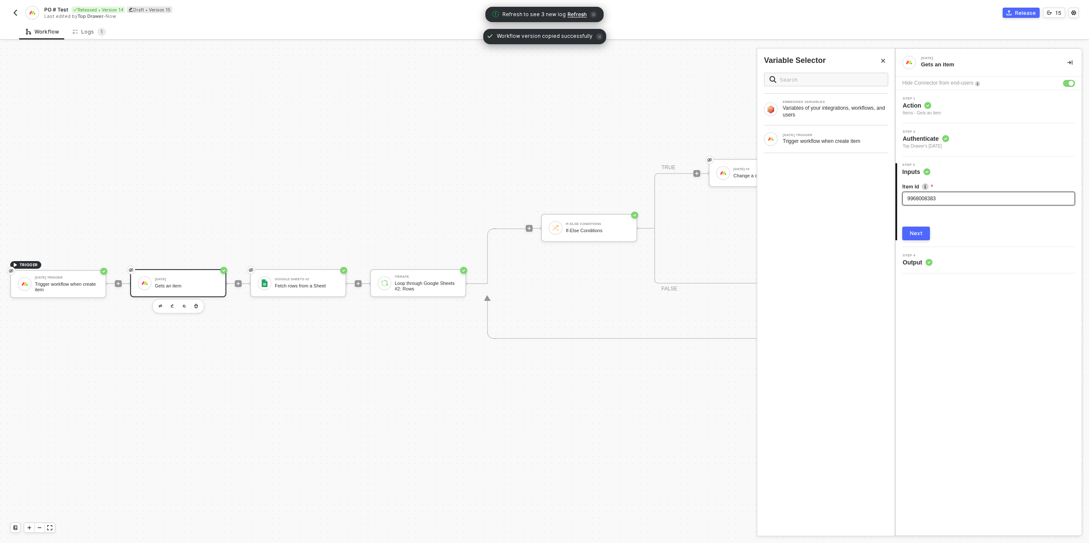
click at [927, 202] on div "9968008383" at bounding box center [988, 199] width 162 height 8
drag, startPoint x: 836, startPoint y: 142, endPoint x: 844, endPoint y: 149, distance: 11.1
click at [836, 142] on div "Trigger workflow when create item" at bounding box center [834, 141] width 105 height 7
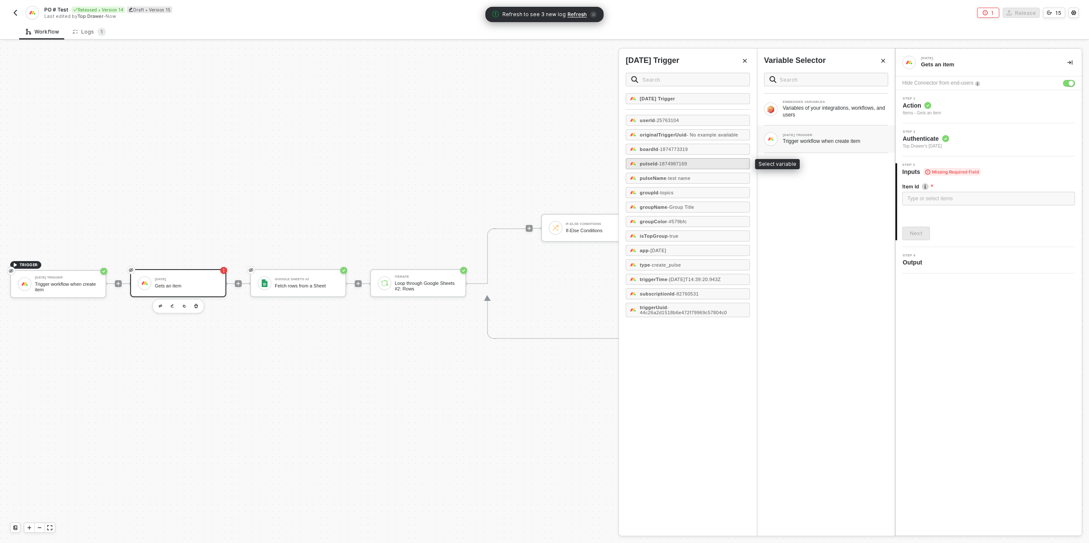
click at [679, 164] on span "- 1874987169" at bounding box center [672, 163] width 30 height 5
click at [930, 237] on div "Next" at bounding box center [988, 234] width 173 height 14
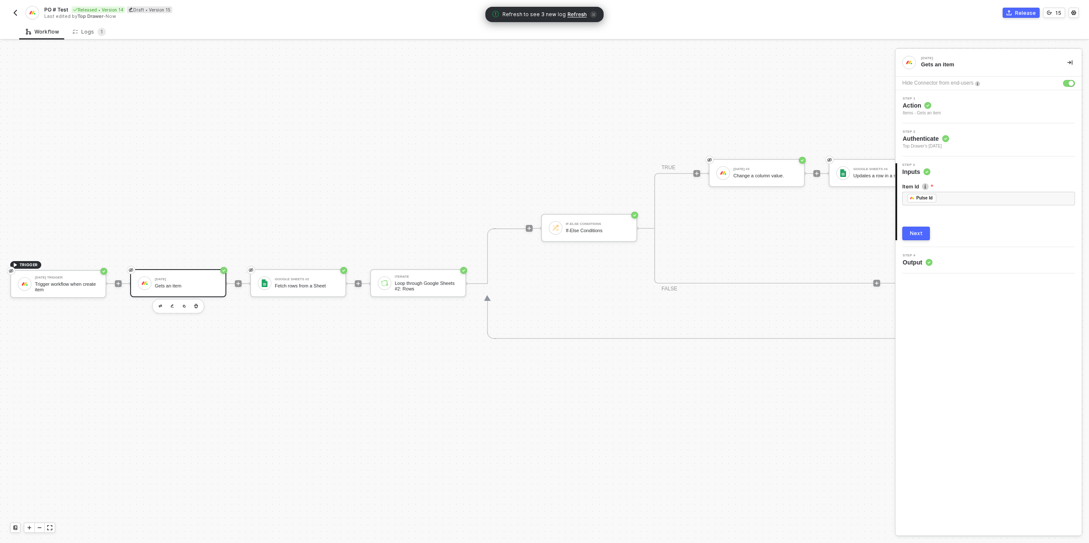
click at [917, 235] on div "Next" at bounding box center [916, 233] width 13 height 7
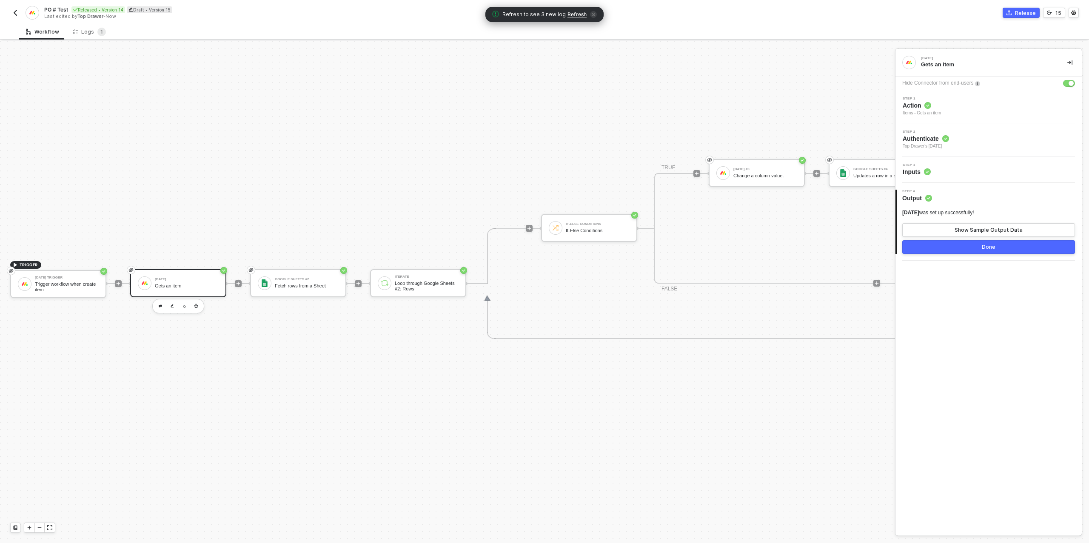
click at [944, 245] on button "Done" at bounding box center [988, 247] width 173 height 14
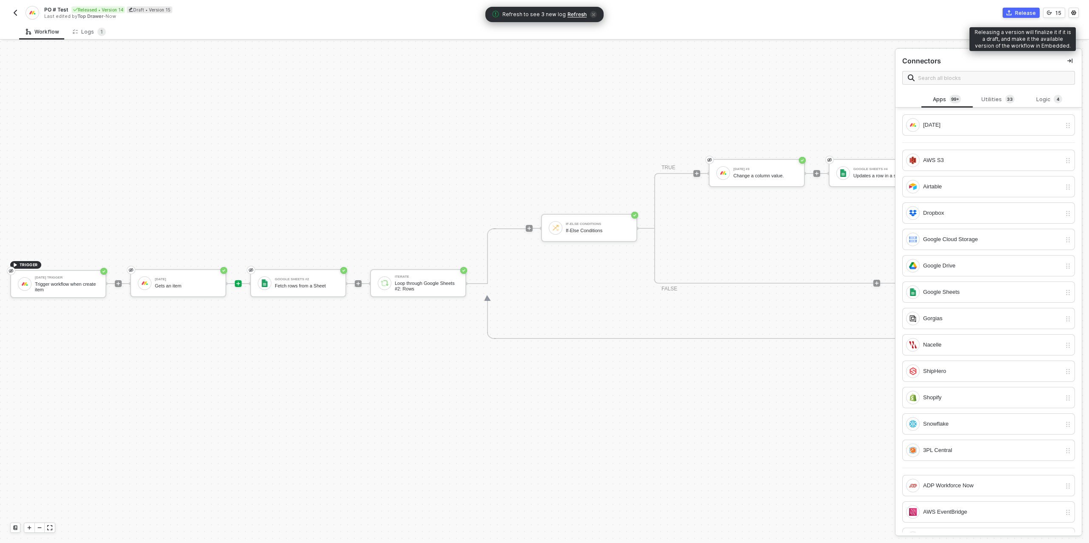
click at [1027, 10] on div "Release" at bounding box center [1025, 12] width 21 height 7
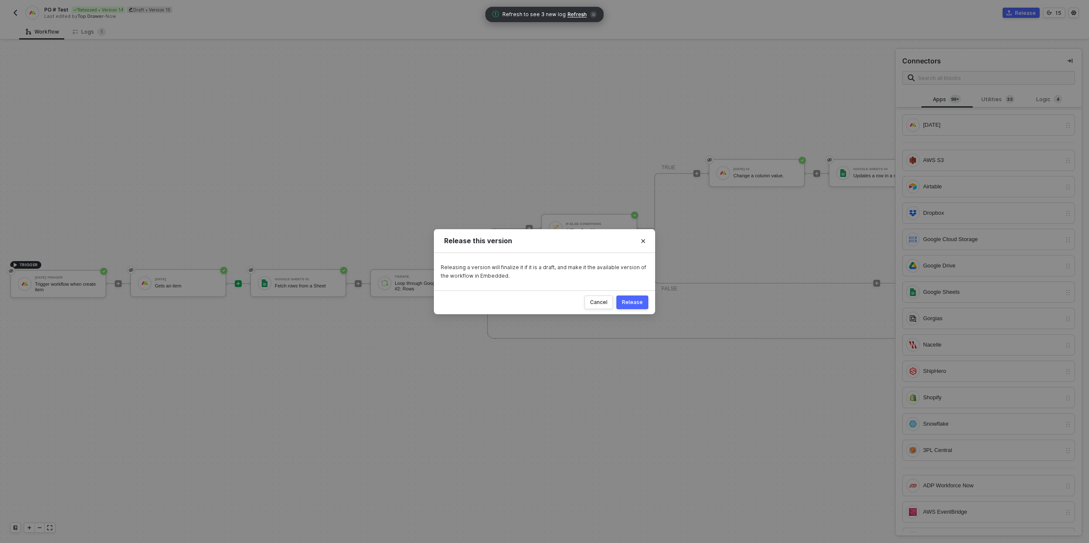
click at [632, 300] on div "Release" at bounding box center [632, 302] width 21 height 7
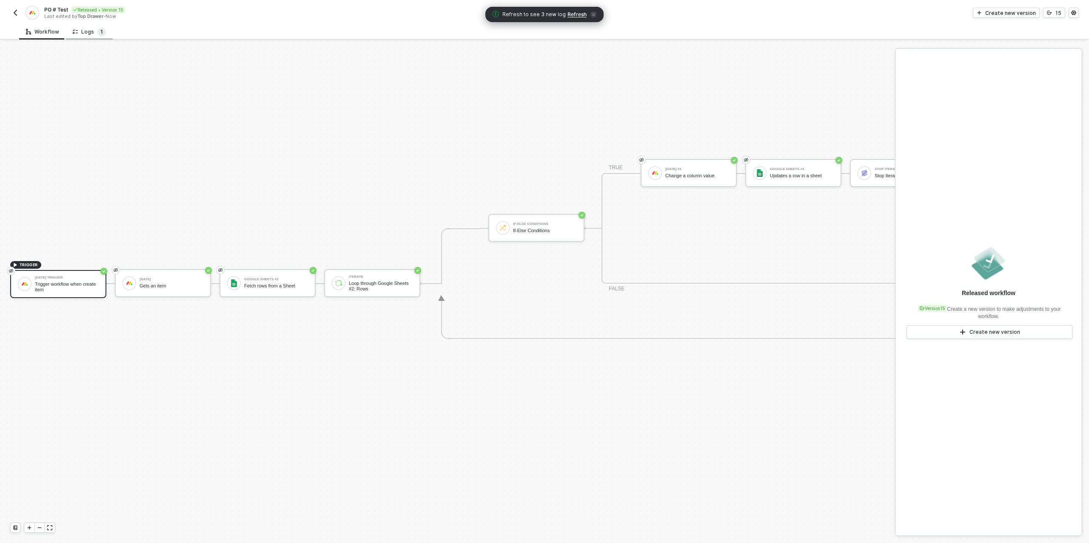
click at [100, 32] on span "1" at bounding box center [101, 31] width 3 height 6
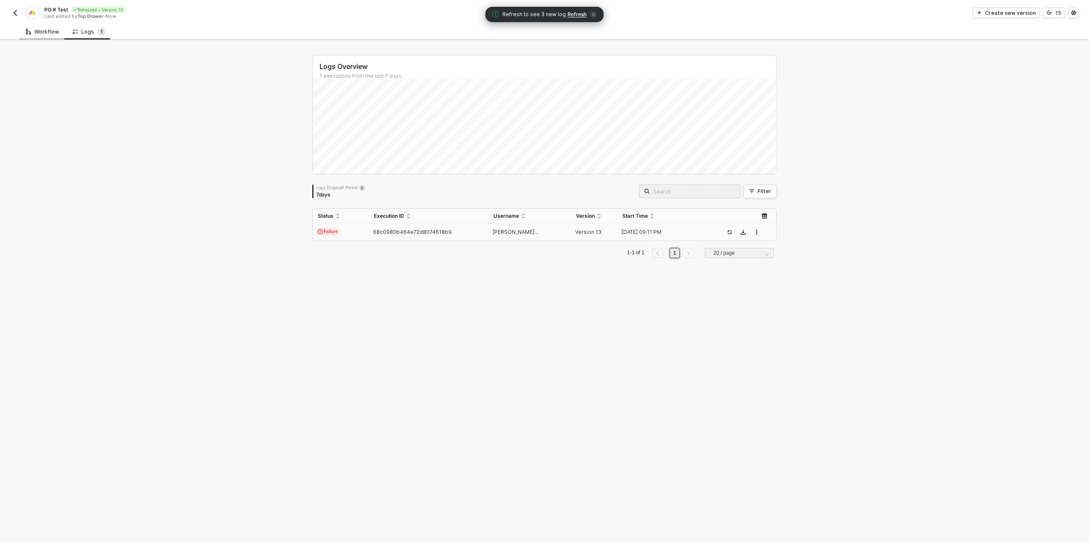
click at [34, 35] on div "Workflow" at bounding box center [42, 32] width 47 height 16
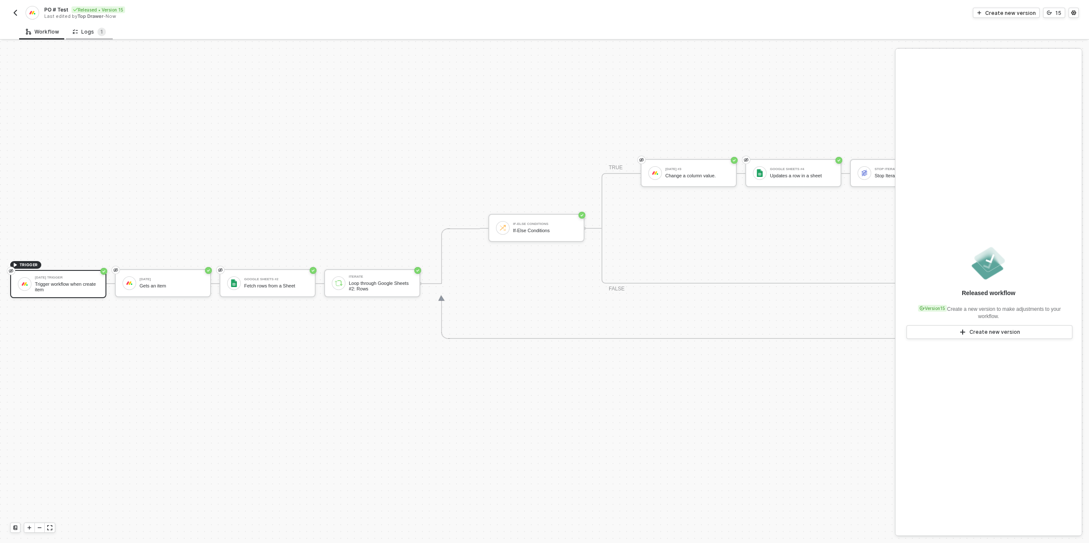
click at [91, 31] on div "Logs 1" at bounding box center [89, 32] width 33 height 9
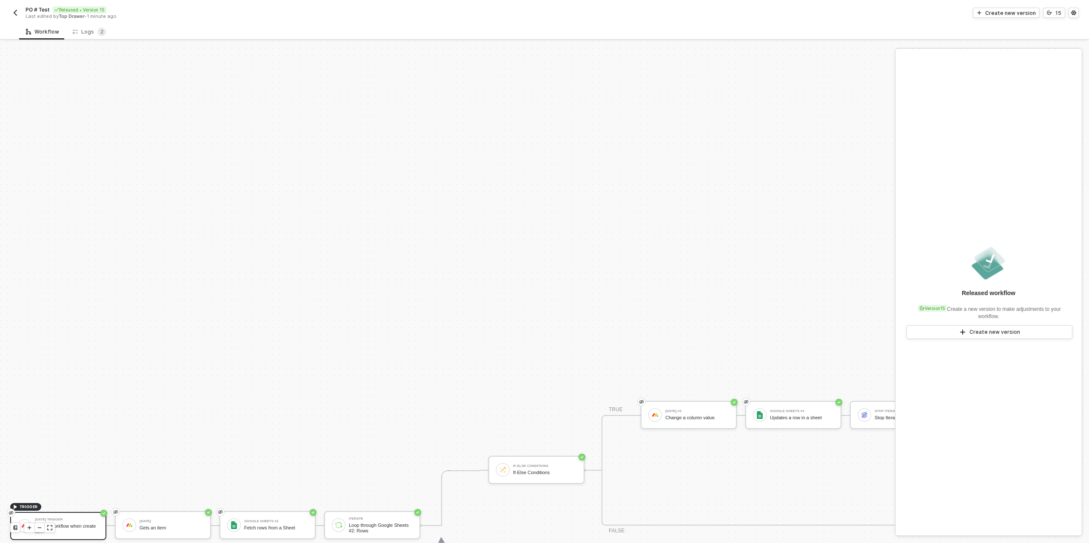
scroll to position [242, 0]
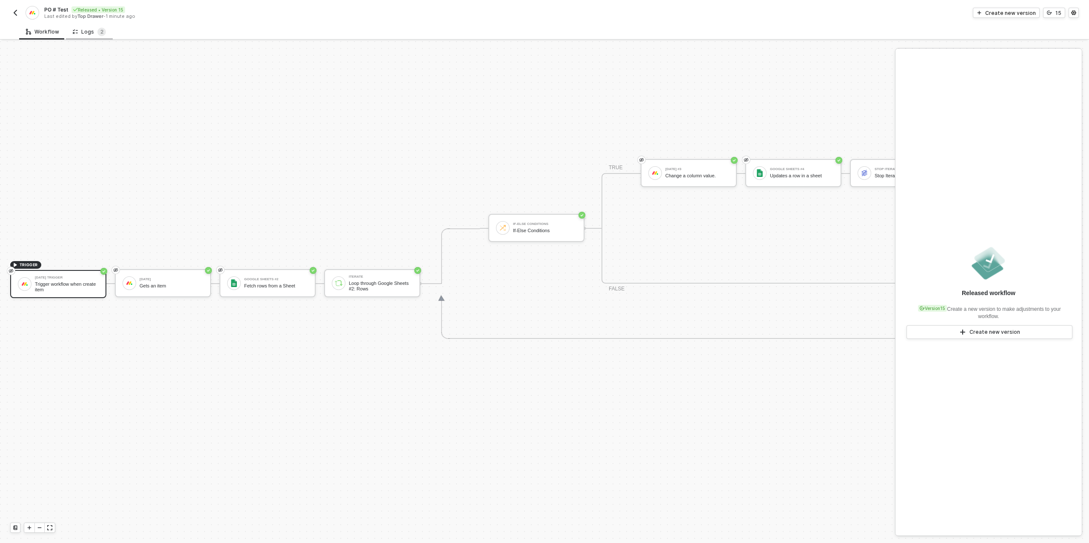
click at [90, 36] on div "Logs 2" at bounding box center [89, 32] width 47 height 16
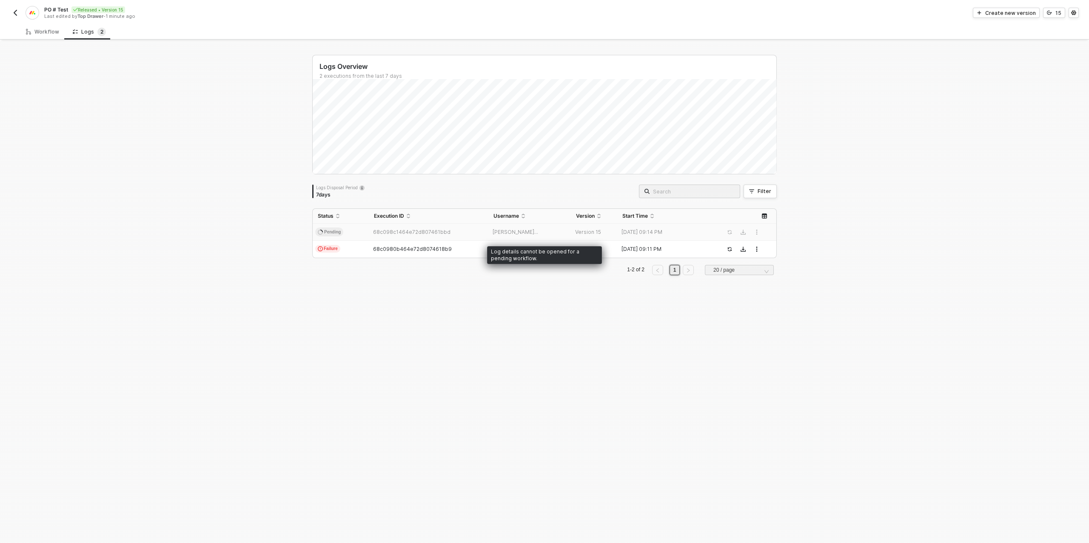
click at [344, 228] on td "Pending" at bounding box center [341, 232] width 56 height 17
click at [52, 30] on div "Workflow" at bounding box center [42, 31] width 33 height 7
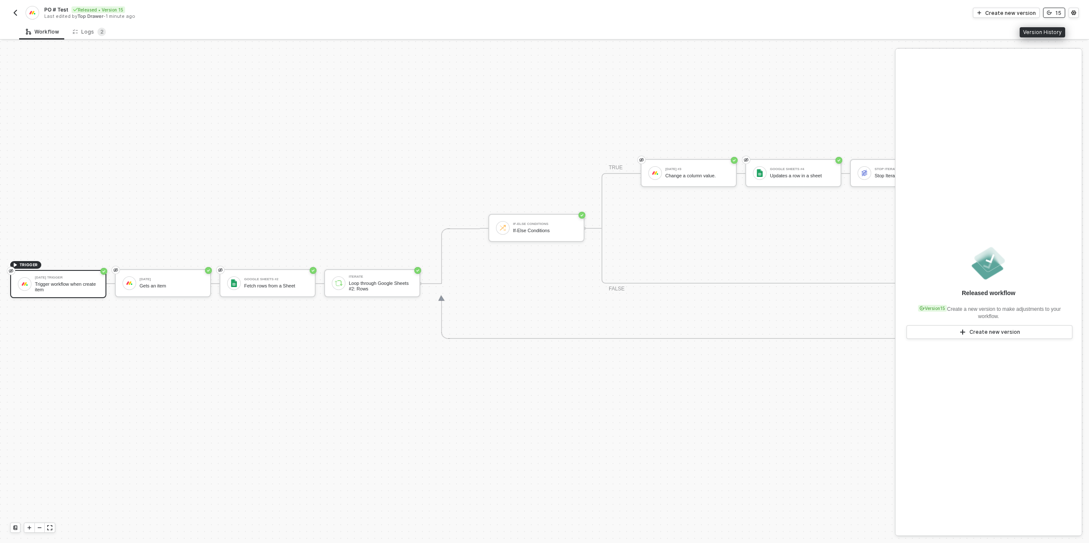
click at [1060, 10] on div "15" at bounding box center [1058, 12] width 6 height 7
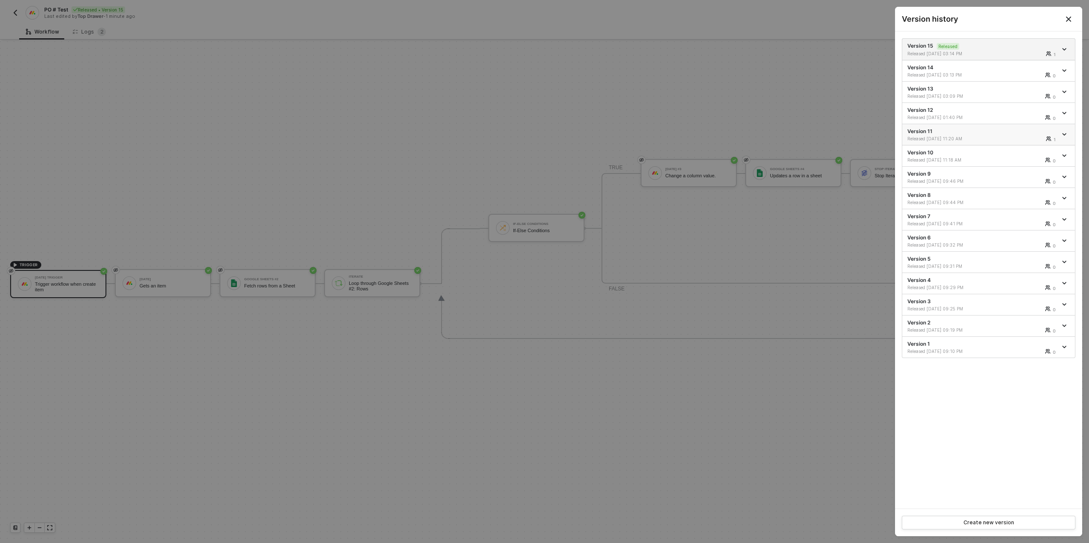
click at [964, 132] on div "Version 11 Released 04/03/2024 11:20 AM 1" at bounding box center [982, 135] width 150 height 14
click at [947, 110] on div "Version 12 Released 04/29/2024 01:40 PM 0" at bounding box center [982, 113] width 150 height 14
click at [922, 107] on div "Version 12 Released 04/29/2024 01:40 PM 0" at bounding box center [982, 113] width 150 height 14
click at [705, 110] on div at bounding box center [544, 271] width 1089 height 543
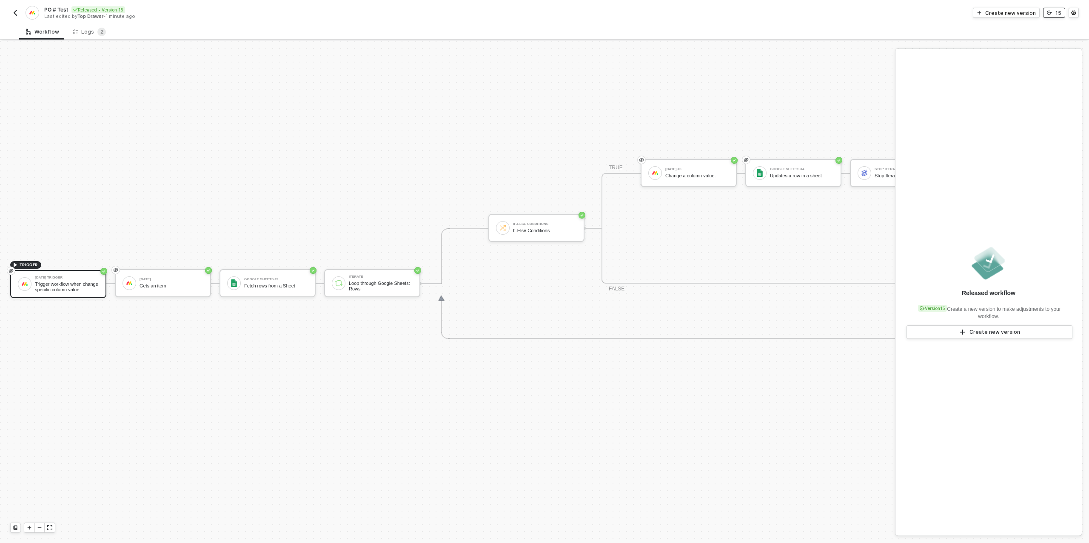
scroll to position [242, 154]
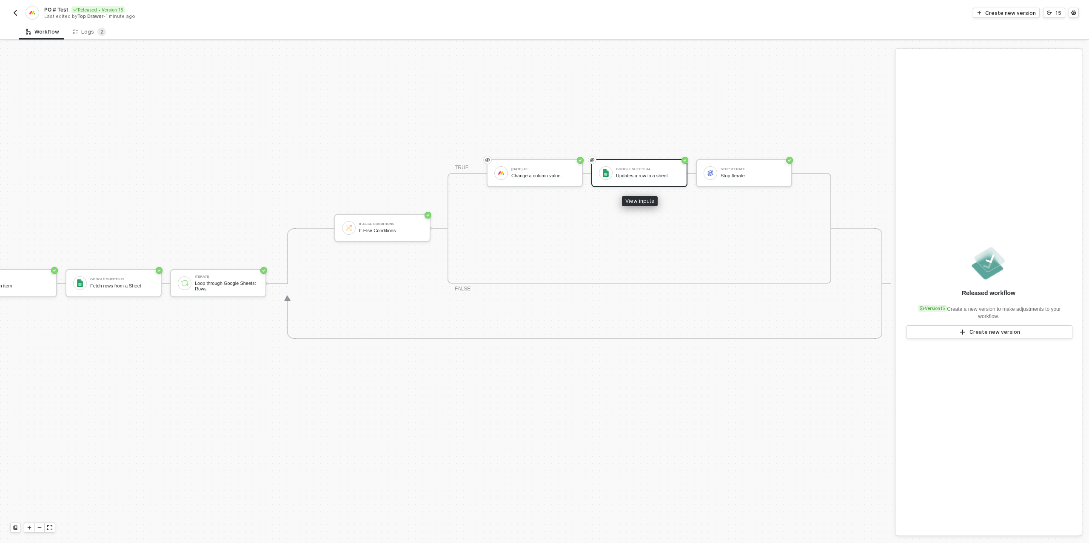
click at [646, 171] on div "Google Sheets #4" at bounding box center [648, 169] width 64 height 3
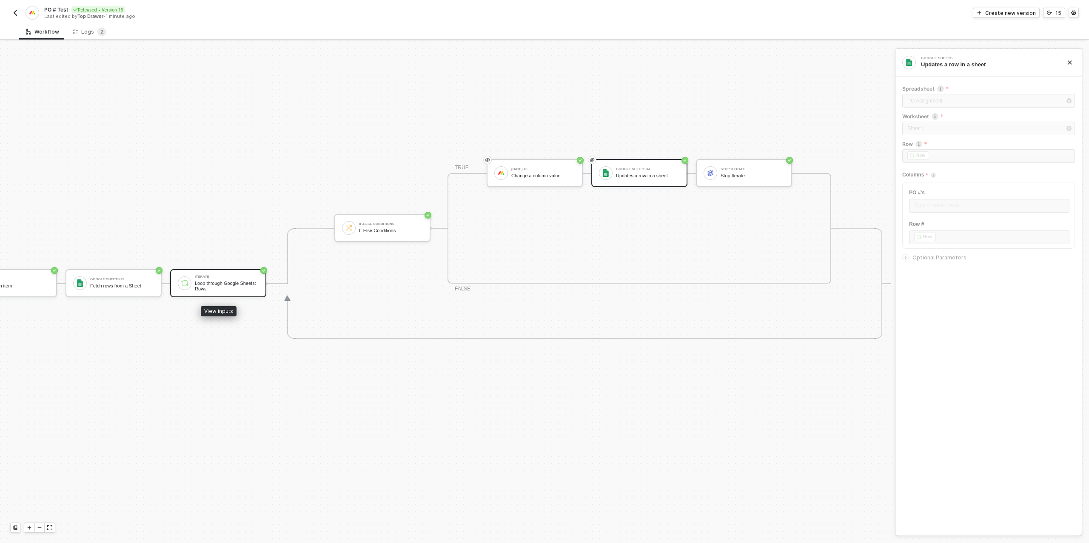
click at [237, 276] on div "Iterate" at bounding box center [227, 276] width 64 height 3
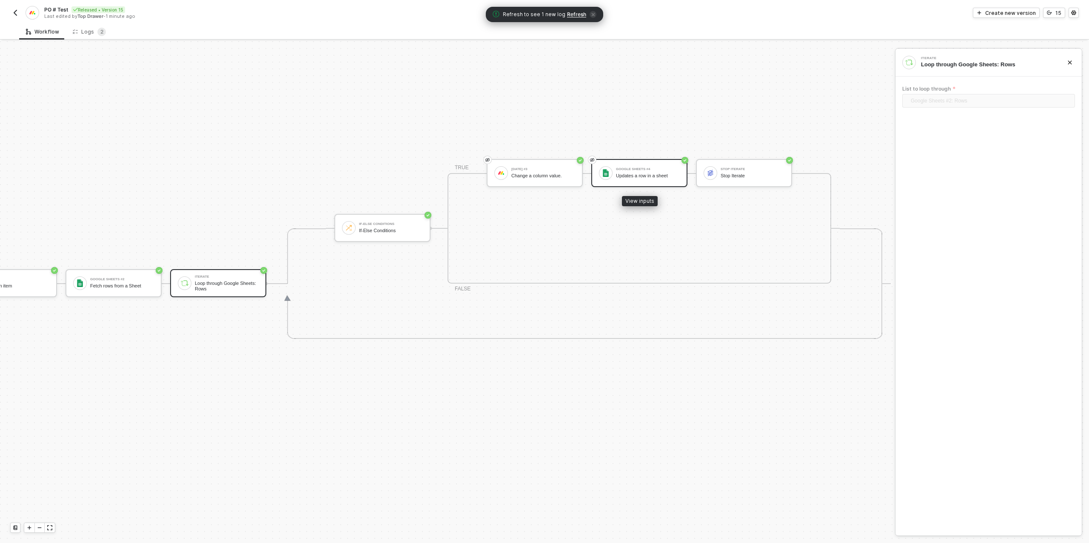
click at [628, 174] on div "Updates a row in a sheet" at bounding box center [648, 176] width 64 height 6
click at [1058, 12] on div "15" at bounding box center [1058, 12] width 6 height 7
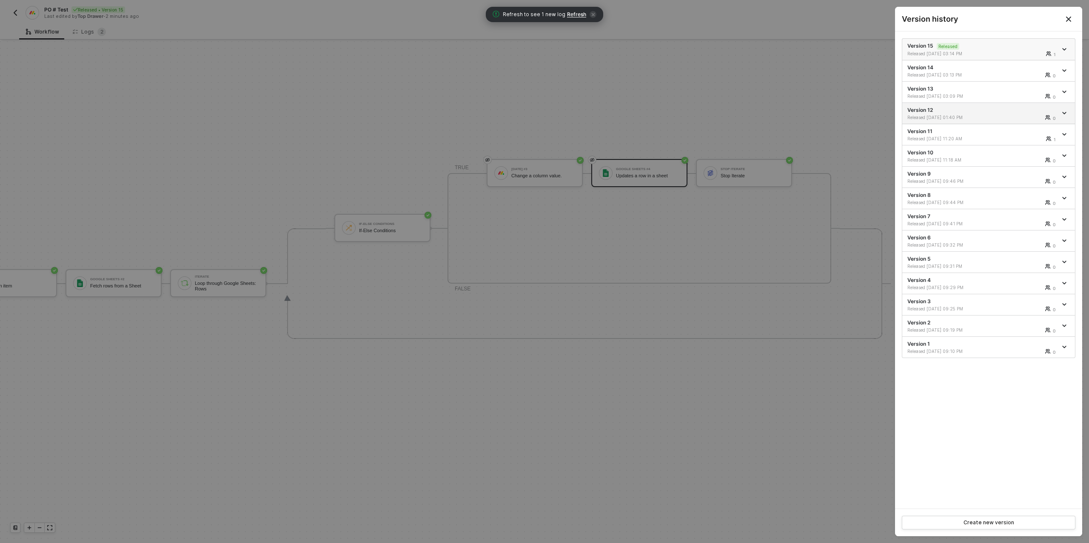
click at [987, 44] on div "Version 15 Released Released 09/09/2025 03:14 PM 1" at bounding box center [982, 49] width 150 height 14
click at [722, 125] on div at bounding box center [544, 271] width 1089 height 543
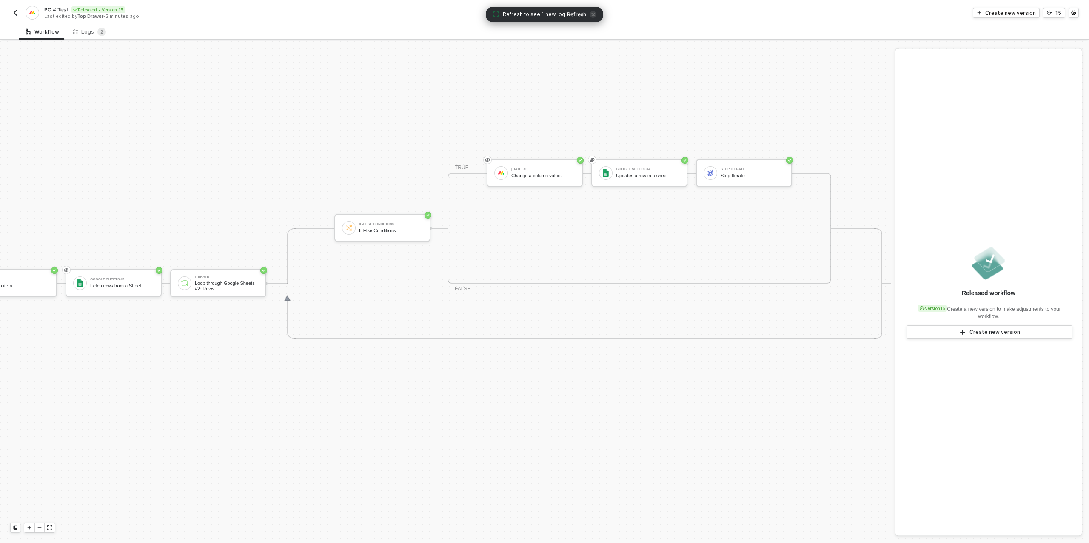
click at [607, 189] on div "TRUE Monday #3 Change a column value. Google Sheets #4 Updates a row in a sheet…" at bounding box center [639, 228] width 384 height 111
click at [631, 173] on div "Updates a row in a sheet" at bounding box center [648, 176] width 64 height 6
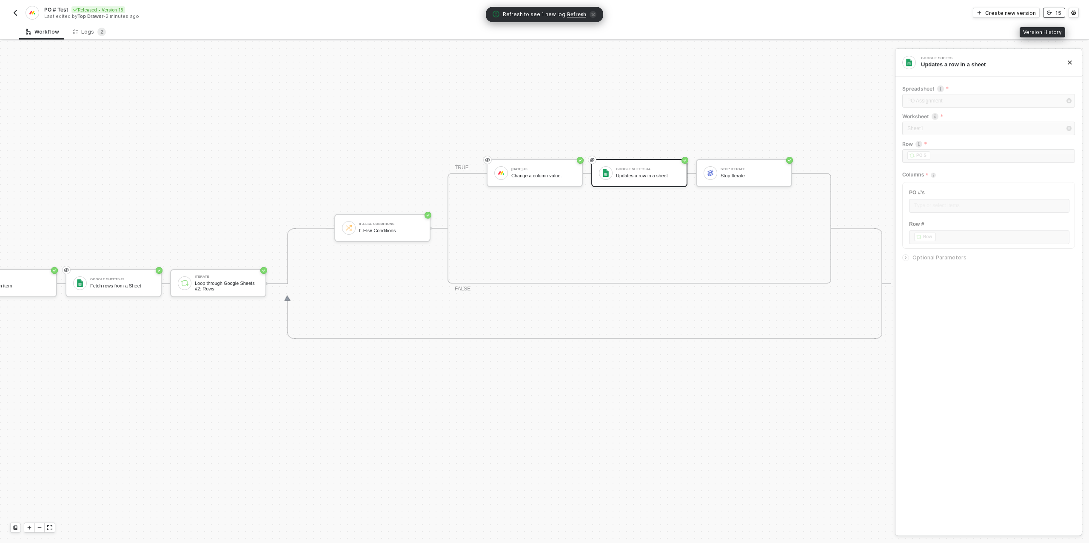
click at [1050, 12] on icon "icon-versioning" at bounding box center [1049, 12] width 5 height 5
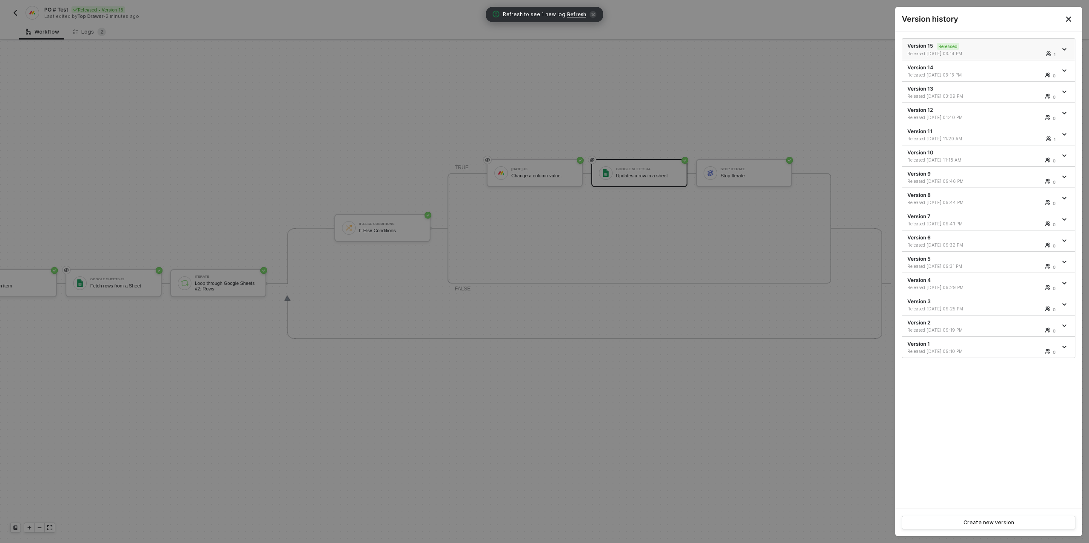
click at [1066, 47] on icon "icon-arrow-down" at bounding box center [1064, 49] width 4 height 4
click at [1029, 64] on div "Make a copy" at bounding box center [1034, 63] width 53 height 8
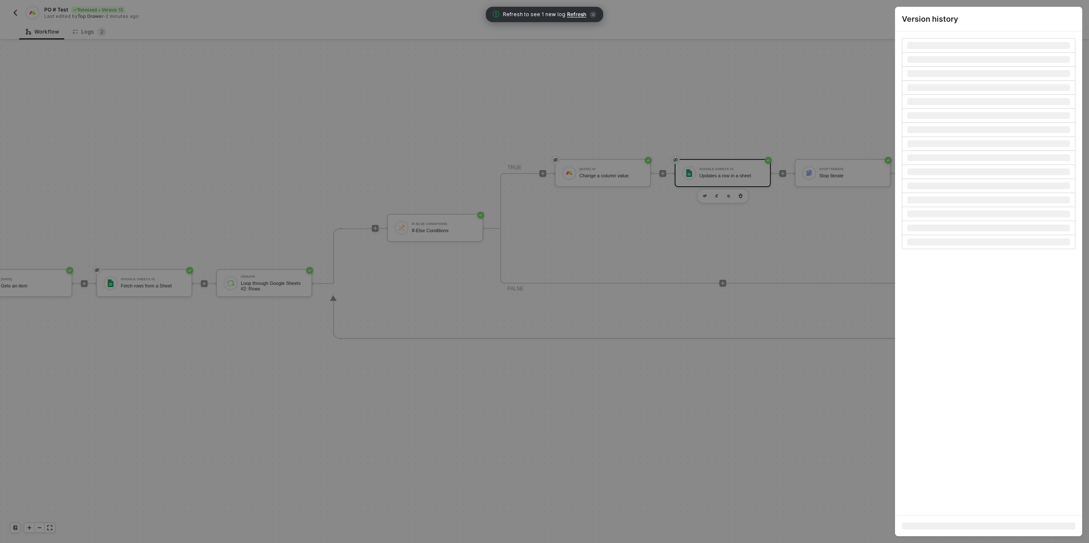
click at [599, 110] on div at bounding box center [544, 271] width 1089 height 543
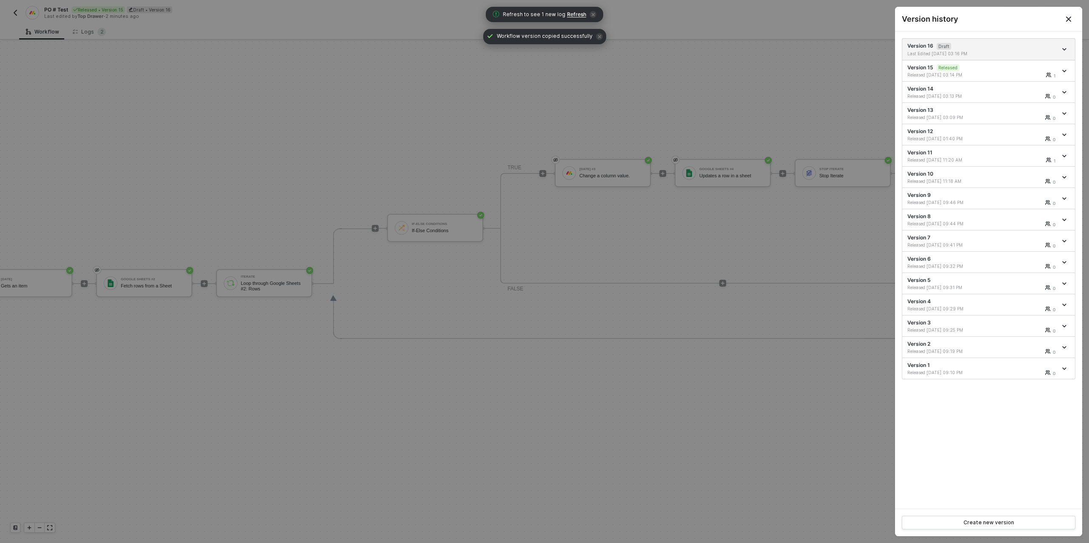
click at [649, 119] on div at bounding box center [544, 271] width 1089 height 543
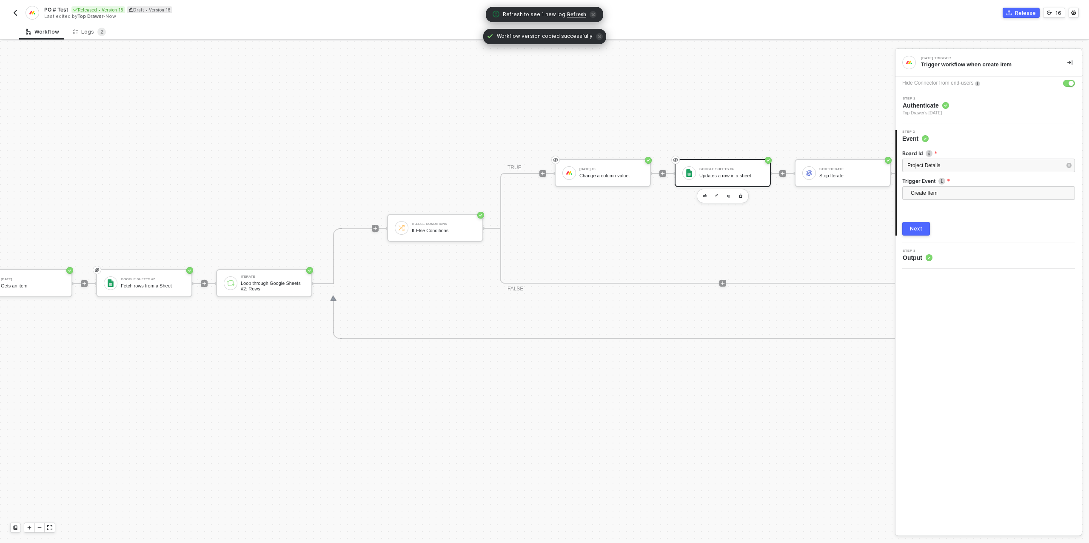
click at [740, 170] on div "Google Sheets #4" at bounding box center [731, 169] width 64 height 3
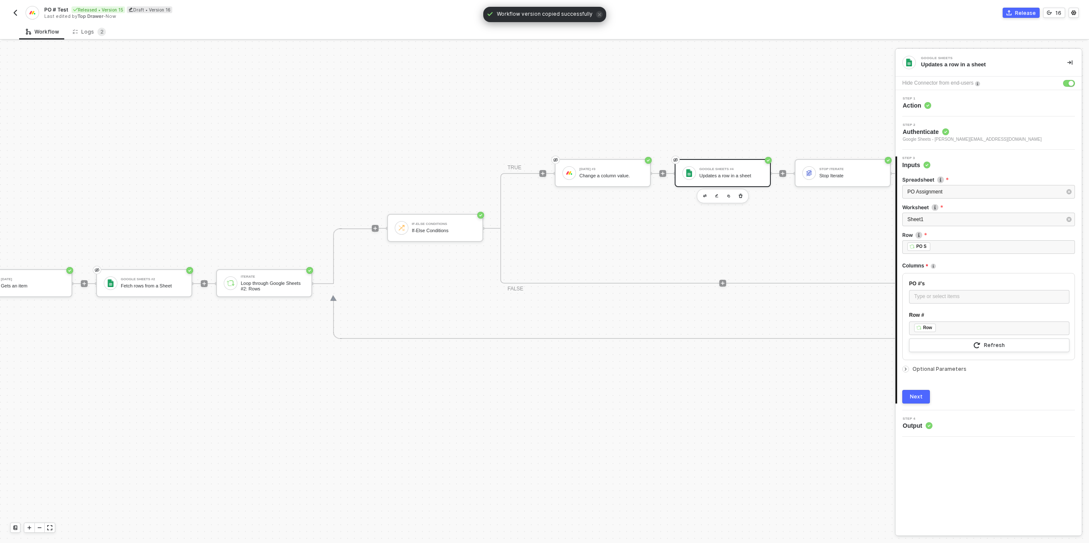
click at [741, 171] on div "Google Sheets #4 Updates a row in a sheet" at bounding box center [731, 173] width 64 height 16
click at [970, 247] on div "﻿ ﻿ PO S ﻿" at bounding box center [988, 246] width 162 height 9
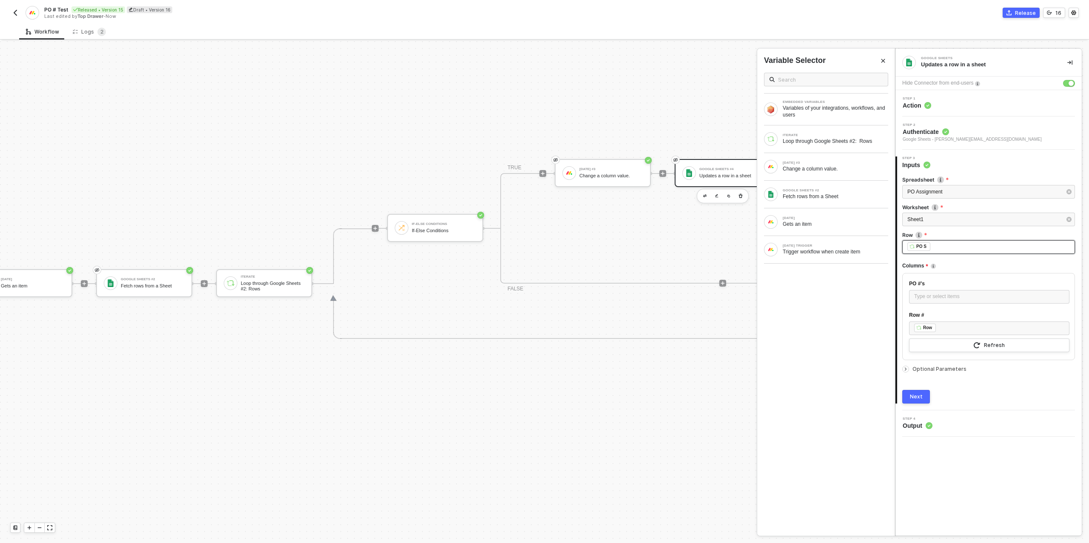
click at [970, 247] on div "﻿ ﻿ PO S ﻿" at bounding box center [988, 246] width 162 height 9
click at [831, 135] on div "ITERATE" at bounding box center [834, 135] width 105 height 3
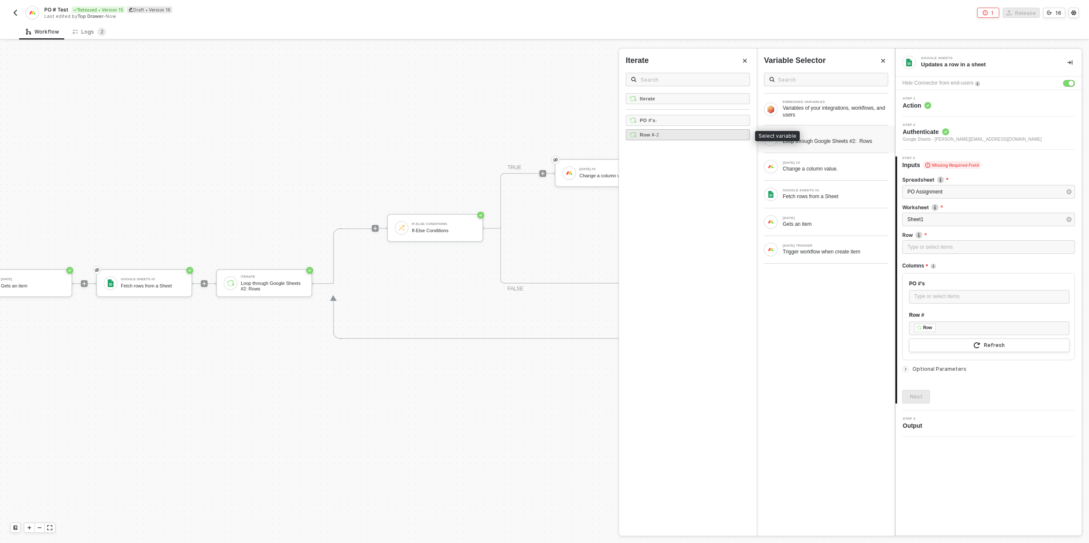
click at [673, 134] on div "Row # - 2" at bounding box center [688, 134] width 124 height 11
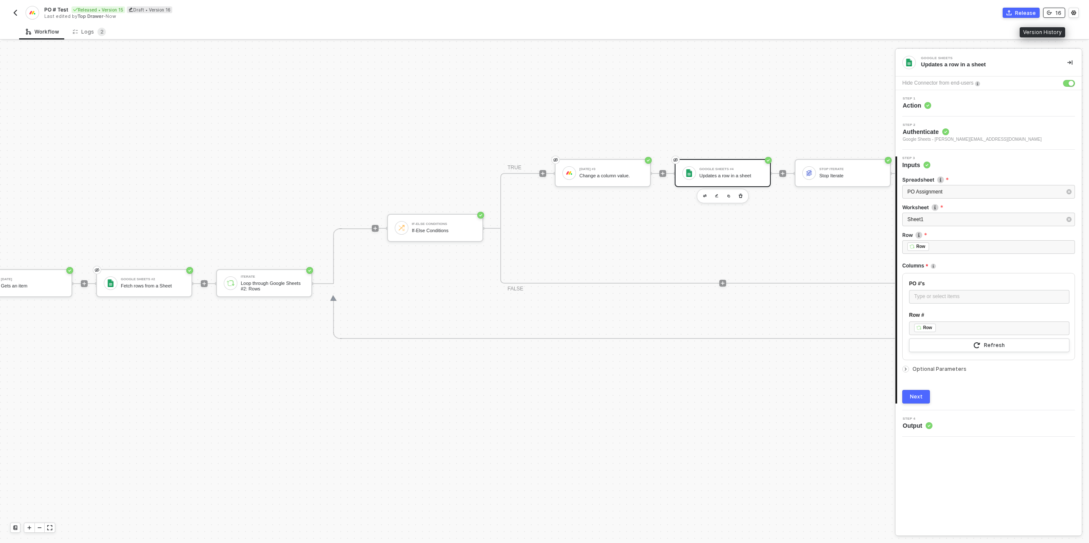
click at [1055, 10] on div "16" at bounding box center [1058, 12] width 6 height 7
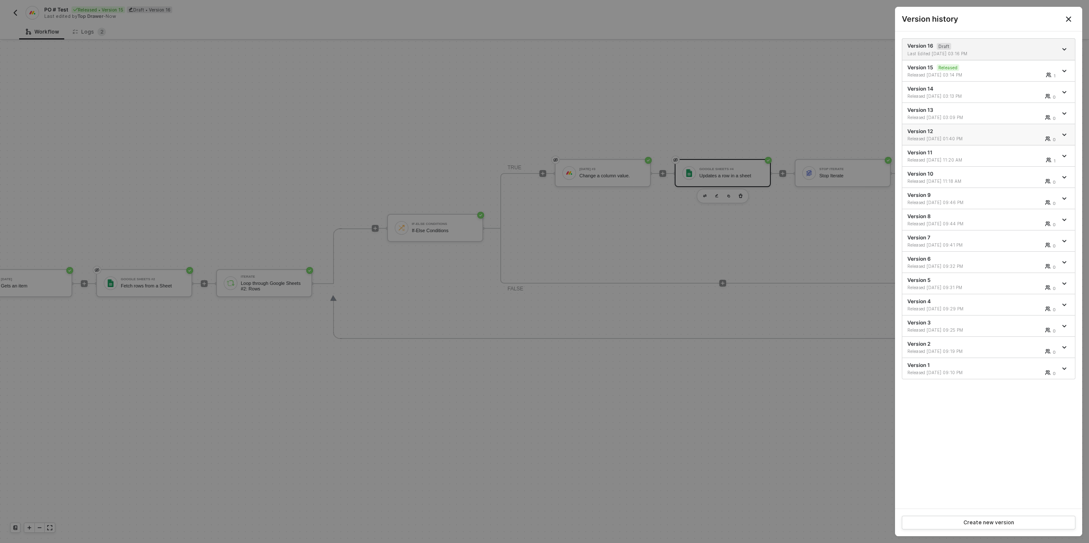
click at [966, 137] on div "Released [DATE] 01:40 PM" at bounding box center [945, 139] width 76 height 6
click at [453, 110] on div at bounding box center [544, 271] width 1089 height 543
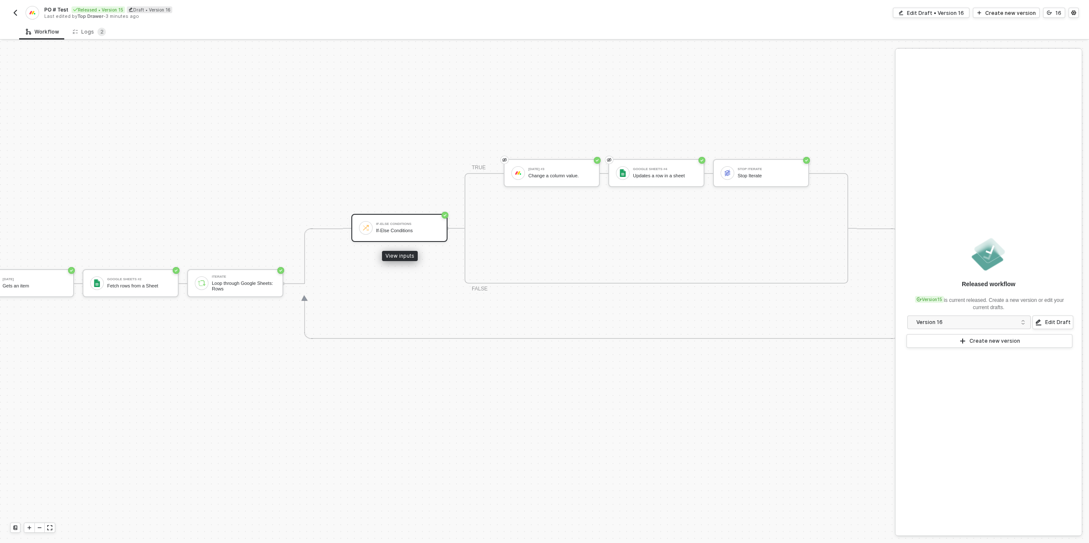
click at [413, 224] on div "If-Else Conditions" at bounding box center [408, 223] width 64 height 3
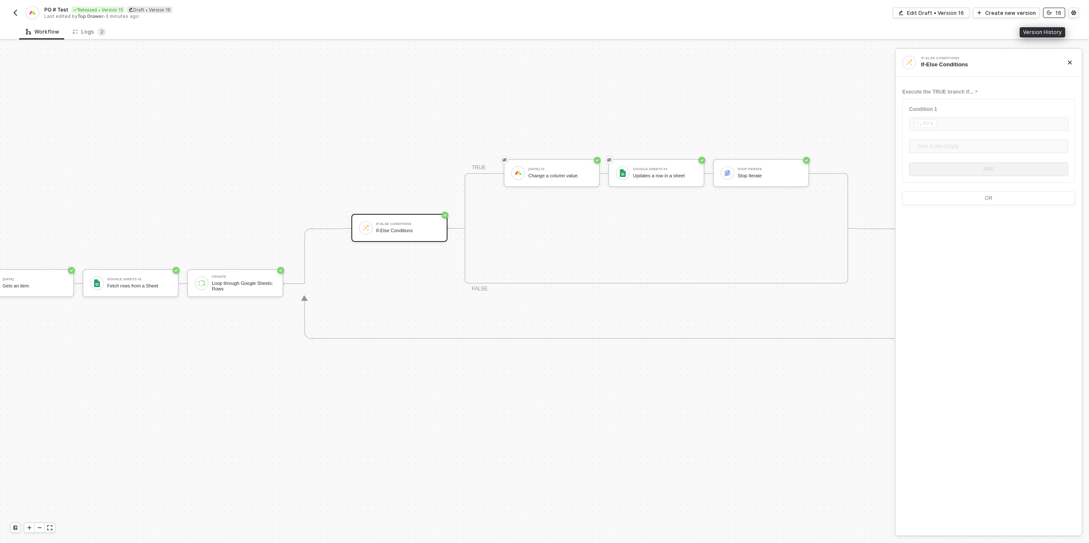
click at [1055, 12] on div "16" at bounding box center [1058, 12] width 6 height 7
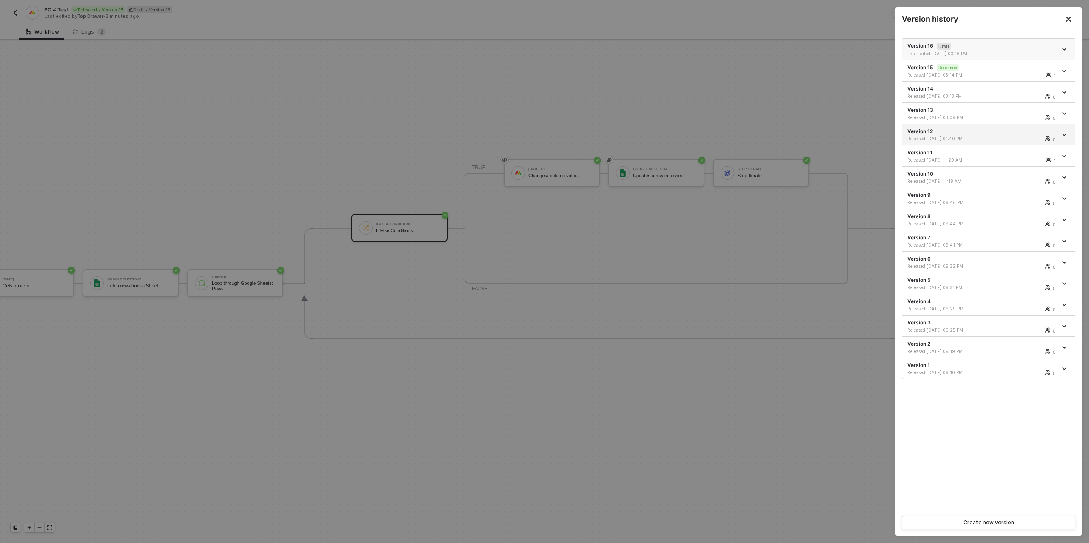
click at [1000, 42] on div "Version 16 Draft Last Edited 09/09/2025 03:16 PM" at bounding box center [982, 49] width 150 height 14
click at [765, 83] on div at bounding box center [544, 271] width 1089 height 543
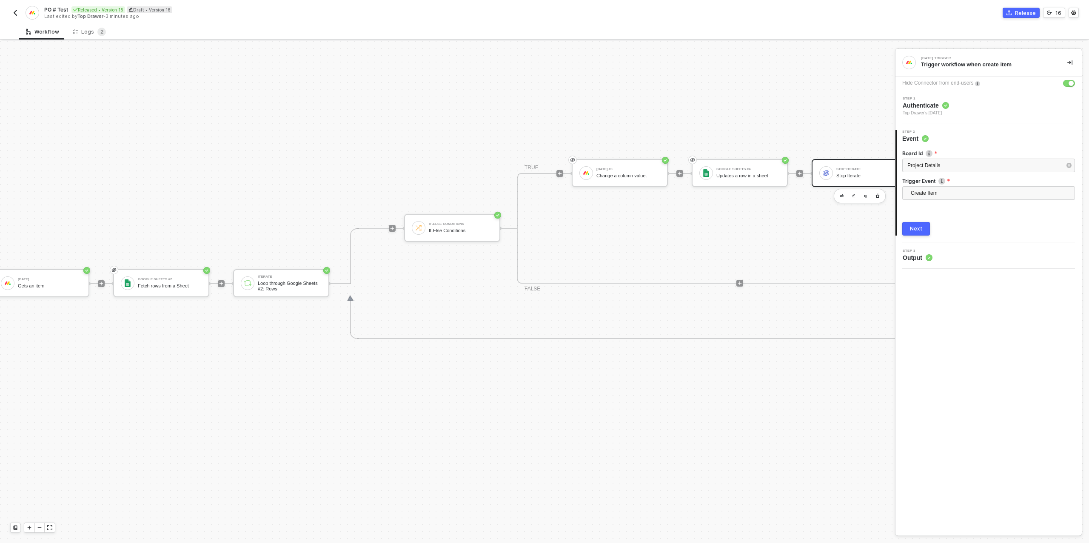
click at [845, 175] on div "Stop Iterate" at bounding box center [868, 176] width 64 height 6
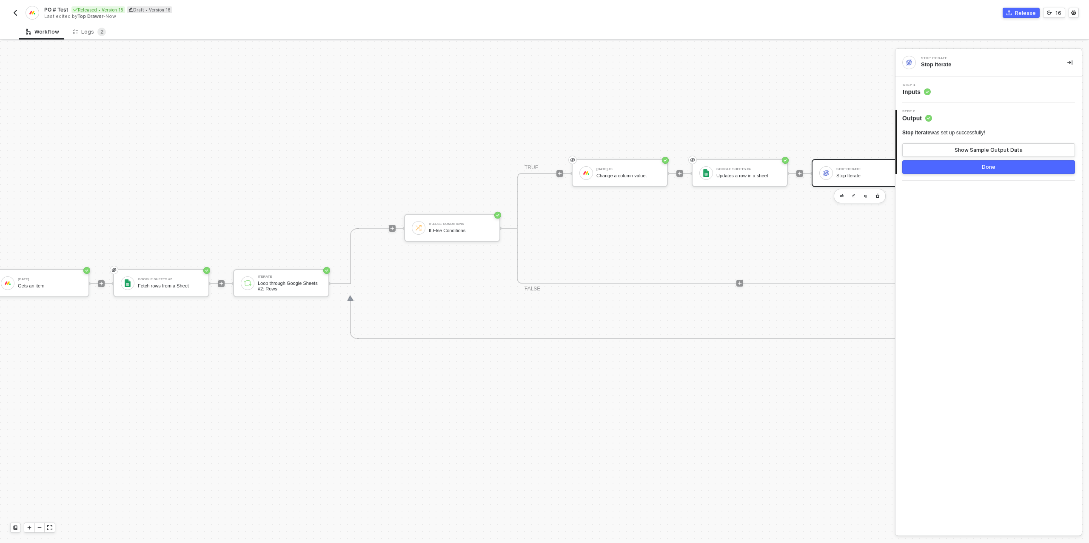
click at [984, 171] on button "Done" at bounding box center [988, 167] width 173 height 14
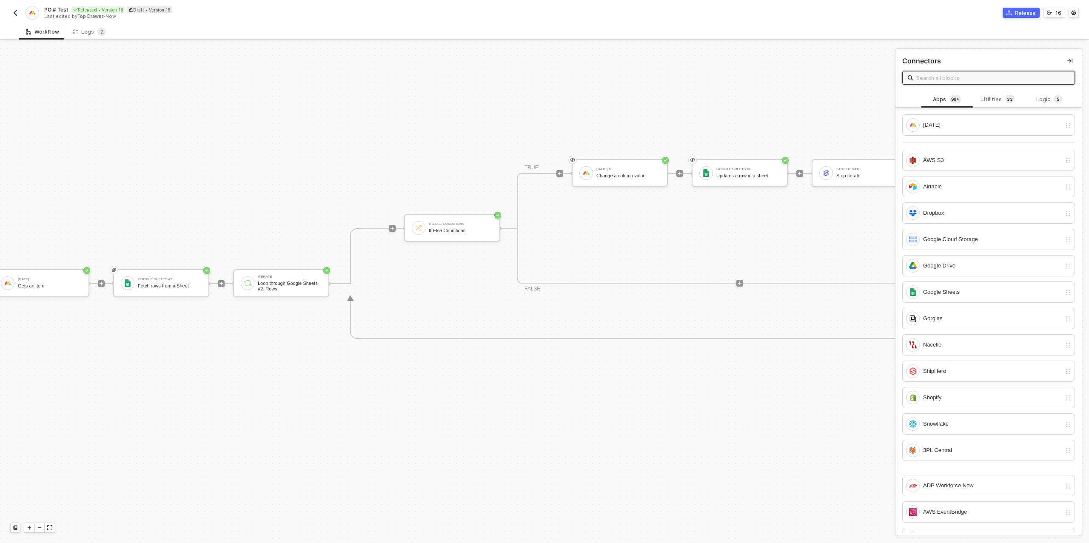
scroll to position [242, 326]
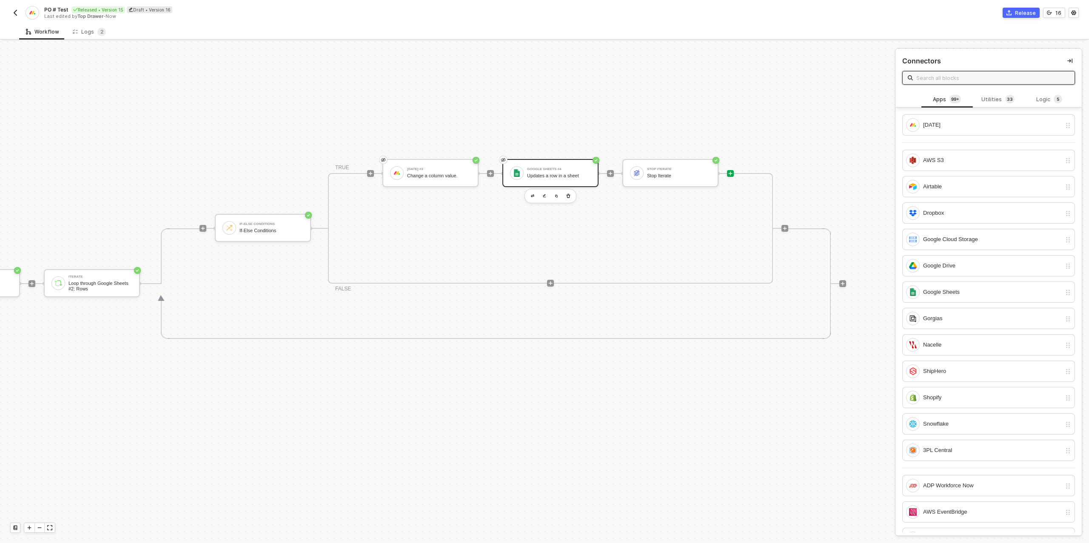
click at [551, 171] on div "Google Sheets #4 Updates a row in a sheet" at bounding box center [559, 173] width 64 height 16
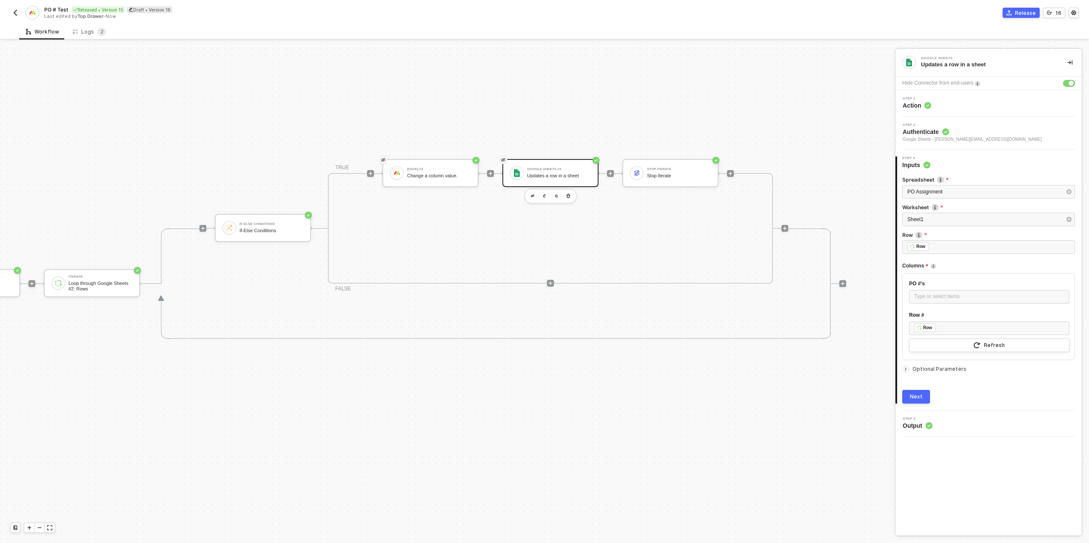
click at [920, 396] on div "Next" at bounding box center [916, 396] width 13 height 7
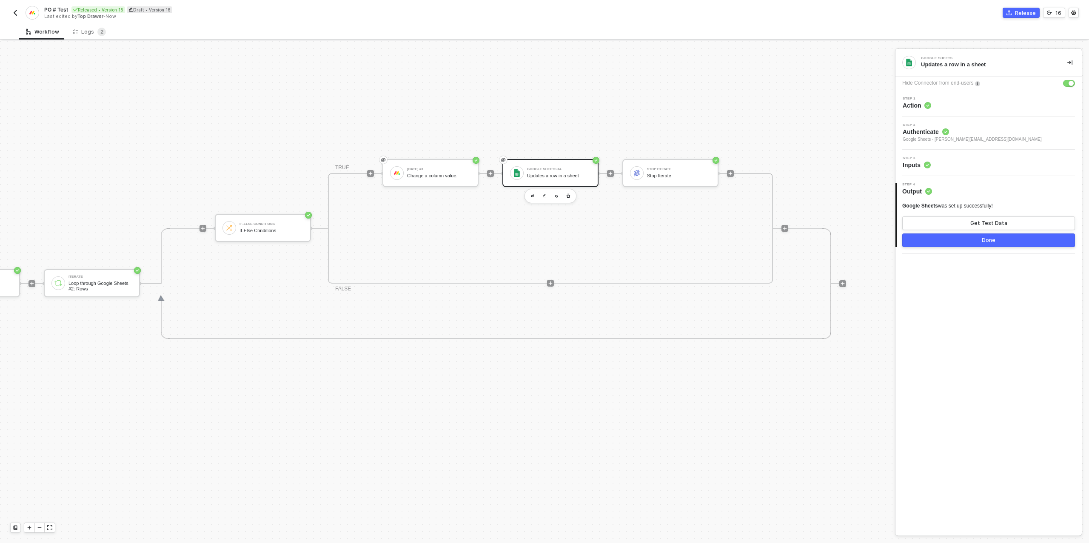
click at [981, 239] on button "Done" at bounding box center [988, 240] width 173 height 14
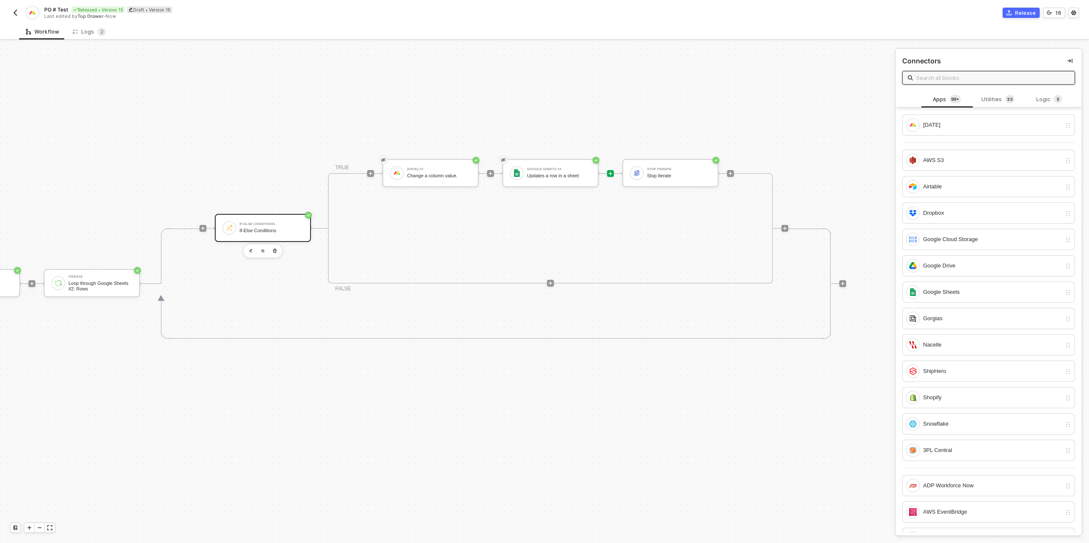
click at [284, 225] on div "If-Else Conditions" at bounding box center [271, 223] width 64 height 3
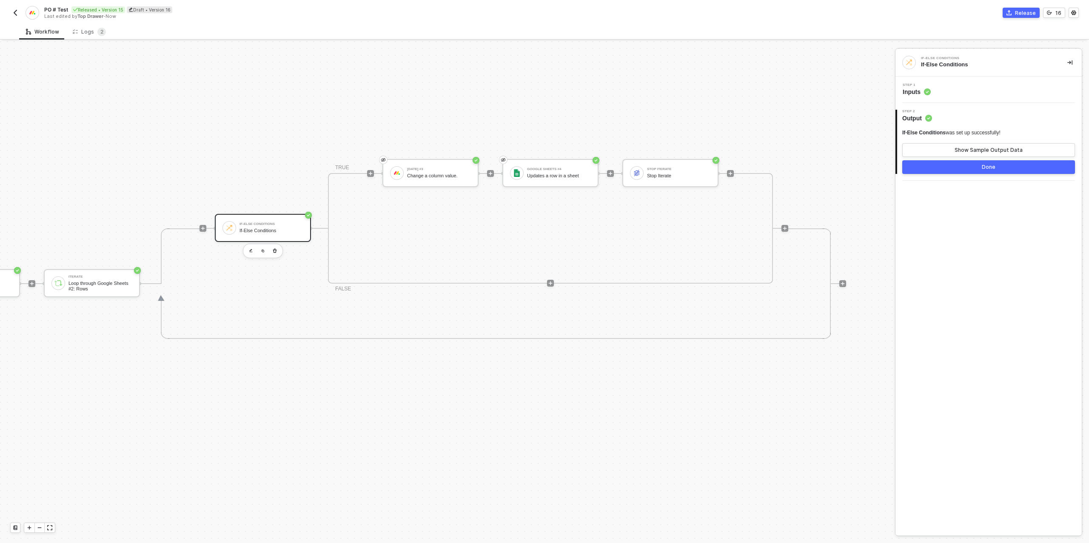
click at [946, 95] on div "Step 1 Inputs" at bounding box center [989, 89] width 184 height 13
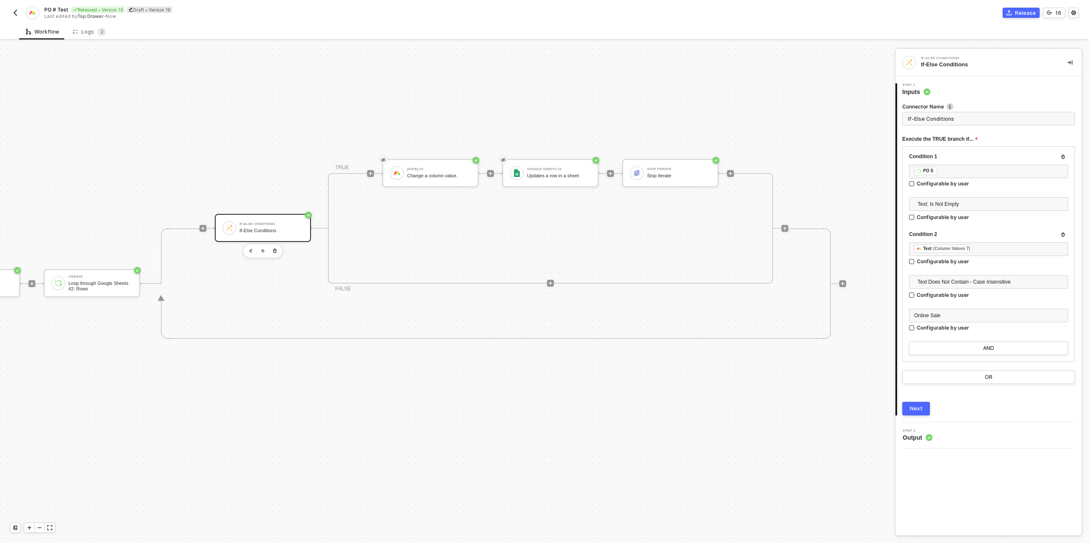
click at [917, 412] on button "Next" at bounding box center [916, 409] width 28 height 14
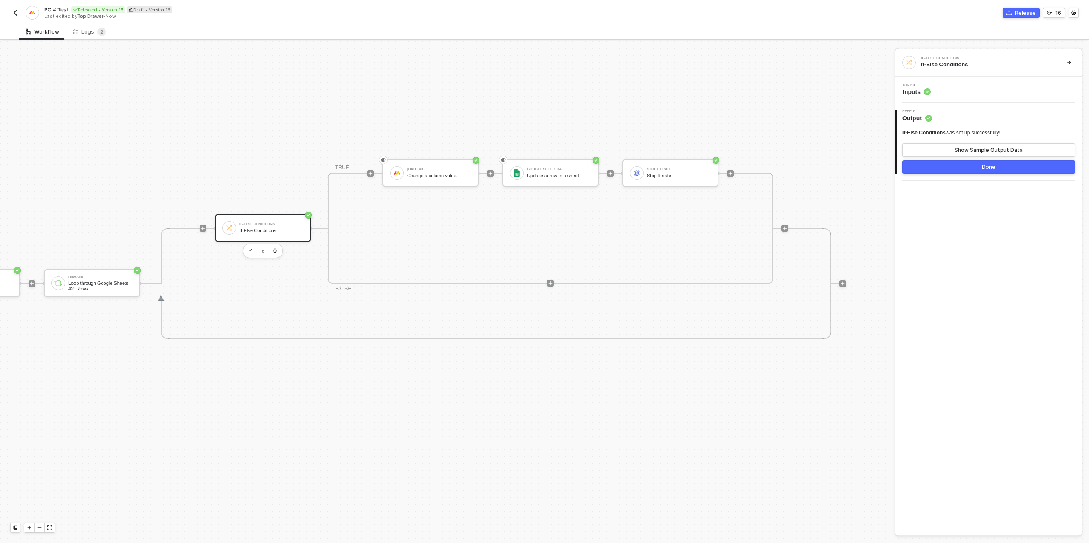
click at [990, 169] on div "Done" at bounding box center [988, 167] width 14 height 7
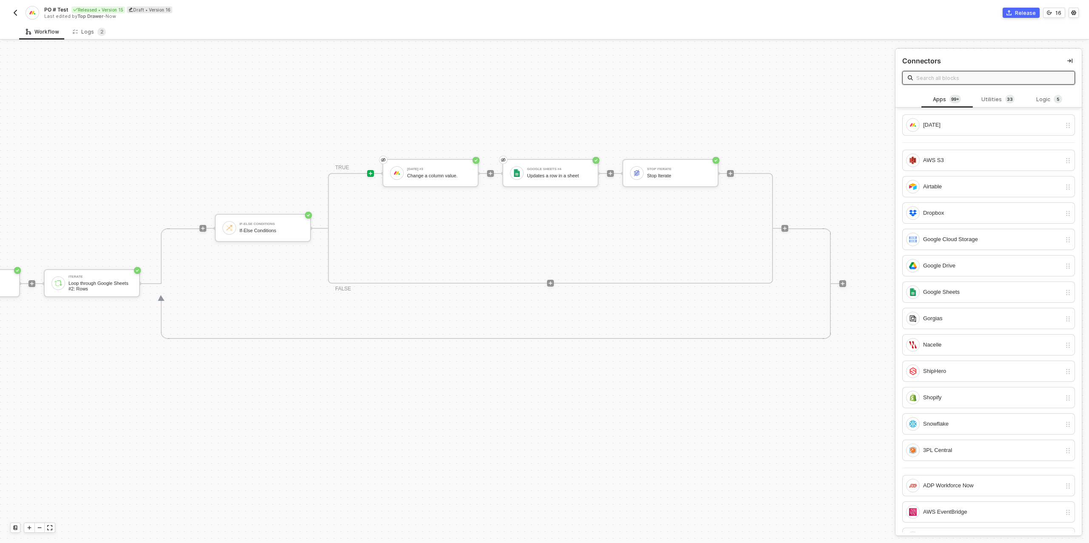
click at [1011, 10] on icon "icon-commerce" at bounding box center [1008, 12] width 5 height 5
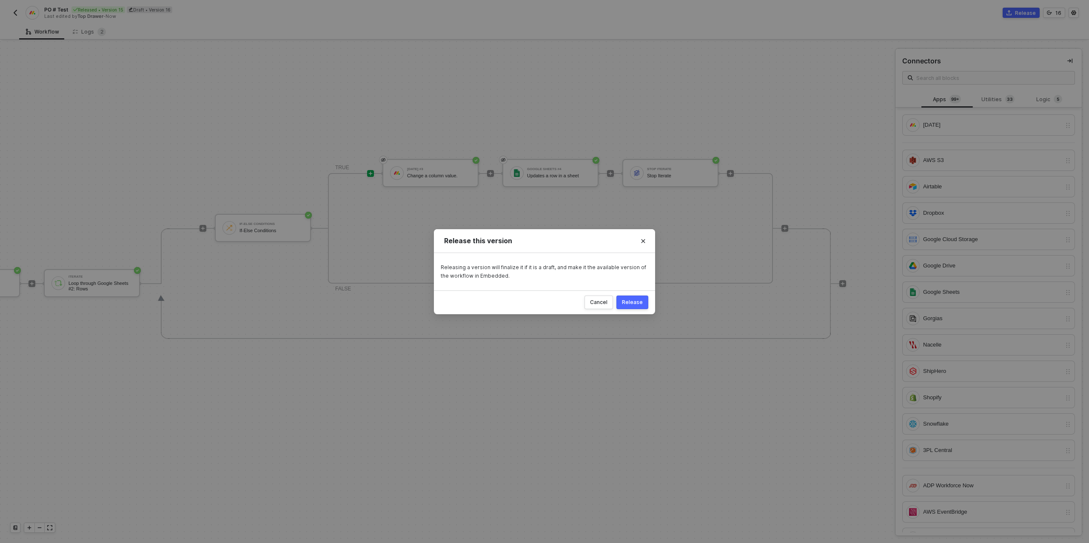
click at [629, 300] on div "Release" at bounding box center [632, 302] width 21 height 7
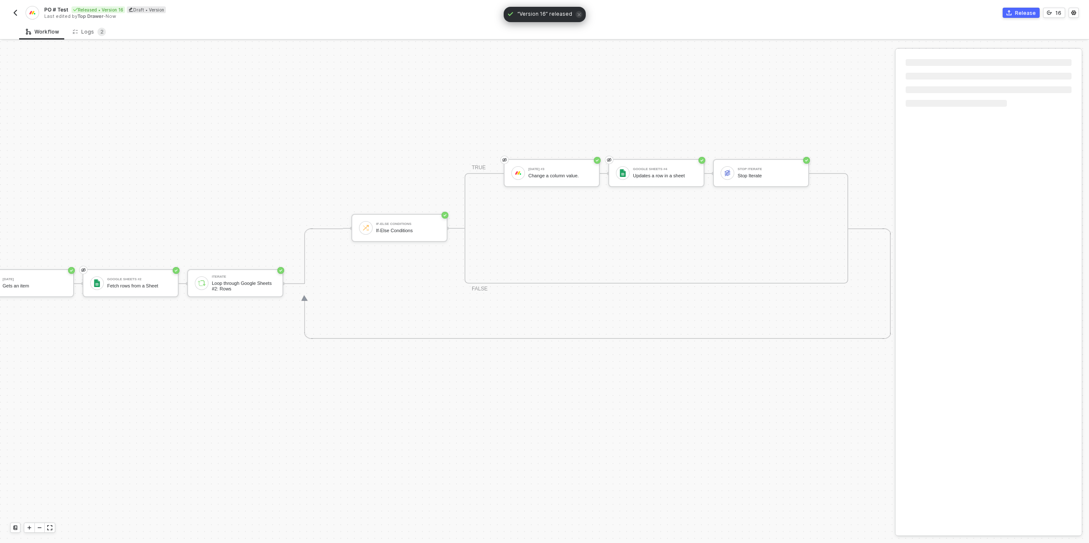
scroll to position [242, 137]
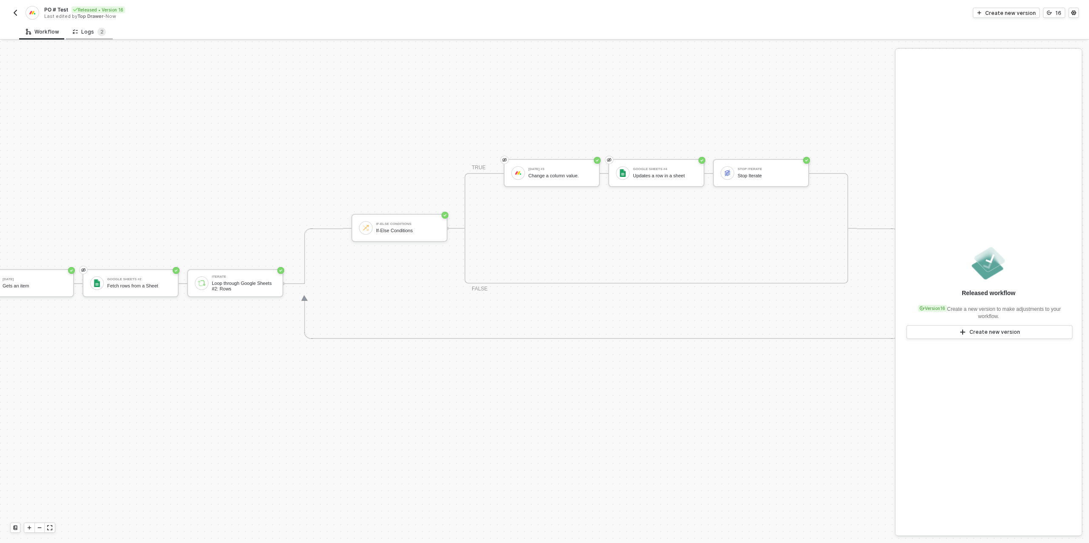
click at [84, 31] on div "Logs 2" at bounding box center [89, 32] width 33 height 9
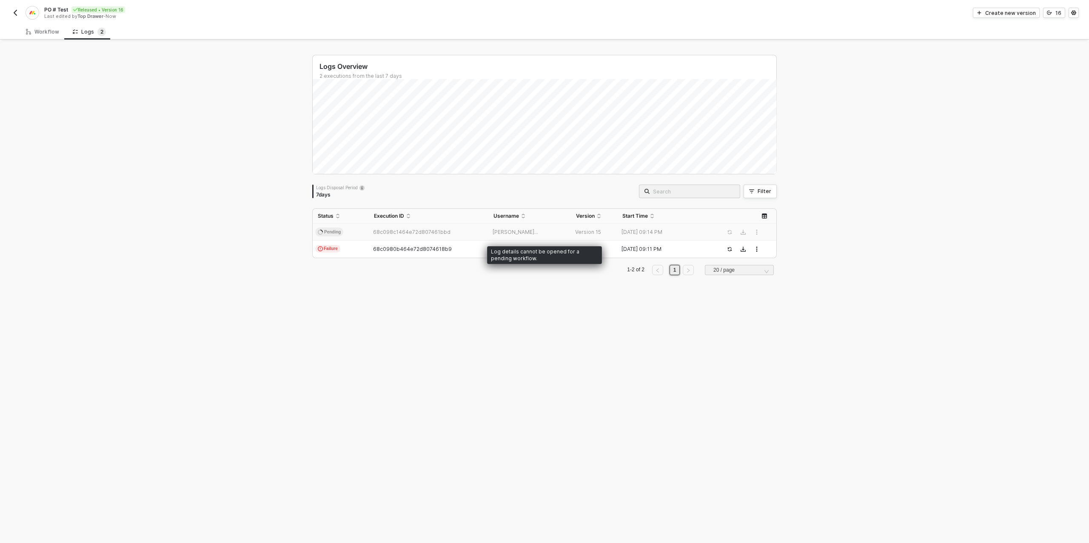
click at [328, 229] on span "Pending" at bounding box center [329, 232] width 28 height 9
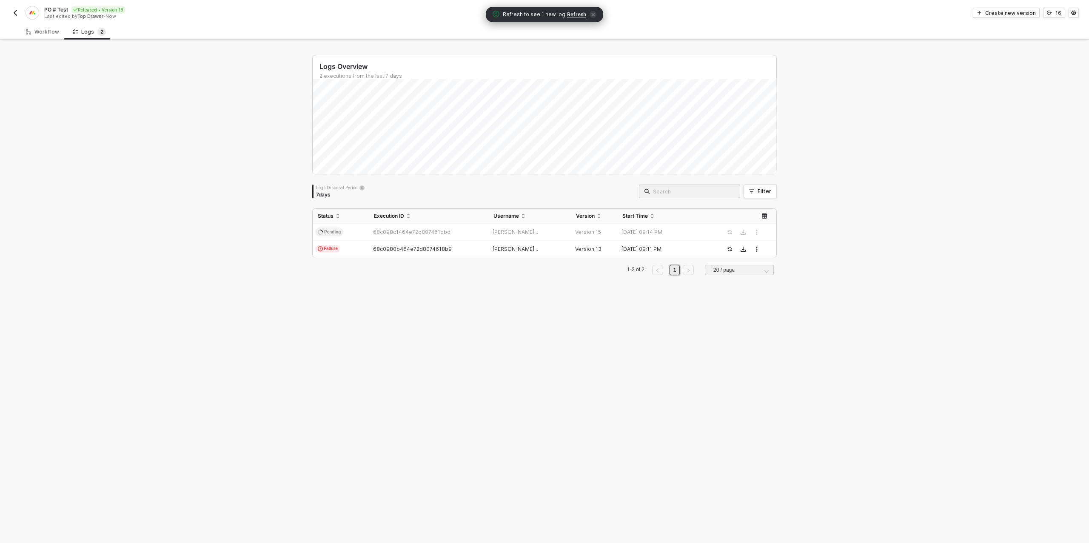
click at [572, 13] on span "Refresh" at bounding box center [576, 14] width 19 height 7
click at [38, 32] on div "Workflow" at bounding box center [42, 31] width 33 height 7
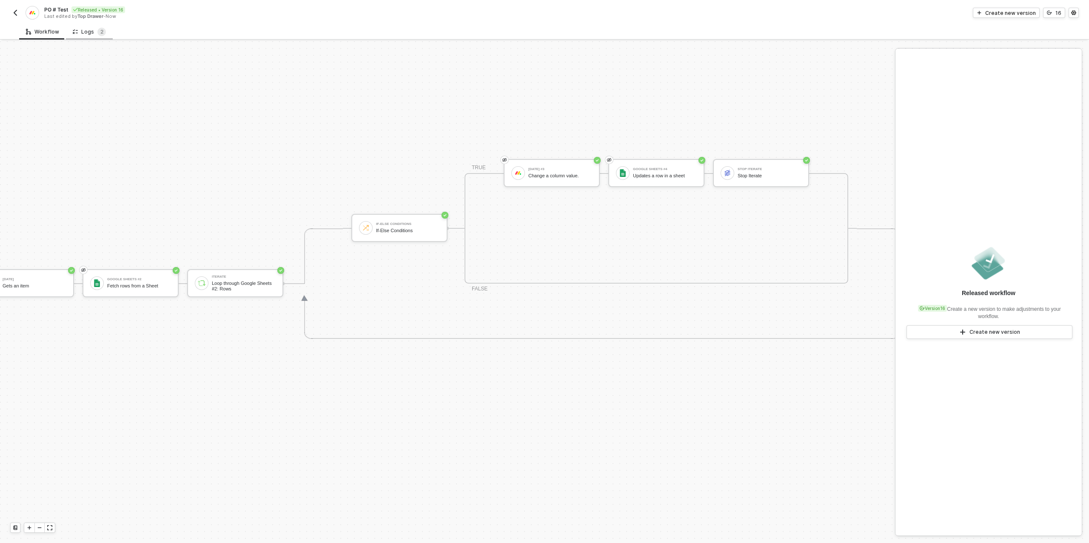
click at [94, 33] on div "Logs 2" at bounding box center [89, 32] width 33 height 9
